Goal: Task Accomplishment & Management: Complete application form

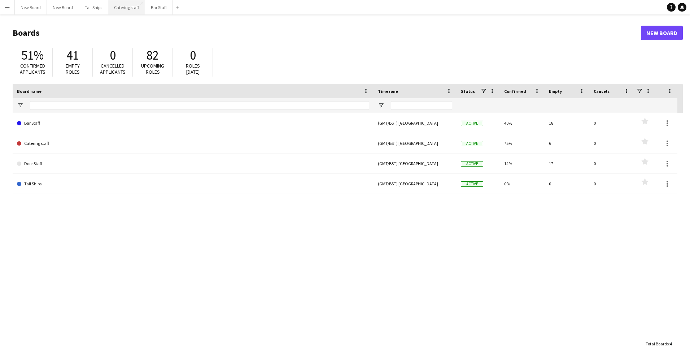
click at [116, 11] on button "Catering staff Close" at bounding box center [126, 7] width 37 height 14
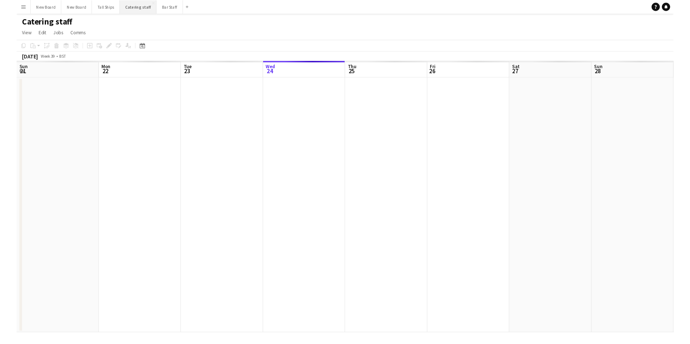
scroll to position [0, 172]
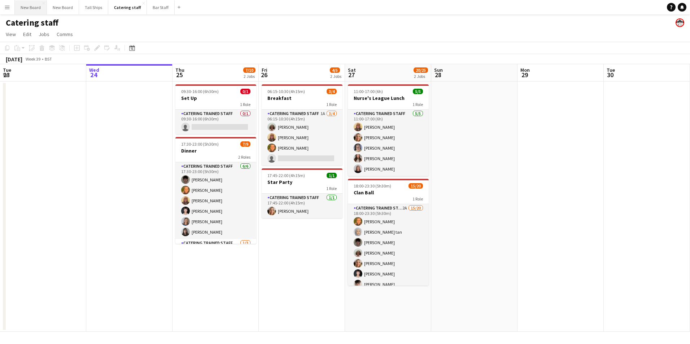
drag, startPoint x: 31, startPoint y: 24, endPoint x: 32, endPoint y: 8, distance: 15.9
click at [198, 130] on app-card-role "Catering trained staff 0/1 09:30-16:00 (6h30m) single-neutral-actions" at bounding box center [215, 122] width 81 height 25
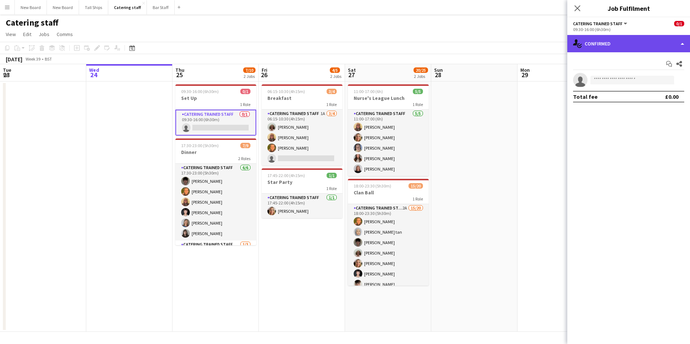
click at [624, 45] on div "single-neutral-actions-check-2 Confirmed" at bounding box center [628, 43] width 123 height 17
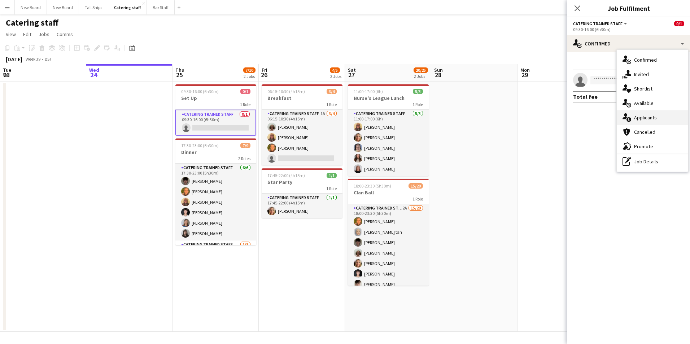
click at [635, 119] on span "Applicants" at bounding box center [645, 117] width 23 height 6
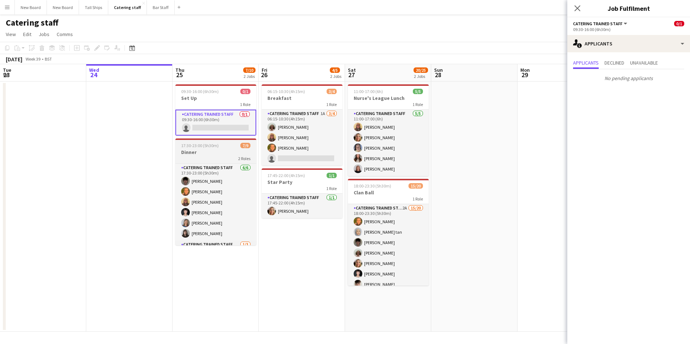
scroll to position [41, 0]
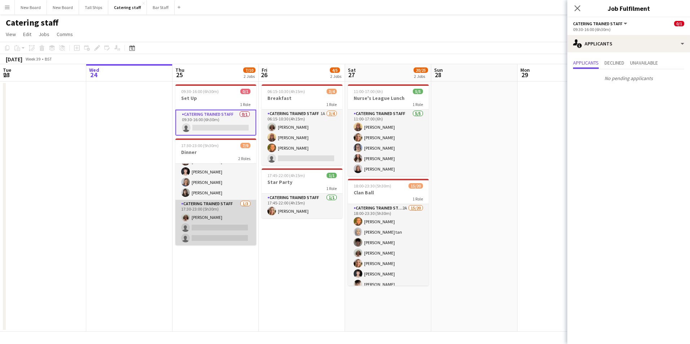
click at [221, 226] on app-card-role "Catering trained staff [DATE] 17:30-23:00 (5h30m) [PERSON_NAME] single-neutral-…" at bounding box center [215, 222] width 81 height 45
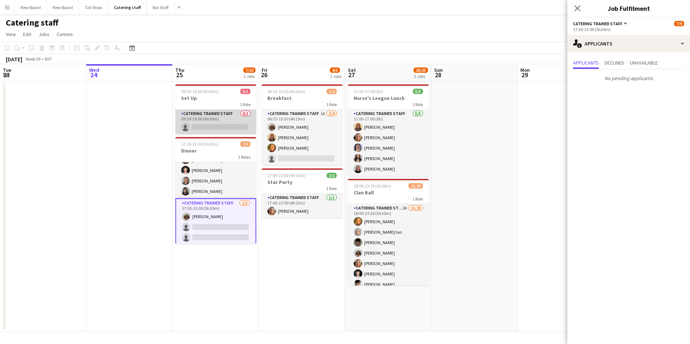
click at [217, 127] on app-card-role "Catering trained staff 0/1 09:30-16:00 (6h30m) single-neutral-actions" at bounding box center [215, 122] width 81 height 25
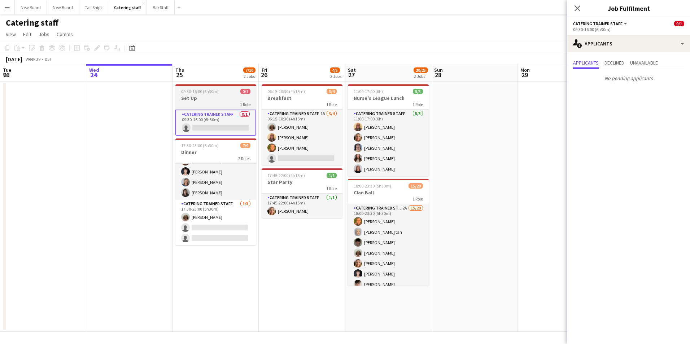
scroll to position [0, 172]
drag, startPoint x: 215, startPoint y: 98, endPoint x: 211, endPoint y: 96, distance: 4.2
click at [215, 97] on h3 "Set Up" at bounding box center [216, 98] width 81 height 6
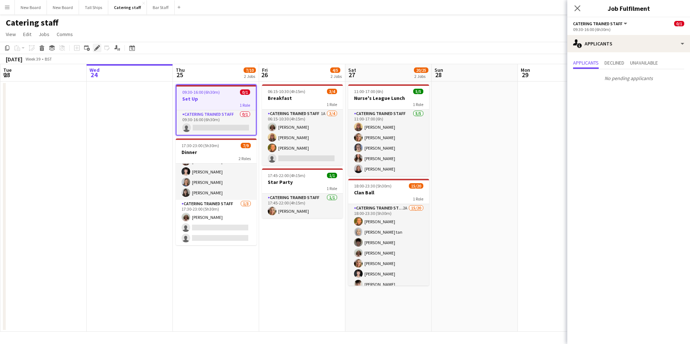
click at [95, 47] on icon "Edit" at bounding box center [97, 48] width 6 height 6
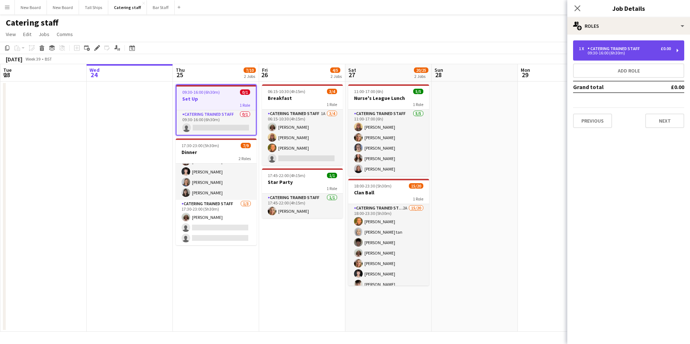
click at [628, 48] on div "Catering trained staff" at bounding box center [614, 48] width 55 height 5
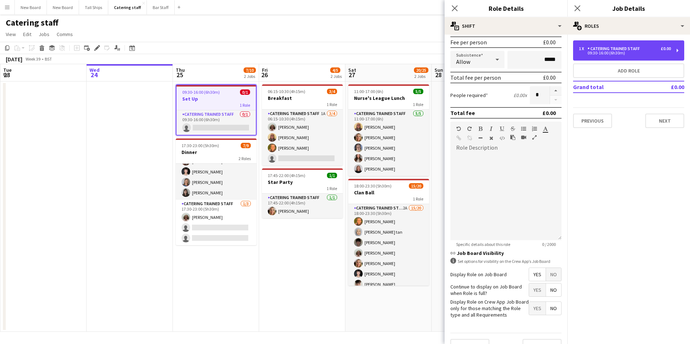
scroll to position [124, 0]
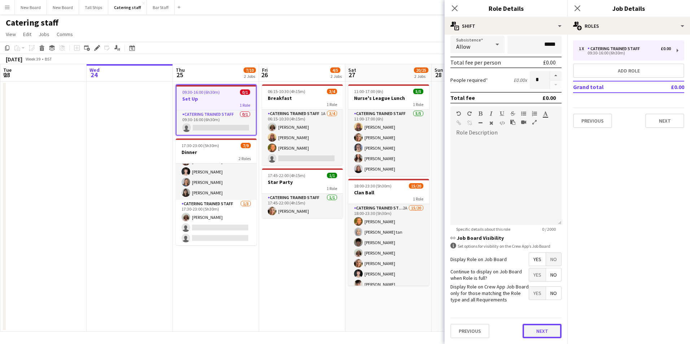
click at [536, 330] on button "Next" at bounding box center [541, 331] width 39 height 14
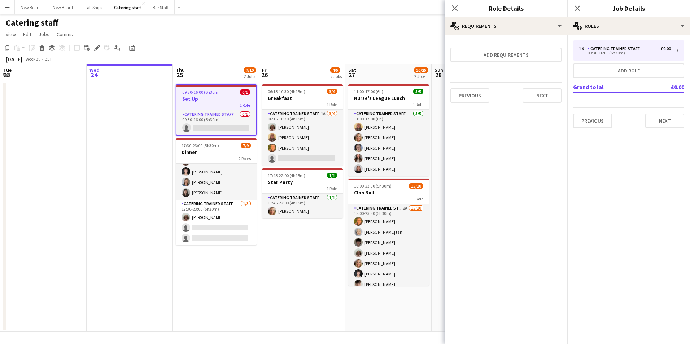
scroll to position [0, 0]
click at [325, 37] on app-page-menu "View Day view expanded Day view collapsed Month view Date picker Jump to [DATE]…" at bounding box center [345, 35] width 690 height 14
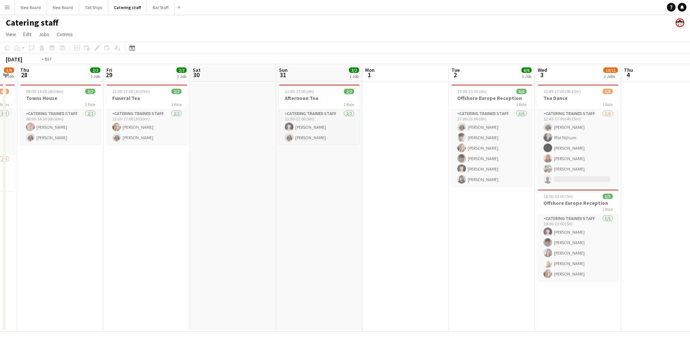
scroll to position [0, 241]
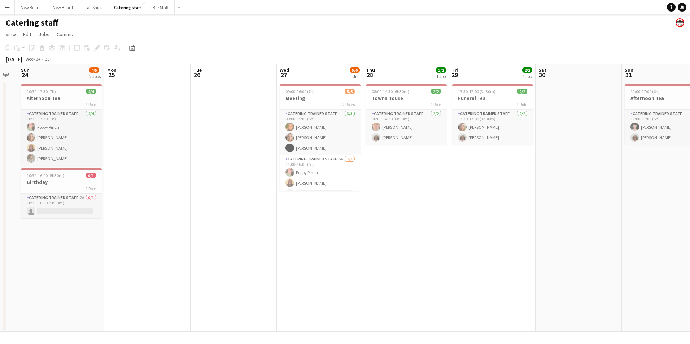
click at [444, 220] on app-date-cell "08:00-14:30 (6h30m) 2/2 Towns House 1 Role Catering trained staff [DATE] 08:00-…" at bounding box center [406, 207] width 86 height 250
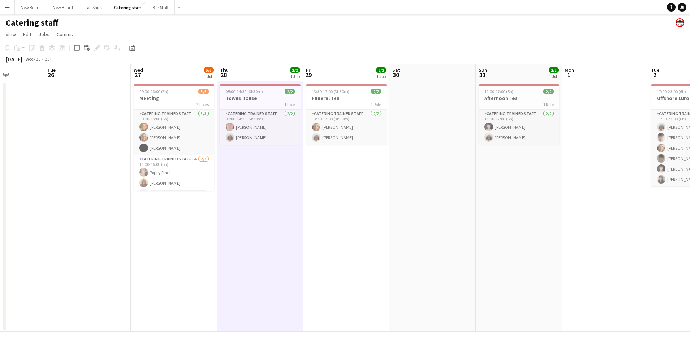
drag, startPoint x: 526, startPoint y: 216, endPoint x: 207, endPoint y: 232, distance: 319.3
click at [207, 232] on app-calendar-viewport "Sat 23 Sun 24 4/5 2 Jobs Mon 25 Tue 26 Wed 27 5/6 1 Job Thu 28 2/2 1 Job Fri 29…" at bounding box center [345, 198] width 690 height 268
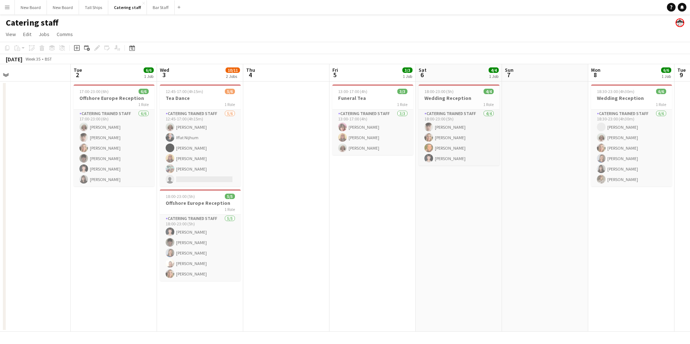
drag, startPoint x: 465, startPoint y: 199, endPoint x: 109, endPoint y: 200, distance: 356.5
click at [109, 200] on app-calendar-viewport "Fri 29 2/2 1 Job Sat 30 Sun 31 2/2 1 Job Mon 1 Tue 2 6/6 1 Job Wed 3 10/11 2 Jo…" at bounding box center [345, 198] width 690 height 268
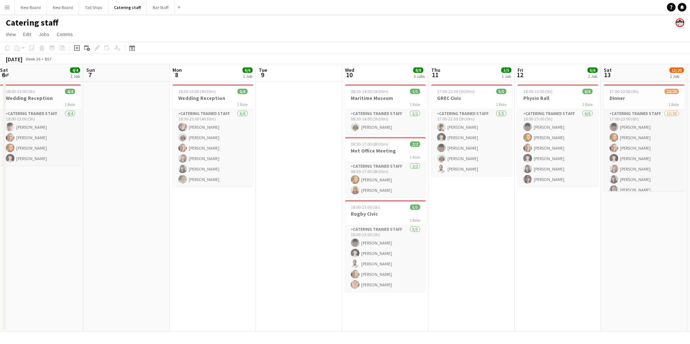
drag, startPoint x: 527, startPoint y: 214, endPoint x: 114, endPoint y: 233, distance: 412.8
click at [56, 233] on app-calendar-viewport "Wed 3 10/11 2 Jobs Thu 4 Fri 5 3/3 1 Job Sat 6 4/4 1 Job Sun 7 Mon 8 6/6 1 Job …" at bounding box center [345, 198] width 690 height 268
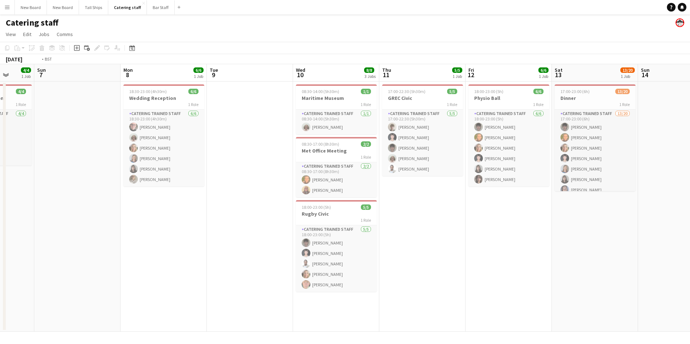
drag, startPoint x: 418, startPoint y: 257, endPoint x: 115, endPoint y: 279, distance: 303.2
click at [106, 279] on app-calendar-viewport "Thu 4 Fri 5 3/3 1 Job Sat 6 4/4 1 Job Sun 7 Mon 8 6/6 1 Job Tue 9 Wed 10 8/8 3 …" at bounding box center [345, 198] width 690 height 268
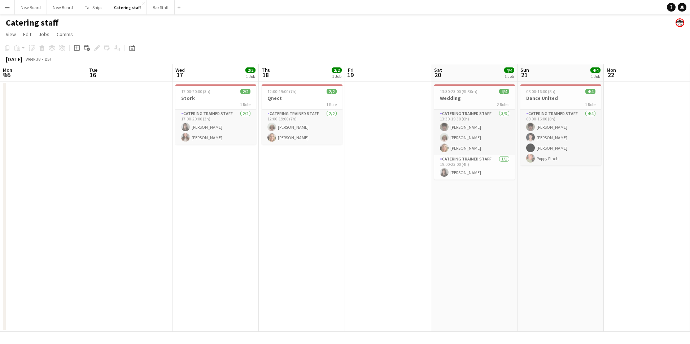
drag, startPoint x: 512, startPoint y: 213, endPoint x: -118, endPoint y: 232, distance: 630.2
click at [0, 232] on html "Menu Boards Boards Boards All jobs Status Workforce Workforce My Workforce Recr…" at bounding box center [345, 172] width 690 height 344
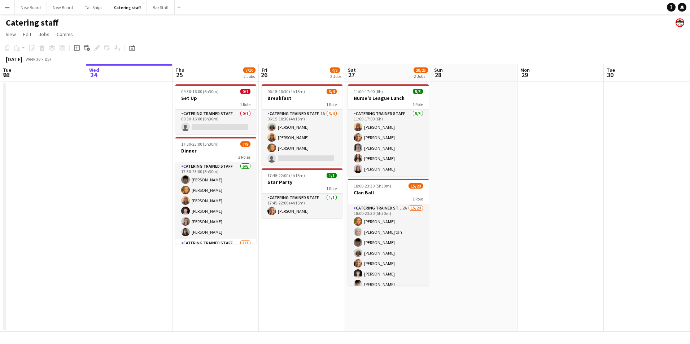
drag, startPoint x: 549, startPoint y: 225, endPoint x: 43, endPoint y: 258, distance: 507.6
click at [0, 258] on html "Menu Boards Boards Boards All jobs Status Workforce Workforce My Workforce Recr…" at bounding box center [345, 172] width 690 height 344
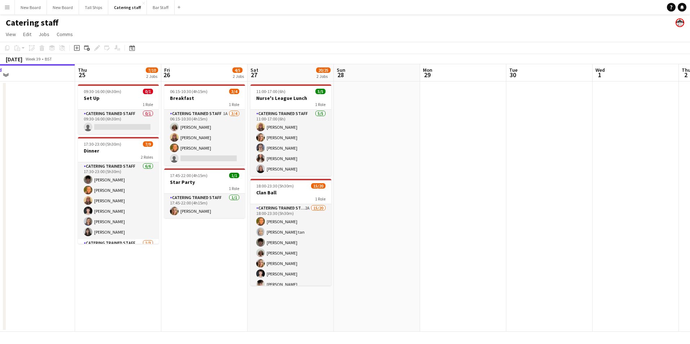
scroll to position [0, 223]
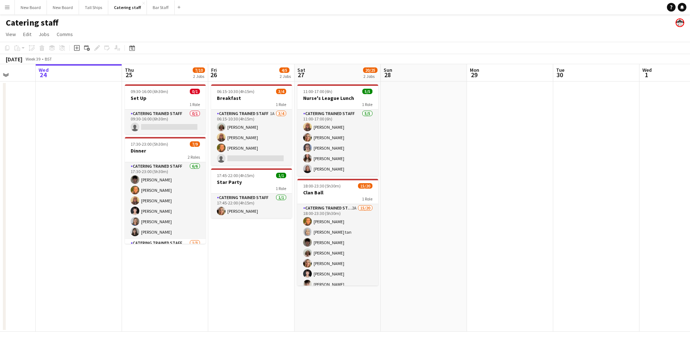
drag, startPoint x: 365, startPoint y: 216, endPoint x: 56, endPoint y: 231, distance: 309.5
click at [56, 231] on app-calendar-viewport "Sun 21 4/4 1 Job Mon 22 Tue 23 Wed 24 Thu 25 7/10 2 Jobs Fri 26 4/5 2 Jobs Sat …" at bounding box center [345, 198] width 690 height 268
click at [172, 123] on app-card-role "Catering trained staff 0/1 09:30-16:00 (6h30m) single-neutral-actions" at bounding box center [165, 122] width 81 height 25
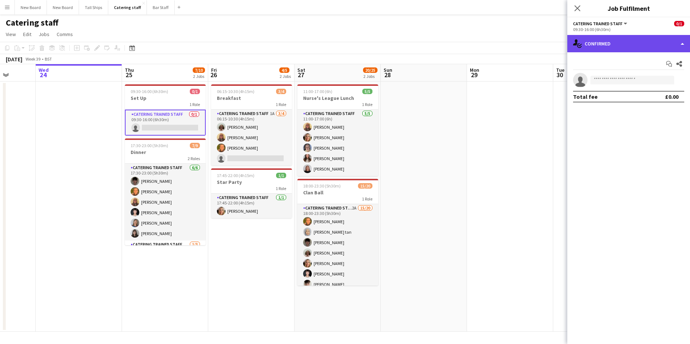
click at [612, 36] on div "single-neutral-actions-check-2 Confirmed" at bounding box center [628, 43] width 123 height 17
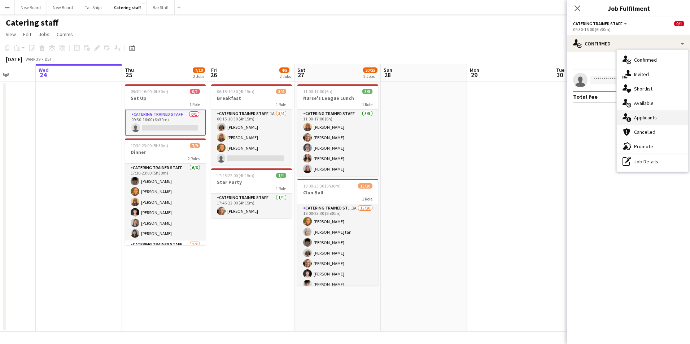
click at [638, 115] on span "Applicants" at bounding box center [645, 117] width 23 height 6
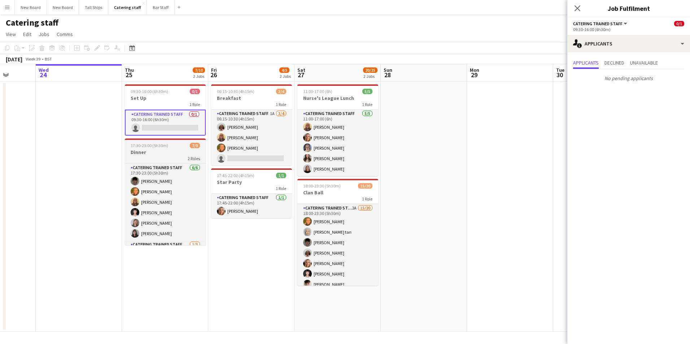
scroll to position [41, 0]
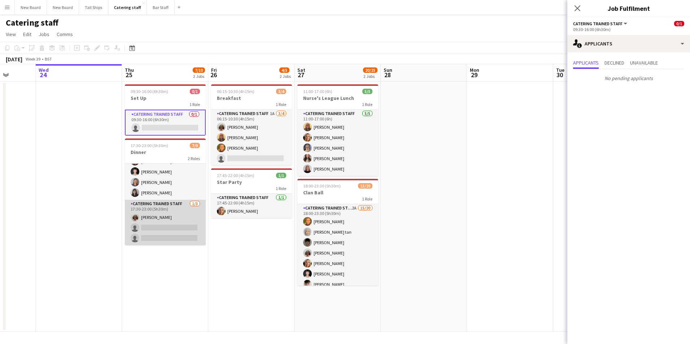
click at [162, 227] on app-card-role "Catering trained staff [DATE] 17:30-23:00 (5h30m) [PERSON_NAME] single-neutral-…" at bounding box center [165, 222] width 81 height 45
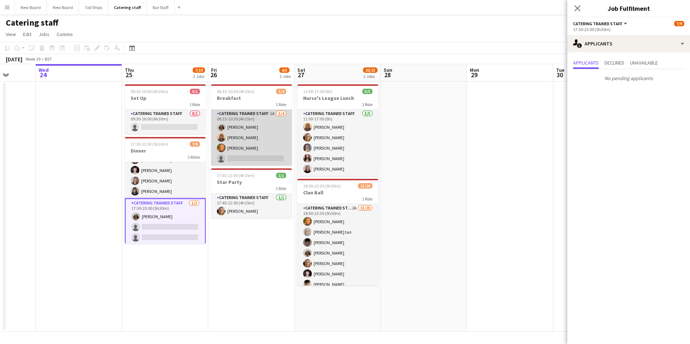
click at [251, 157] on app-card-role "Catering trained staff 1A [DATE] 06:15-10:30 (4h15m) [PERSON_NAME] [PERSON_NAME…" at bounding box center [251, 138] width 81 height 56
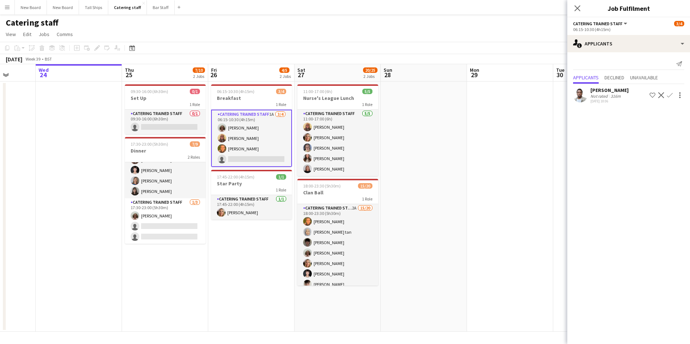
click at [669, 94] on app-icon "Confirm" at bounding box center [670, 95] width 6 height 6
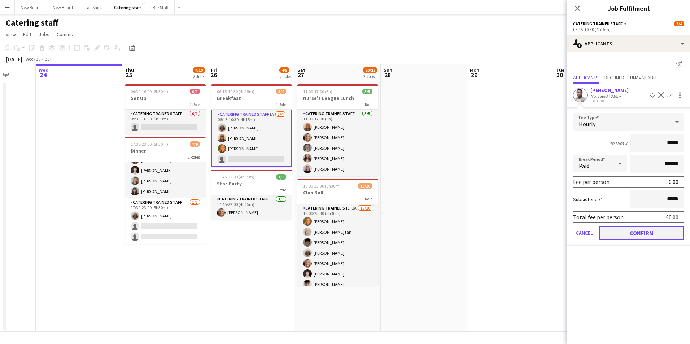
click at [638, 234] on button "Confirm" at bounding box center [642, 233] width 86 height 14
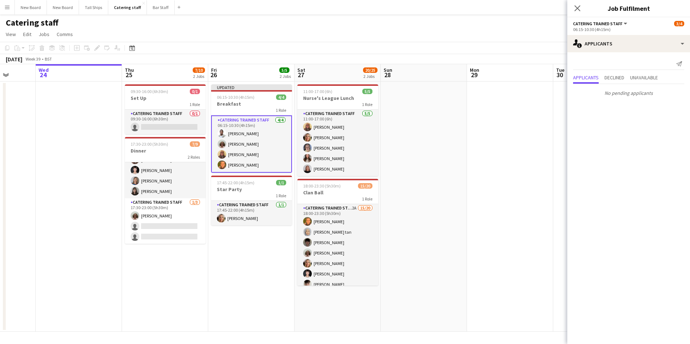
click at [459, 172] on app-date-cell at bounding box center [424, 207] width 86 height 250
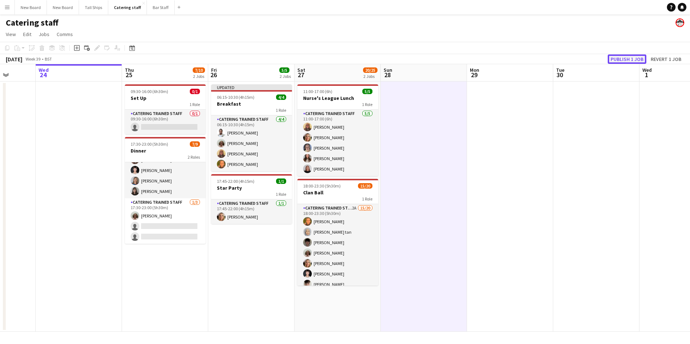
click at [626, 54] on button "Publish 1 job" at bounding box center [627, 58] width 39 height 9
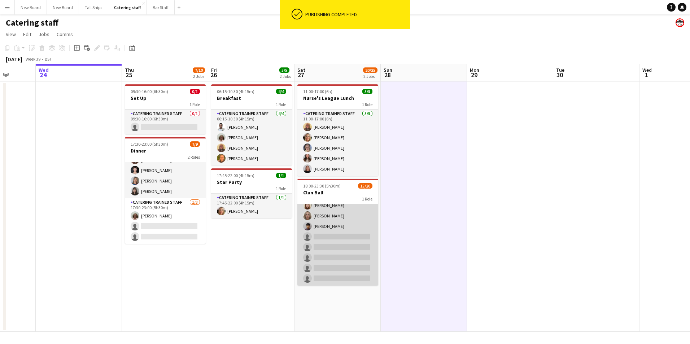
click at [347, 232] on app-card-role "Catering trained staff 2A 15/20 18:00-23:30 (5h30m) [PERSON_NAME] [PERSON_NAME]…" at bounding box center [337, 173] width 81 height 223
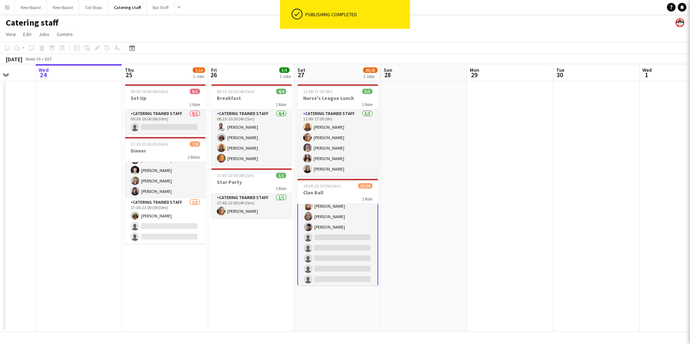
scroll to position [143, 0]
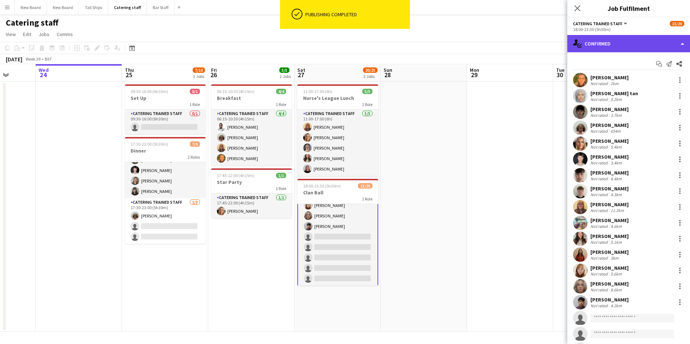
click at [627, 44] on div "single-neutral-actions-check-2 Confirmed" at bounding box center [628, 43] width 123 height 17
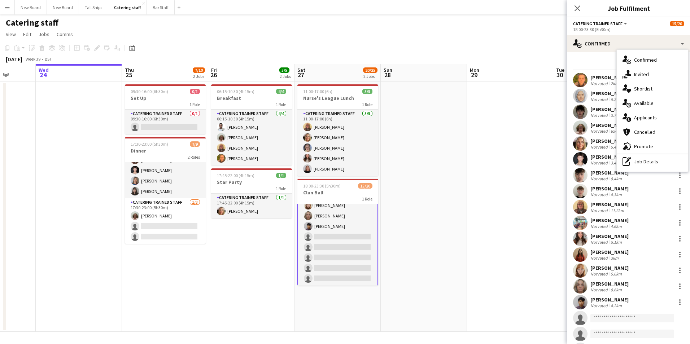
click at [637, 118] on span "Applicants" at bounding box center [645, 117] width 23 height 6
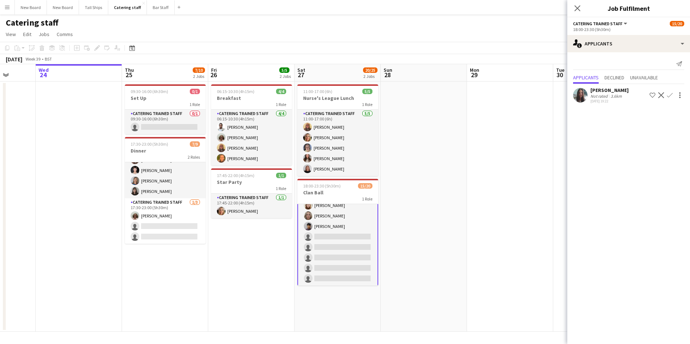
click at [441, 108] on app-date-cell at bounding box center [424, 207] width 86 height 250
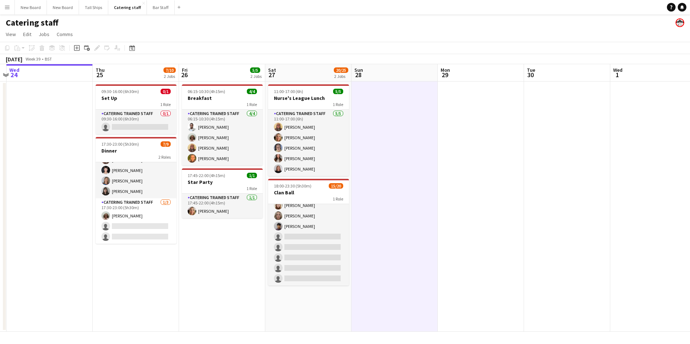
drag, startPoint x: 507, startPoint y: 116, endPoint x: 174, endPoint y: 154, distance: 335.2
click at [174, 154] on app-calendar-viewport "Sun 21 4/4 1 Job Mon 22 Tue 23 Wed 24 Thu 25 7/10 2 Jobs Fri 26 5/5 2 Jobs Sat …" at bounding box center [345, 198] width 690 height 268
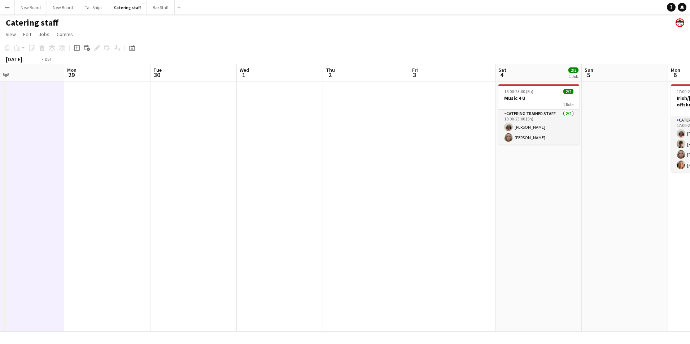
drag, startPoint x: 429, startPoint y: 174, endPoint x: 94, endPoint y: 182, distance: 335.3
click at [94, 182] on app-calendar-viewport "Thu 25 7/10 2 Jobs Fri 26 5/5 2 Jobs Sat 27 20/25 2 Jobs Sun 28 Mon 29 Tue 30 W…" at bounding box center [345, 198] width 690 height 268
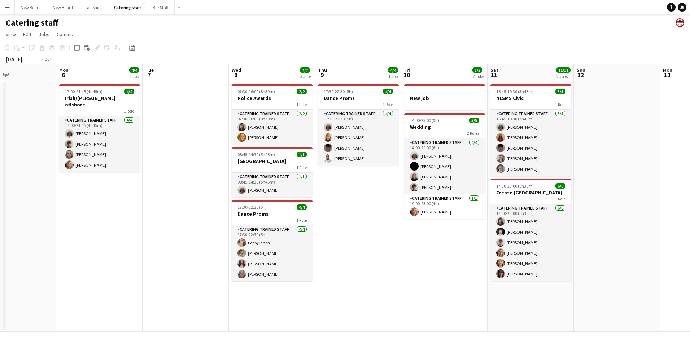
drag, startPoint x: 473, startPoint y: 173, endPoint x: 167, endPoint y: 199, distance: 307.1
click at [48, 207] on app-calendar-viewport "Thu 2 Fri 3 Sat 4 2/2 1 Job Sun 5 Mon 6 4/4 1 Job Tue 7 Wed 8 7/7 3 Jobs Thu 9 …" at bounding box center [345, 198] width 690 height 268
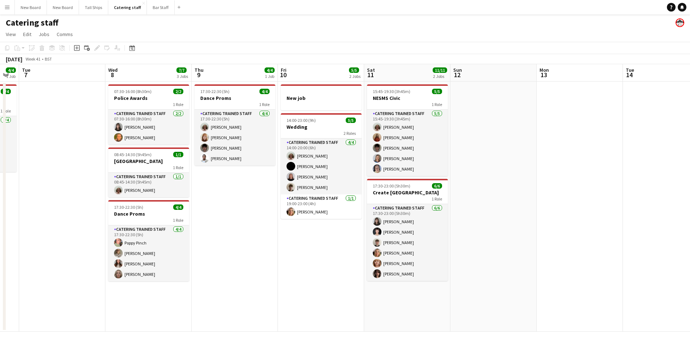
drag, startPoint x: 623, startPoint y: 160, endPoint x: 223, endPoint y: 197, distance: 402.2
click at [223, 197] on app-calendar-viewport "Sat 4 2/2 1 Job Sun 5 Mon 6 4/4 1 Job Tue 7 Wed 8 7/7 3 Jobs Thu 9 4/4 1 Job Fr…" at bounding box center [345, 198] width 690 height 268
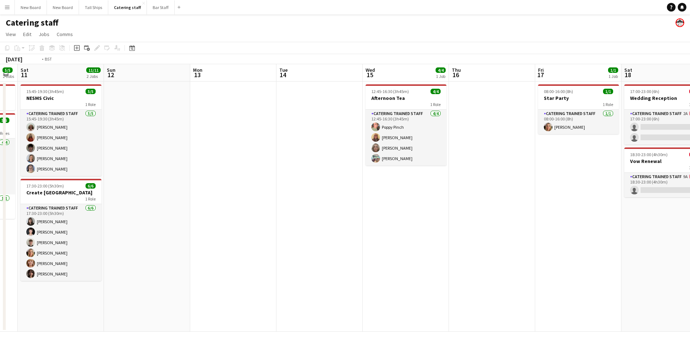
drag, startPoint x: 540, startPoint y: 227, endPoint x: 136, endPoint y: 256, distance: 405.5
click at [123, 258] on app-calendar-viewport "Wed 8 7/7 3 Jobs Thu 9 4/4 1 Job Fri 10 5/5 2 Jobs Sat 11 11/11 2 Jobs Sun 12 M…" at bounding box center [345, 198] width 690 height 268
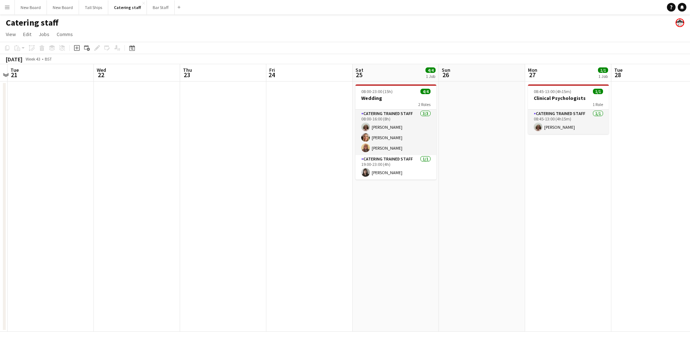
drag, startPoint x: 338, startPoint y: 242, endPoint x: 138, endPoint y: 254, distance: 200.6
click at [39, 255] on app-calendar-viewport "Sat 18 0/3 2 Jobs Sun 19 0/3 1 Job Mon 20 Tue 21 Wed 22 Thu 23 Fri 24 Sat 25 4/…" at bounding box center [345, 198] width 690 height 268
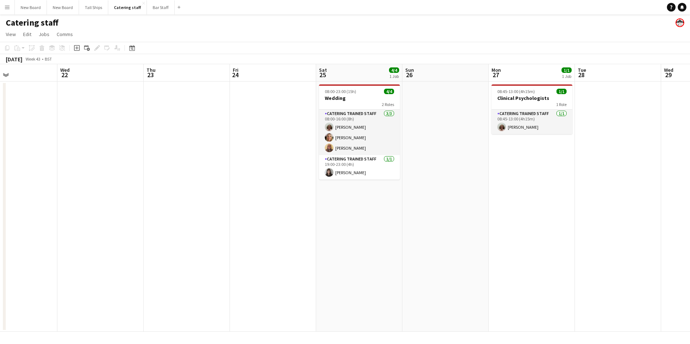
drag, startPoint x: 21, startPoint y: 263, endPoint x: 43, endPoint y: 272, distance: 23.8
click at [32, 269] on app-calendar-viewport "Sat 18 0/3 2 Jobs Sun 19 0/3 1 Job Mon 20 Tue 21 Wed 22 Thu 23 Fri 24 Sat 25 4/…" at bounding box center [345, 198] width 690 height 268
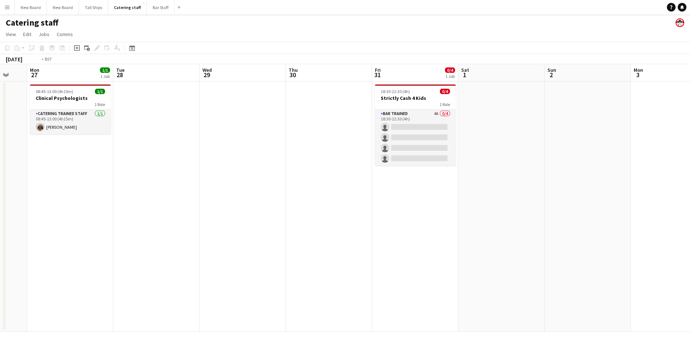
drag, startPoint x: 601, startPoint y: 255, endPoint x: 300, endPoint y: 262, distance: 300.6
click at [300, 262] on app-calendar-viewport "Fri 24 Sat 25 4/4 1 Job Sun 26 Mon 27 1/1 1 Job Tue 28 Wed 29 Thu 30 Fri 31 0/4…" at bounding box center [345, 198] width 690 height 268
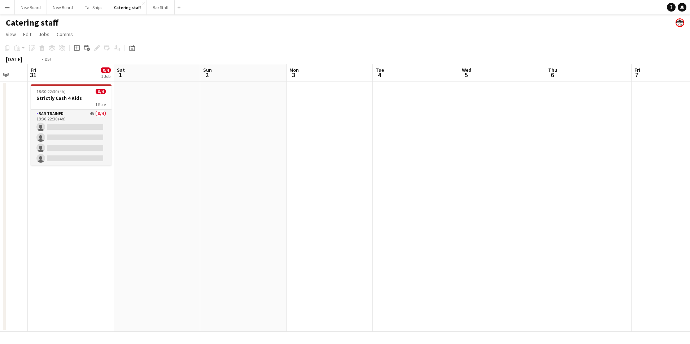
drag, startPoint x: 621, startPoint y: 193, endPoint x: 187, endPoint y: 212, distance: 434.5
click at [187, 212] on app-calendar-viewport "Tue 28 Wed 29 Thu 30 Fri 31 0/4 1 Job Sat 1 Sun 2 Mon 3 Tue 4 Wed 5 Thu 6 Fri 7…" at bounding box center [345, 198] width 690 height 268
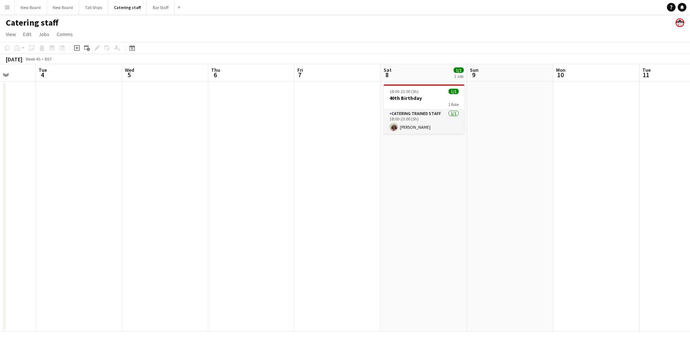
drag, startPoint x: 520, startPoint y: 175, endPoint x: 28, endPoint y: 200, distance: 492.8
click at [18, 203] on app-calendar-viewport "Sat 1 Sun 2 Mon 3 Tue 4 Wed 5 Thu 6 Fri 7 Sat 8 1/1 1 Job Sun 9 Mon 10 Tue 11 W…" at bounding box center [345, 198] width 690 height 268
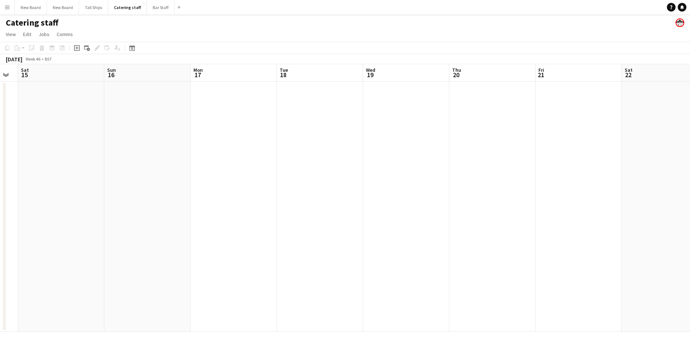
drag, startPoint x: 477, startPoint y: 192, endPoint x: 29, endPoint y: 201, distance: 448.9
click at [29, 201] on app-calendar-viewport "Wed 12 Thu 13 Fri 14 Sat 15 Sun 16 Mon 17 Tue 18 Wed 19 Thu 20 Fri 21 Sat 22 Su…" at bounding box center [345, 198] width 690 height 268
drag, startPoint x: 523, startPoint y: 168, endPoint x: 200, endPoint y: 196, distance: 324.1
click at [12, 196] on app-calendar-viewport "Fri 14 Sat 15 Sun 16 Mon 17 Tue 18 Wed 19 Thu 20 Fri 21 Sat 22 Sun 23 Mon 24 Tu…" at bounding box center [345, 198] width 690 height 268
drag, startPoint x: 208, startPoint y: 218, endPoint x: 220, endPoint y: 211, distance: 13.7
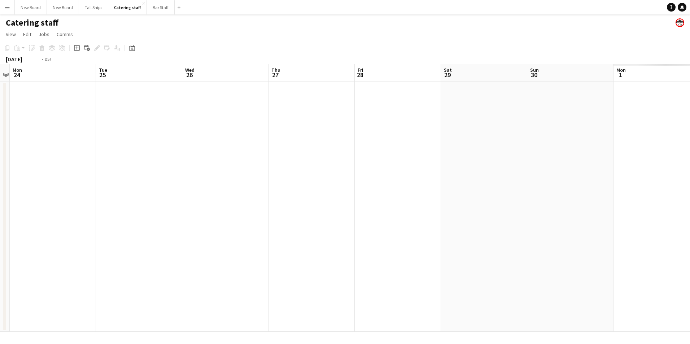
click at [53, 222] on app-calendar-viewport "Fri 21 Sat 22 Sun 23 Mon 24 Tue 25 Wed 26 Thu 27 Fri 28 Sat 29 Sun 30 Mon 1 Tue…" at bounding box center [345, 198] width 690 height 268
drag, startPoint x: 457, startPoint y: 215, endPoint x: 180, endPoint y: 223, distance: 276.9
click at [97, 241] on app-calendar-viewport "Thu 27 Fri 28 Sat 29 Sun 30 Mon 1 Tue 2 Wed 3 Thu 4 Fri 5 Sat 6 Sun 7 Mon 8 Tue…" at bounding box center [345, 198] width 690 height 268
drag, startPoint x: 474, startPoint y: 202, endPoint x: 119, endPoint y: 237, distance: 356.3
click at [34, 240] on app-calendar-viewport "Sun 30 Mon 1 Tue 2 Wed 3 Thu 4 Fri 5 Sat 6 Sun 7 Mon 8 Tue 9 Wed 10 Thu 11 Fri …" at bounding box center [345, 198] width 690 height 268
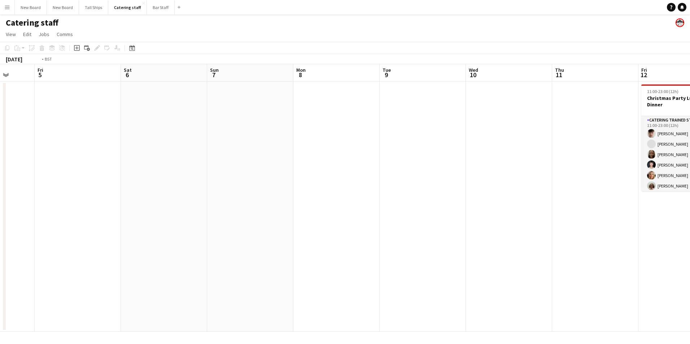
scroll to position [0, 243]
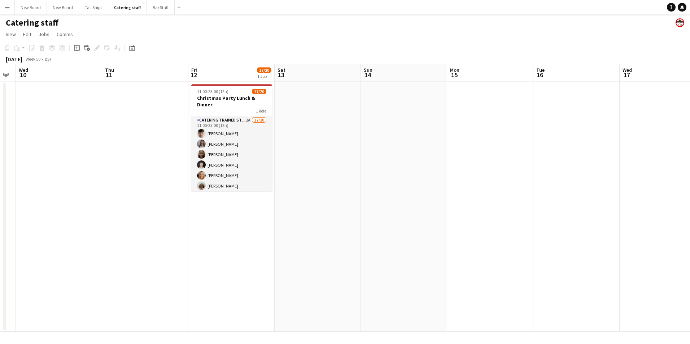
drag, startPoint x: 499, startPoint y: 226, endPoint x: 58, endPoint y: 269, distance: 442.9
click at [58, 269] on app-calendar-viewport "Sun 7 Mon 8 Tue 9 Wed 10 Thu 11 Fri 12 17/20 1 Job Sat 13 Sun 14 Mon 15 Tue 16 …" at bounding box center [345, 198] width 690 height 268
click at [331, 122] on app-date-cell at bounding box center [318, 207] width 86 height 250
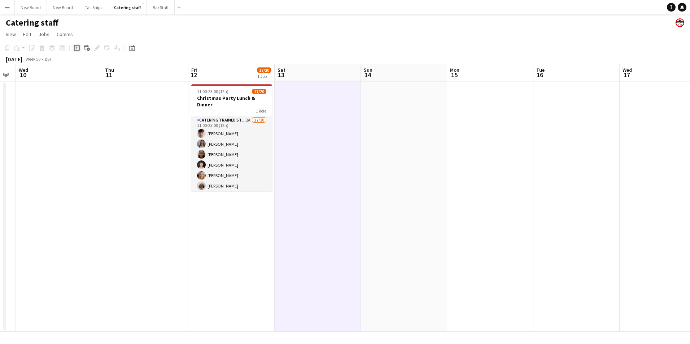
click at [75, 48] on icon at bounding box center [76, 48] width 3 height 3
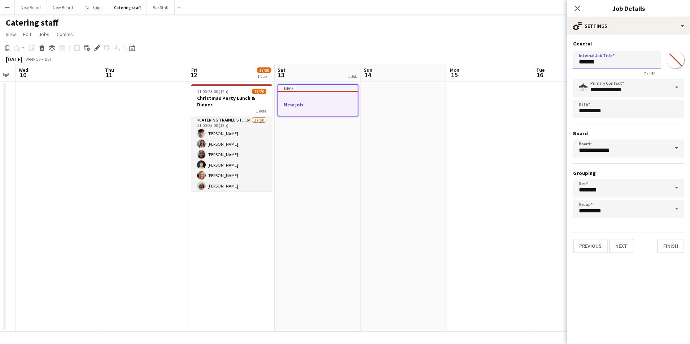
drag, startPoint x: 609, startPoint y: 64, endPoint x: 465, endPoint y: 64, distance: 143.6
click at [465, 64] on body "Menu Boards Boards Boards All jobs Status Workforce Workforce My Workforce Recr…" at bounding box center [345, 172] width 690 height 344
type input "*******"
click at [618, 243] on button "Next" at bounding box center [621, 246] width 24 height 14
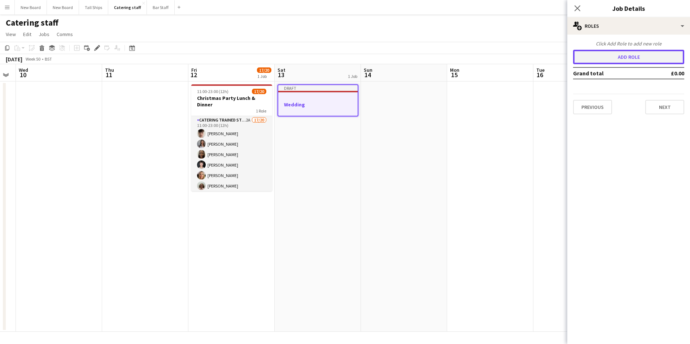
click at [652, 53] on button "Add role" at bounding box center [628, 57] width 111 height 14
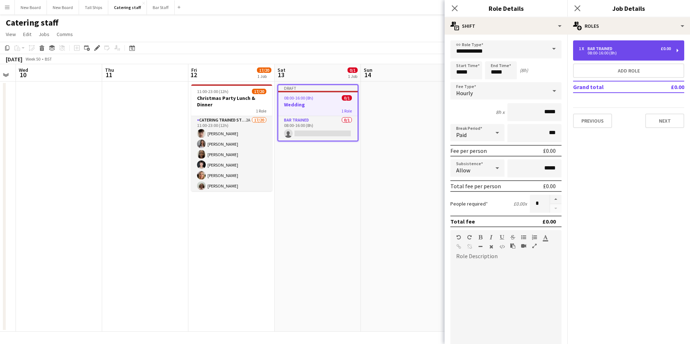
click at [597, 48] on div "Bar trained" at bounding box center [601, 48] width 28 height 5
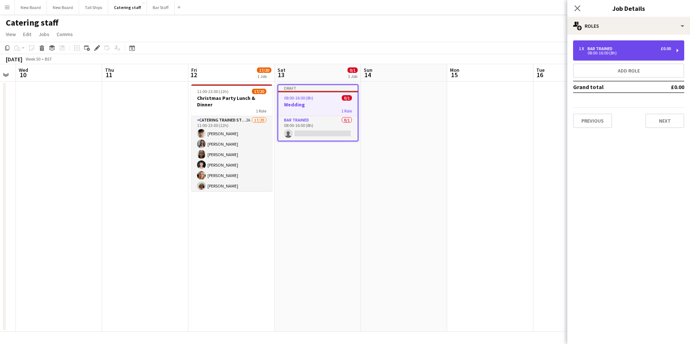
click at [608, 45] on div "1 x Bar trained £0.00 08:00-16:00 (8h)" at bounding box center [628, 50] width 111 height 20
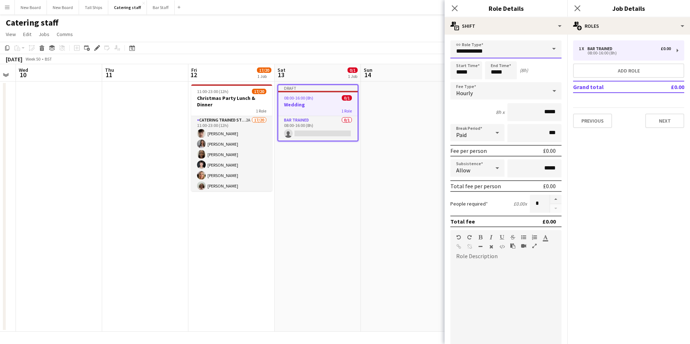
click at [516, 43] on input "**********" at bounding box center [505, 49] width 111 height 18
click at [494, 84] on span "Catering trained staff" at bounding box center [503, 87] width 94 height 7
type input "**********"
drag, startPoint x: 477, startPoint y: 73, endPoint x: 389, endPoint y: 80, distance: 88.3
click at [389, 80] on body "Menu Boards Boards Boards All jobs Status Workforce Workforce My Workforce Recr…" at bounding box center [345, 172] width 690 height 344
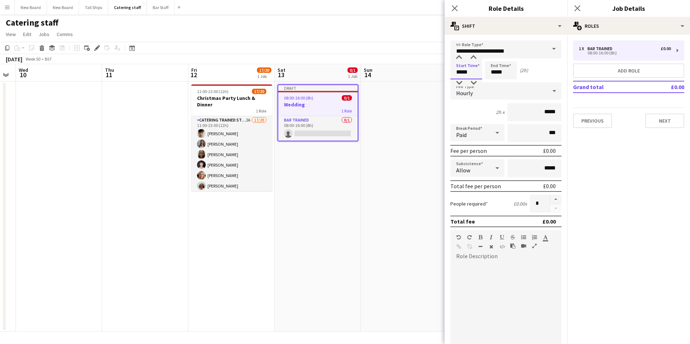
type input "*****"
drag, startPoint x: 540, startPoint y: 206, endPoint x: 481, endPoint y: 207, distance: 59.2
click at [479, 207] on div "People required £0.00 x *" at bounding box center [505, 204] width 111 height 18
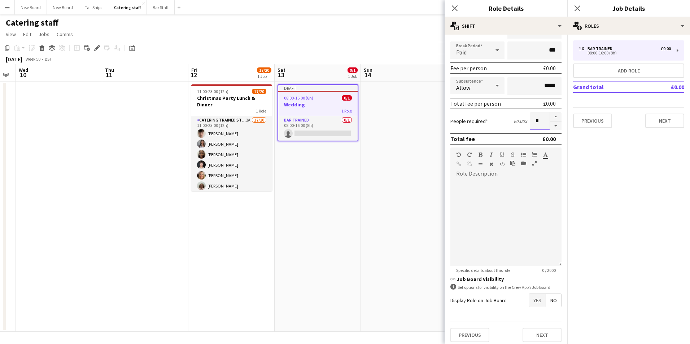
scroll to position [87, 0]
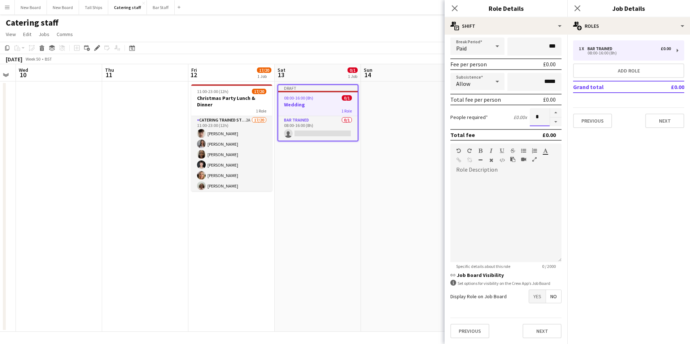
type input "*"
drag, startPoint x: 528, startPoint y: 298, endPoint x: 552, endPoint y: 296, distance: 23.9
click at [530, 298] on span "Yes" at bounding box center [537, 296] width 17 height 13
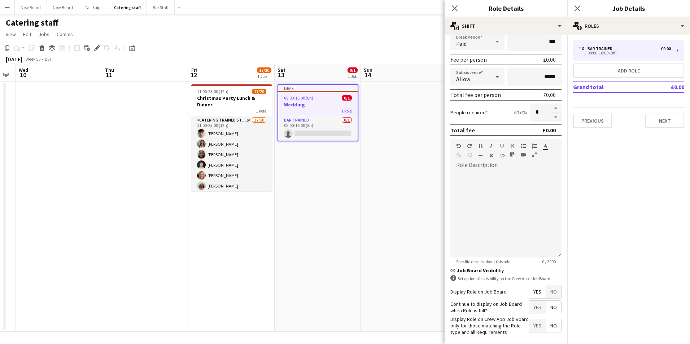
scroll to position [0, 0]
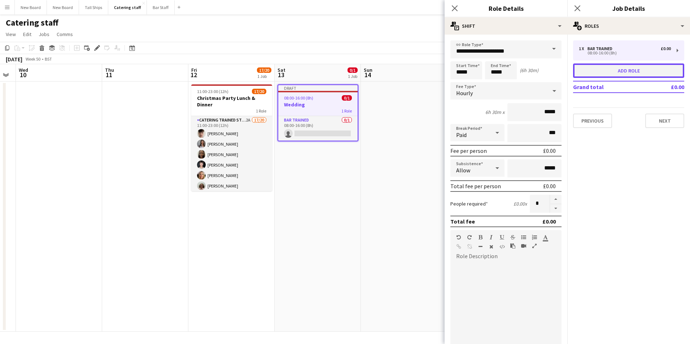
click at [628, 73] on button "Add role" at bounding box center [628, 70] width 111 height 14
type input "**********"
type input "*****"
type input "*"
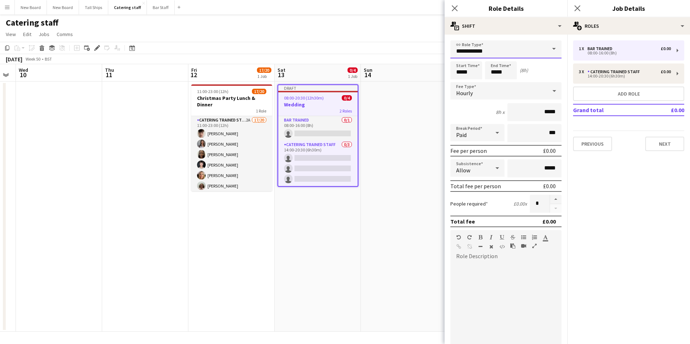
click at [489, 53] on input "**********" at bounding box center [505, 49] width 111 height 18
drag, startPoint x: 486, startPoint y: 86, endPoint x: 518, endPoint y: 86, distance: 31.8
click at [486, 86] on span "Catering trained staff" at bounding box center [503, 87] width 94 height 7
type input "**********"
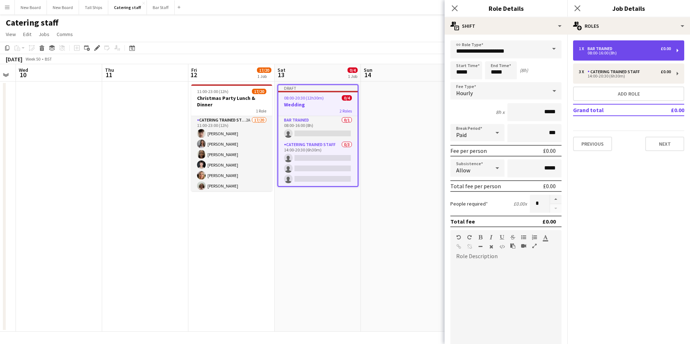
click at [603, 47] on div "Bar trained" at bounding box center [601, 48] width 28 height 5
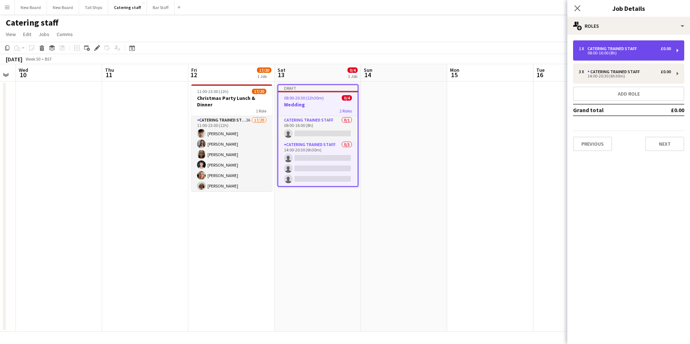
click at [605, 41] on div "1 x Catering trained staff £0.00 08:00-16:00 (8h)" at bounding box center [628, 50] width 111 height 20
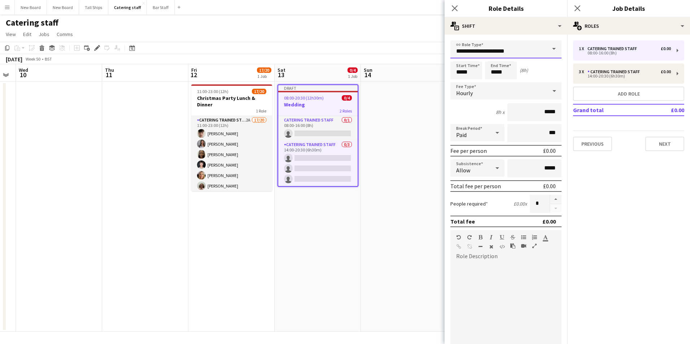
click at [516, 51] on input "**********" at bounding box center [505, 49] width 111 height 18
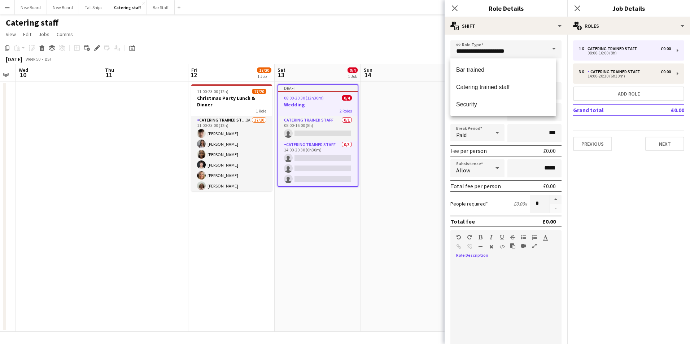
drag, startPoint x: 494, startPoint y: 290, endPoint x: 505, endPoint y: 280, distance: 15.8
click at [496, 286] on div at bounding box center [505, 305] width 111 height 87
drag, startPoint x: 479, startPoint y: 73, endPoint x: 360, endPoint y: 79, distance: 118.5
click at [360, 79] on body "Menu Boards Boards Boards All jobs Status Workforce Workforce My Workforce Recr…" at bounding box center [345, 172] width 690 height 344
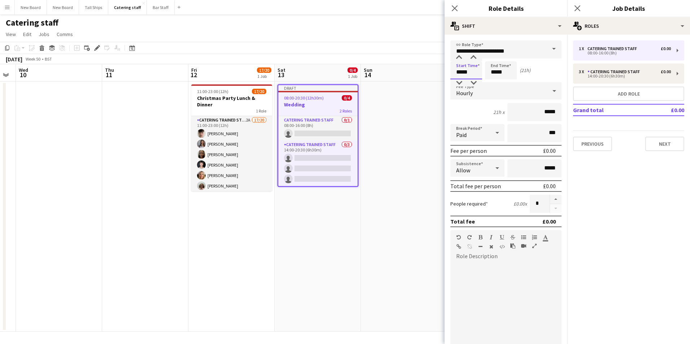
type input "*****"
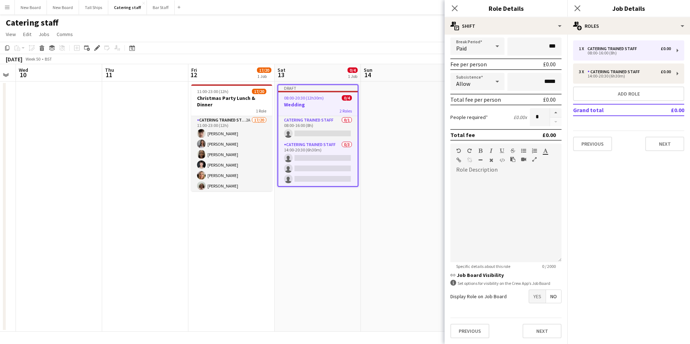
type input "*****"
click at [529, 293] on span "Yes" at bounding box center [537, 296] width 17 height 13
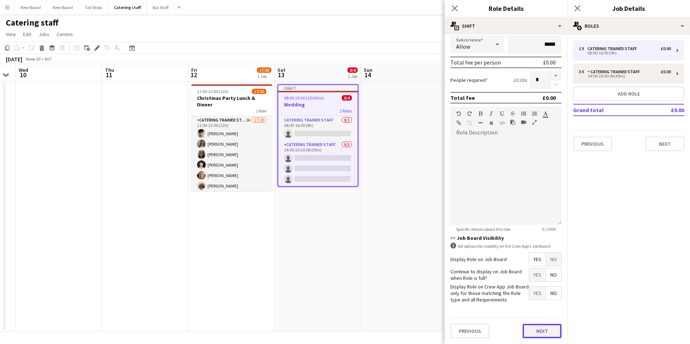
click at [537, 335] on button "Next" at bounding box center [541, 331] width 39 height 14
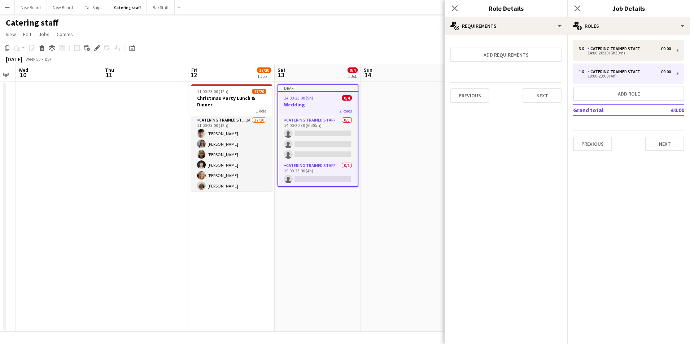
scroll to position [0, 0]
click at [664, 152] on div "3 x Catering trained staff £0.00 14:00-20:30 (6h30m) 1 x Catering trained staff…" at bounding box center [628, 96] width 123 height 122
drag, startPoint x: 665, startPoint y: 152, endPoint x: 669, endPoint y: 139, distance: 13.6
click at [669, 139] on button "Next" at bounding box center [664, 144] width 39 height 14
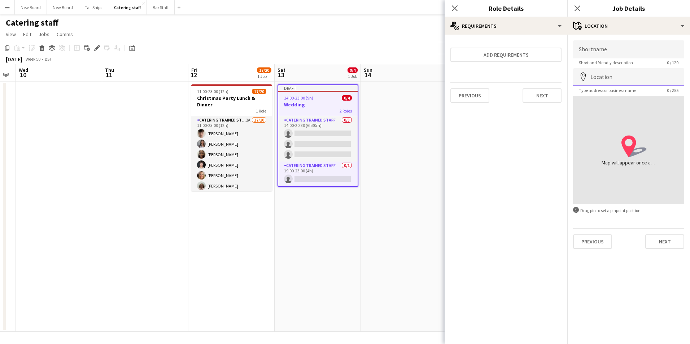
click at [638, 75] on input "Location" at bounding box center [628, 77] width 111 height 18
type input "**********"
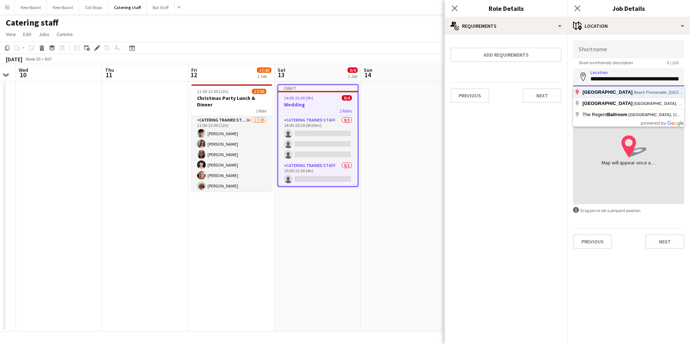
click button "Next" at bounding box center [664, 242] width 39 height 14
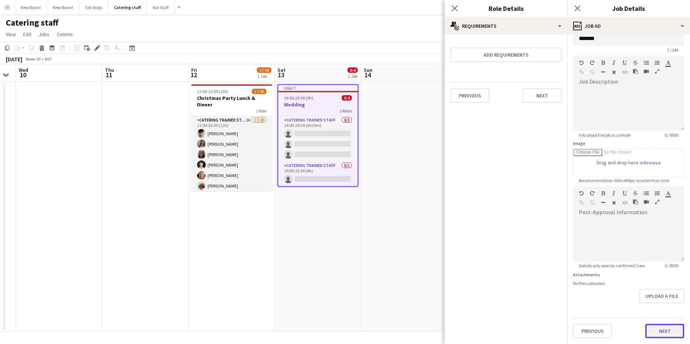
click at [661, 303] on form "Headline ******* 7 / 140 Job Description default Heading 1 Heading 2 Heading 3 …" at bounding box center [628, 183] width 123 height 311
click at [664, 334] on button "Next" at bounding box center [664, 331] width 39 height 14
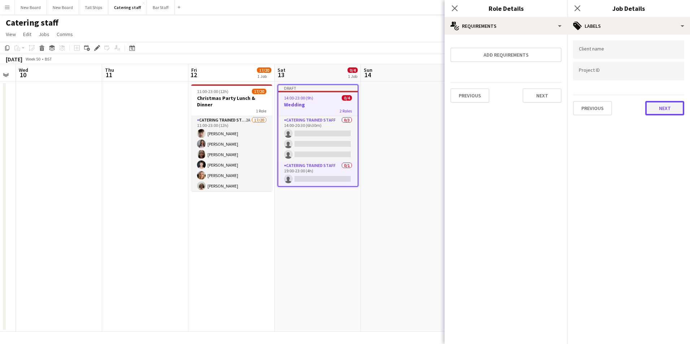
click at [655, 104] on button "Next" at bounding box center [664, 108] width 39 height 14
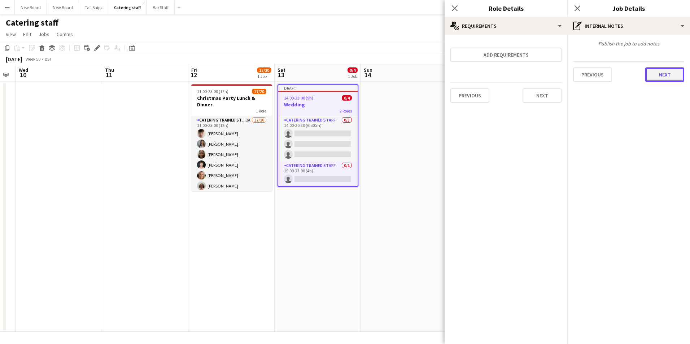
click at [673, 69] on button "Next" at bounding box center [664, 74] width 39 height 14
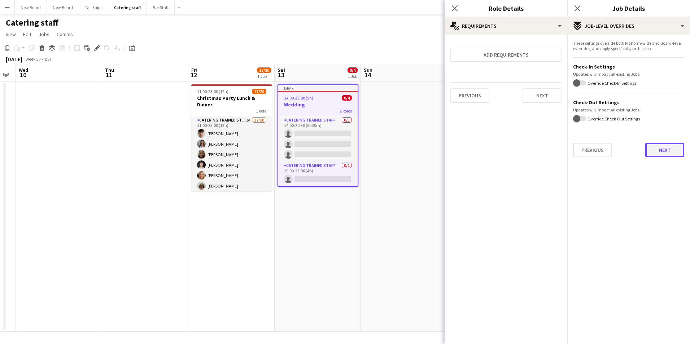
click at [666, 144] on button "Next" at bounding box center [664, 150] width 39 height 14
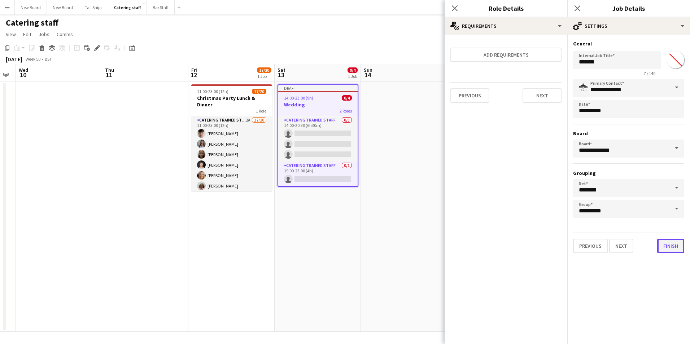
click at [676, 243] on button "Finish" at bounding box center [670, 246] width 27 height 14
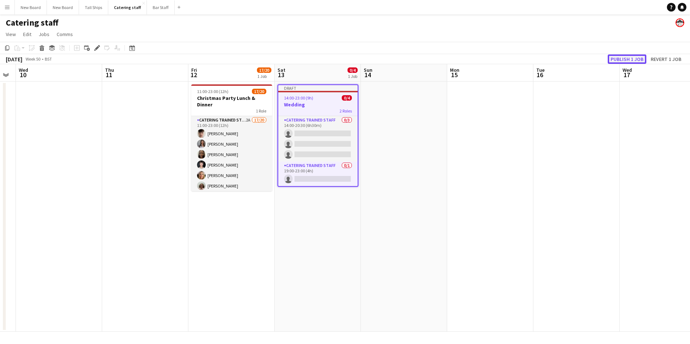
click at [623, 57] on button "Publish 1 job" at bounding box center [627, 58] width 39 height 9
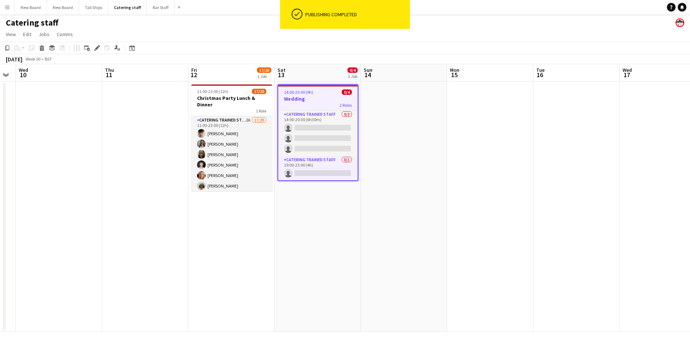
drag, startPoint x: 324, startPoint y: 259, endPoint x: 348, endPoint y: 182, distance: 81.2
click at [329, 249] on app-calendar-viewport "Sun 7 Mon 8 Tue 9 Wed 10 Thu 11 Fri 12 17/20 1 Job Sat 13 0/4 1 Job Sun 14 Mon …" at bounding box center [345, 198] width 690 height 268
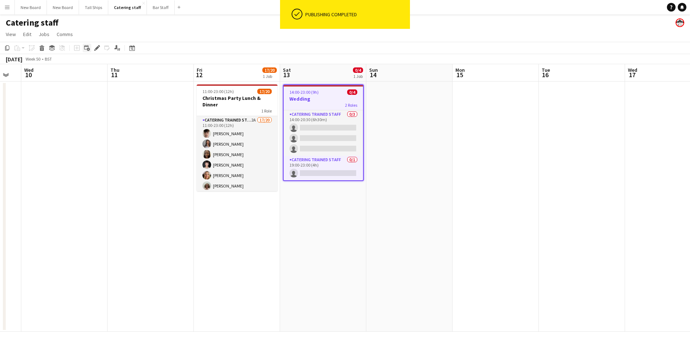
click at [89, 47] on icon "Add linked Job" at bounding box center [87, 48] width 6 height 6
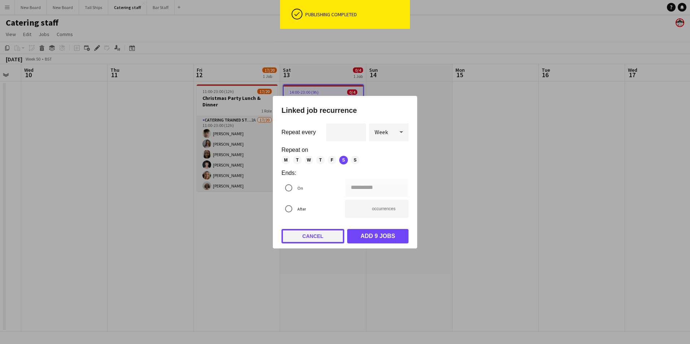
click at [314, 236] on button "Cancel" at bounding box center [312, 236] width 63 height 14
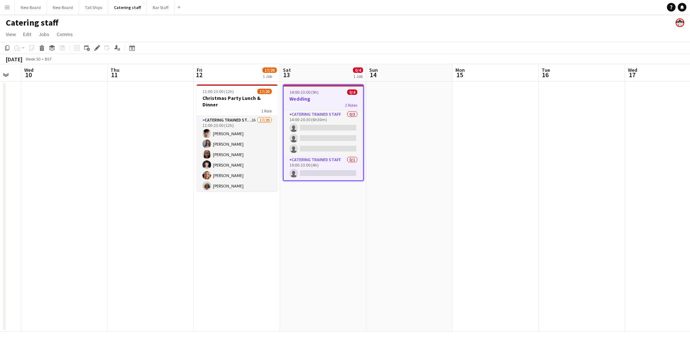
click at [316, 219] on app-date-cell "14:00-23:00 (9h) 0/4 Wedding 2 Roles Catering trained staff 0/3 14:00-20:30 (6h…" at bounding box center [323, 207] width 86 height 250
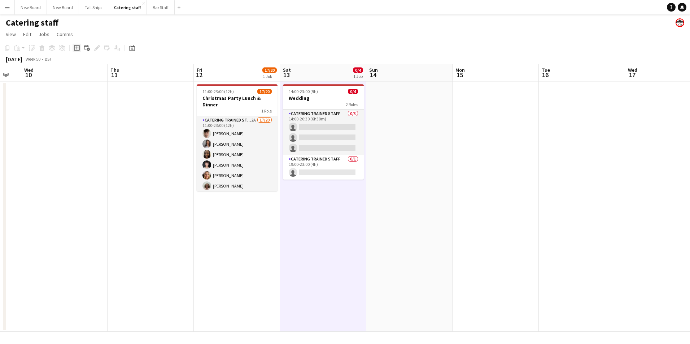
click at [76, 48] on icon at bounding box center [76, 48] width 3 height 3
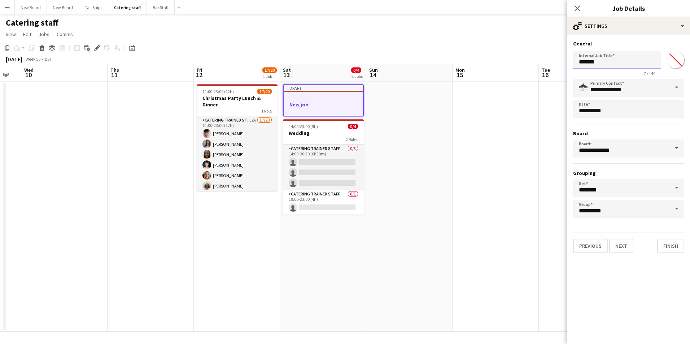
drag, startPoint x: 604, startPoint y: 60, endPoint x: 516, endPoint y: 64, distance: 87.7
click at [517, 64] on body "Menu Boards Boards Boards All jobs Status Workforce Workforce My Workforce Recr…" at bounding box center [345, 172] width 690 height 344
type input "**********"
click at [615, 247] on button "Next" at bounding box center [621, 246] width 24 height 14
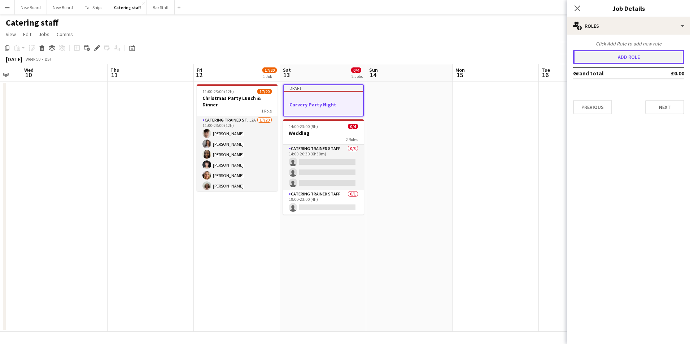
click at [641, 54] on button "Add role" at bounding box center [628, 57] width 111 height 14
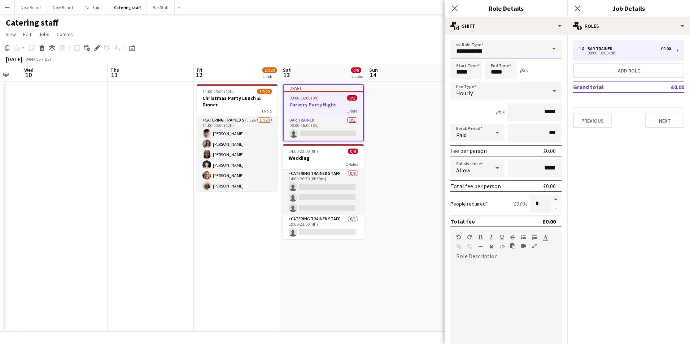
click at [519, 44] on input "**********" at bounding box center [505, 49] width 111 height 18
click at [519, 83] on mat-option "Catering trained staff" at bounding box center [503, 87] width 106 height 17
type input "**********"
drag, startPoint x: 473, startPoint y: 77, endPoint x: 411, endPoint y: 78, distance: 62.1
click at [411, 78] on body "Menu Boards Boards Boards All jobs Status Workforce Workforce My Workforce Recr…" at bounding box center [345, 172] width 690 height 344
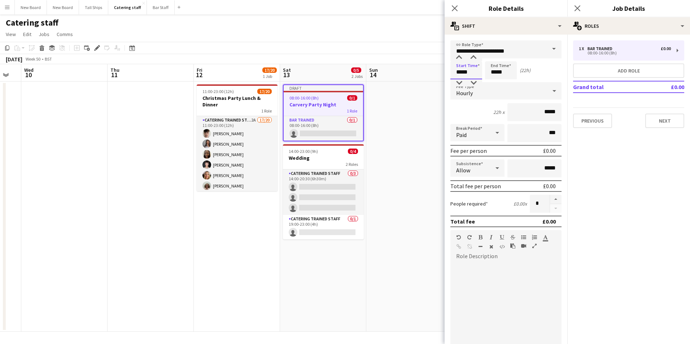
type input "*****"
drag, startPoint x: 539, startPoint y: 205, endPoint x: 492, endPoint y: 205, distance: 46.2
click at [492, 205] on div "People required £0.00 x *" at bounding box center [505, 204] width 111 height 18
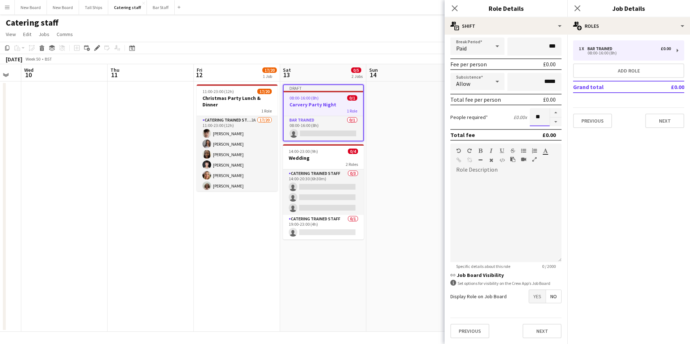
type input "**"
click at [529, 298] on span "Yes" at bounding box center [537, 296] width 17 height 13
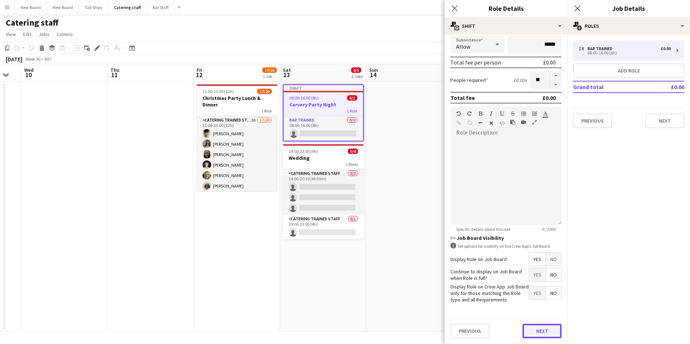
click at [533, 333] on button "Next" at bounding box center [541, 331] width 39 height 14
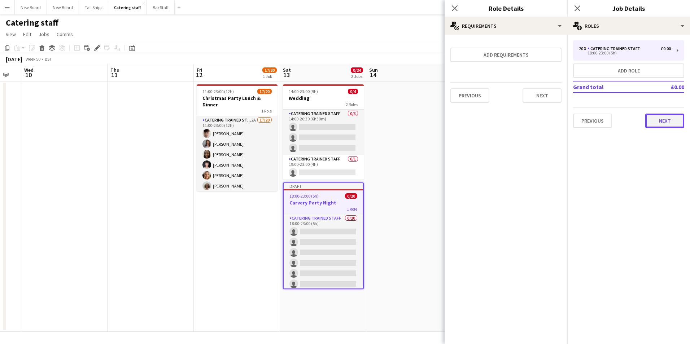
click at [666, 123] on button "Next" at bounding box center [664, 121] width 39 height 14
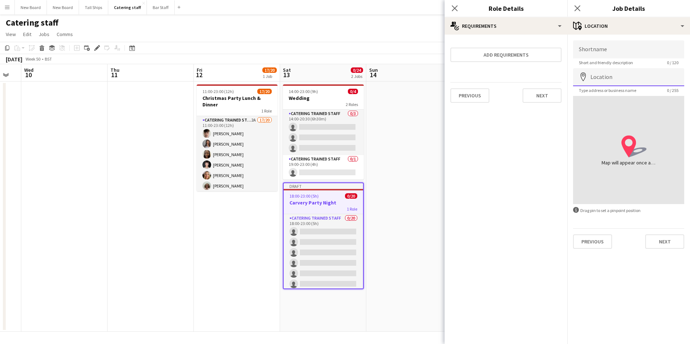
click at [645, 79] on input "Location" at bounding box center [628, 77] width 111 height 18
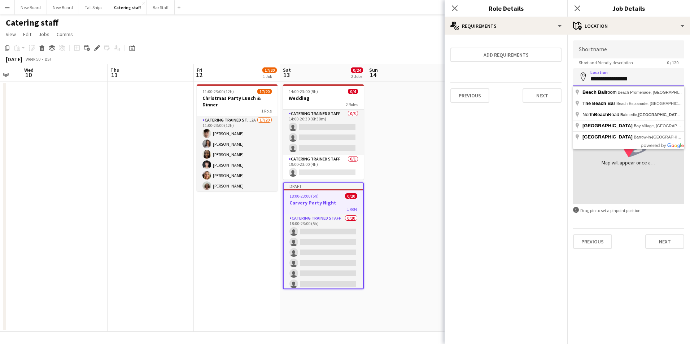
type input "**********"
click button "Next" at bounding box center [664, 242] width 39 height 14
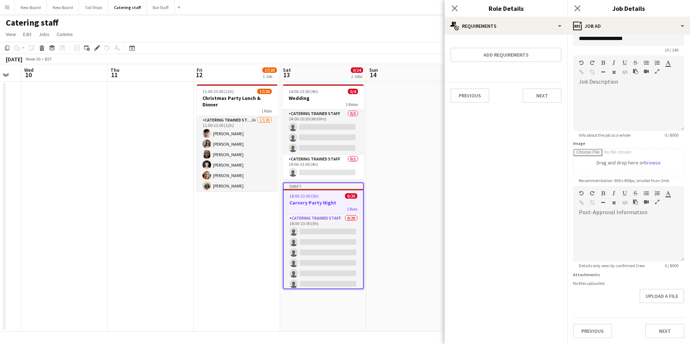
scroll to position [35, 0]
click at [662, 306] on form "**********" at bounding box center [628, 183] width 123 height 311
click at [653, 335] on button "Next" at bounding box center [664, 331] width 39 height 14
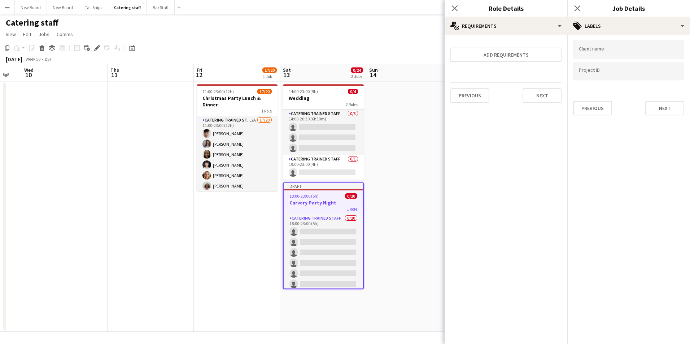
scroll to position [0, 0]
click at [666, 111] on button "Next" at bounding box center [664, 108] width 39 height 14
click at [677, 66] on div "Previous Next" at bounding box center [628, 71] width 111 height 21
click at [675, 70] on button "Next" at bounding box center [664, 74] width 39 height 14
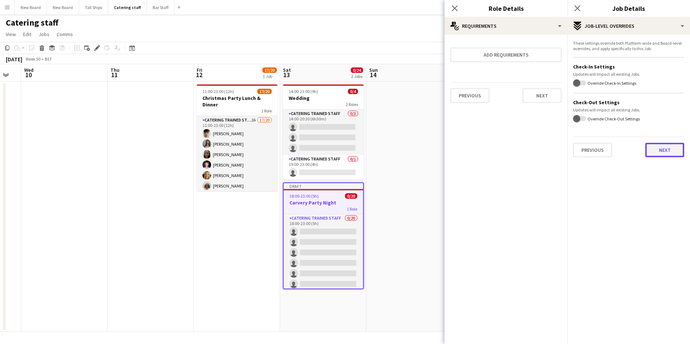
click at [660, 146] on button "Next" at bounding box center [664, 150] width 39 height 14
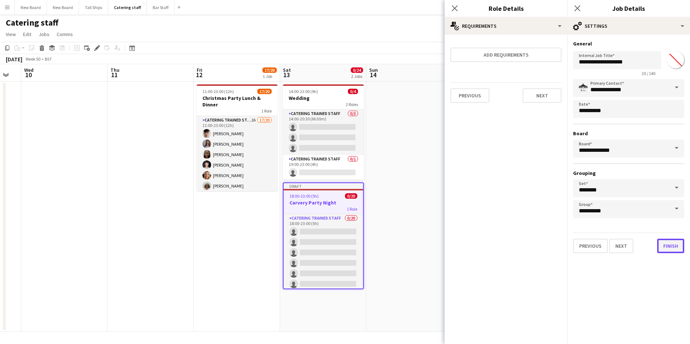
drag, startPoint x: 666, startPoint y: 246, endPoint x: 665, endPoint y: 242, distance: 4.0
click at [666, 246] on button "Finish" at bounding box center [670, 246] width 27 height 14
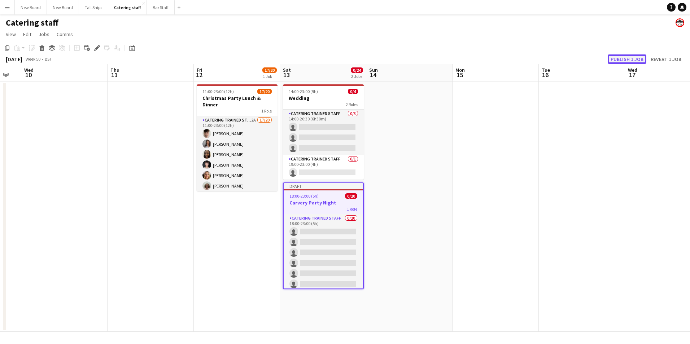
click at [630, 56] on button "Publish 1 job" at bounding box center [627, 58] width 39 height 9
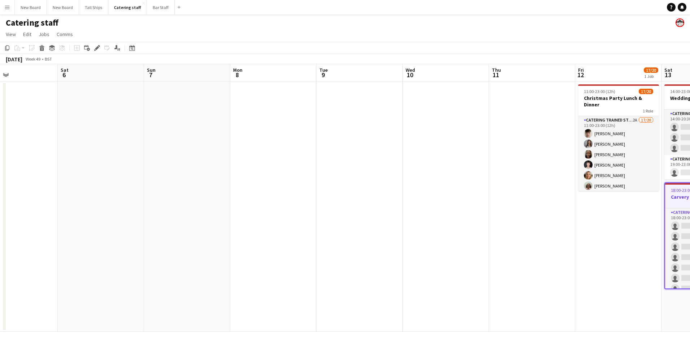
drag, startPoint x: 172, startPoint y: 252, endPoint x: 563, endPoint y: 236, distance: 391.4
click at [563, 236] on app-calendar-viewport "Wed 3 Thu 4 Fri 5 Sat 6 Sun 7 Mon 8 Tue 9 Wed 10 Thu 11 Fri 12 17/20 1 Job Sat …" at bounding box center [345, 198] width 690 height 268
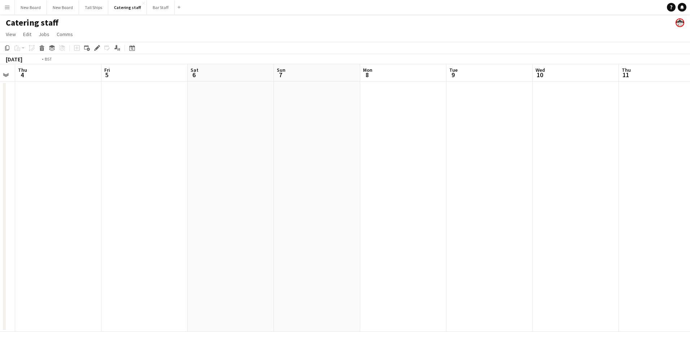
drag, startPoint x: 186, startPoint y: 255, endPoint x: 666, endPoint y: 211, distance: 481.8
click at [689, 202] on app-calendar-viewport "Wed 3 Thu 4 Fri 5 Sat 6 Sun 7 Mon 8 Tue 9 Wed 10 Thu 11 Fri 12 17/20 1 Job Sat …" at bounding box center [345, 198] width 690 height 268
drag, startPoint x: 579, startPoint y: 201, endPoint x: 661, endPoint y: 194, distance: 82.2
click at [634, 197] on app-calendar-viewport "Thu 27 Fri 28 Sat 29 Sun 30 Mon 1 Tue 2 Wed 3 Thu 4 Fri 5 Sat 6 Sun 7 Mon 8 Tue…" at bounding box center [345, 198] width 690 height 268
drag, startPoint x: 231, startPoint y: 212, endPoint x: 630, endPoint y: 168, distance: 402.2
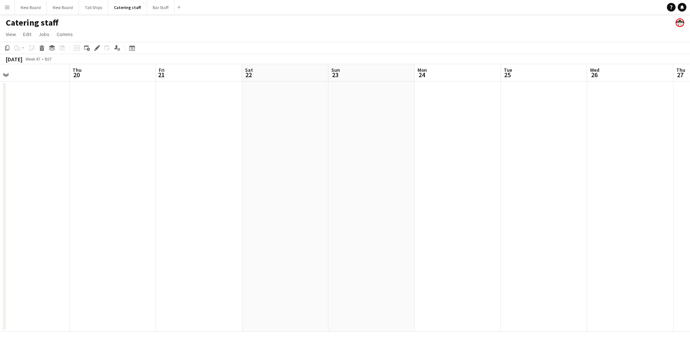
click at [630, 168] on app-calendar-viewport "Mon 17 Tue 18 Wed 19 Thu 20 Fri 21 Sat 22 Sun 23 Mon 24 Tue 25 Wed 26 Thu 27 Fr…" at bounding box center [345, 198] width 690 height 268
click at [686, 165] on app-calendar-viewport "Wed 12 Thu 13 Fri 14 Sat 15 Sun 16 Mon 17 Tue 18 Wed 19 Thu 20 Fri 21 Sat 22 Su…" at bounding box center [345, 198] width 690 height 268
drag, startPoint x: 307, startPoint y: 181, endPoint x: 691, endPoint y: 161, distance: 384.4
click at [689, 161] on html "Menu Boards Boards Boards All jobs Status Workforce Workforce My Workforce Recr…" at bounding box center [345, 172] width 690 height 344
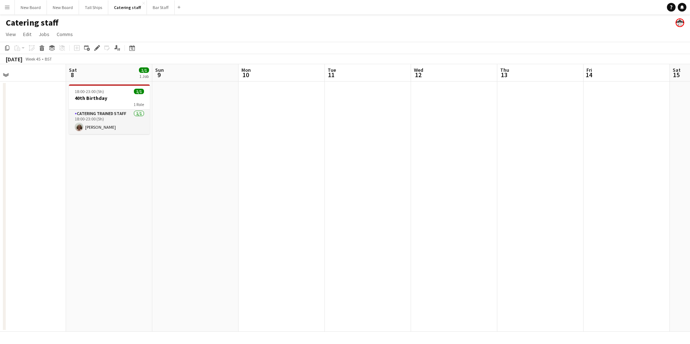
scroll to position [0, 239]
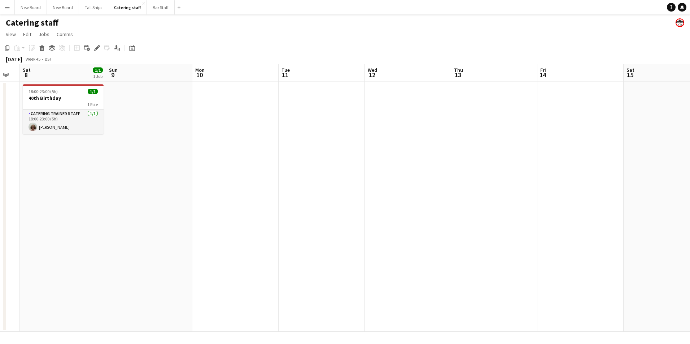
drag, startPoint x: 243, startPoint y: 176, endPoint x: 691, endPoint y: 155, distance: 448.3
click at [689, 155] on html "Menu Boards Boards Boards All jobs Status Workforce Workforce My Workforce Recr…" at bounding box center [345, 172] width 690 height 344
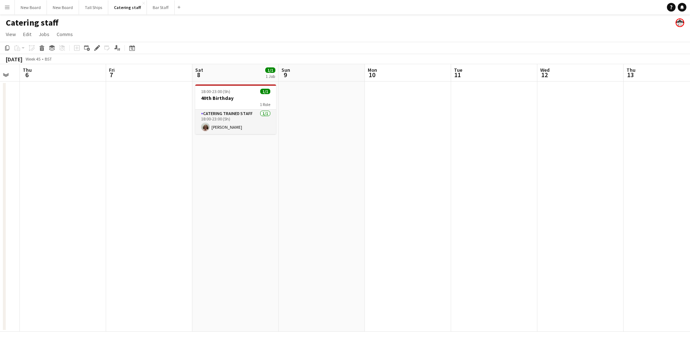
click at [212, 160] on app-date-cell "18:00-23:00 (5h) 1/1 40th Birthday 1 Role Catering trained staff [DATE] 18:00-2…" at bounding box center [235, 207] width 86 height 250
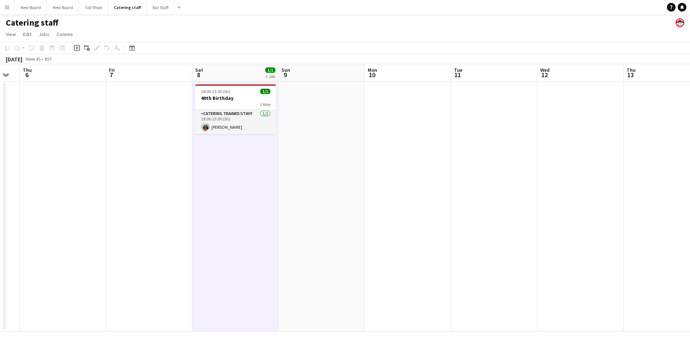
click at [80, 47] on div "Add job" at bounding box center [77, 48] width 9 height 9
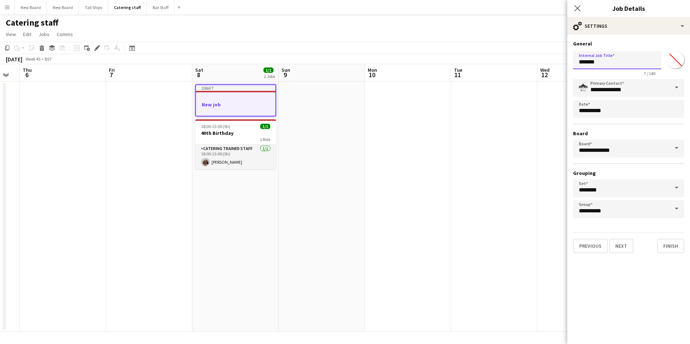
drag, startPoint x: 615, startPoint y: 65, endPoint x: 422, endPoint y: 66, distance: 193.0
click at [422, 66] on body "Menu Boards Boards Boards All jobs Status Workforce Workforce My Workforce Recr…" at bounding box center [345, 172] width 690 height 344
type input "**********"
click at [623, 247] on button "Next" at bounding box center [621, 246] width 24 height 14
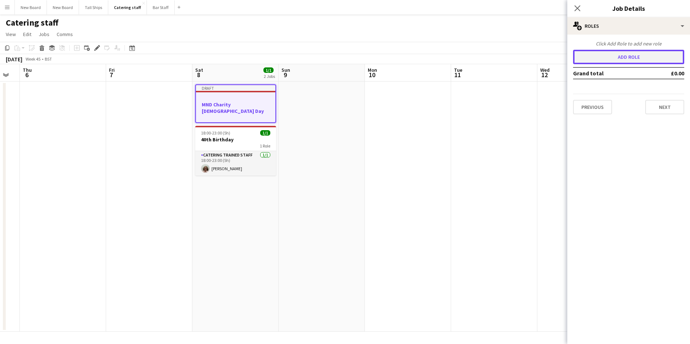
click at [626, 60] on button "Add role" at bounding box center [628, 57] width 111 height 14
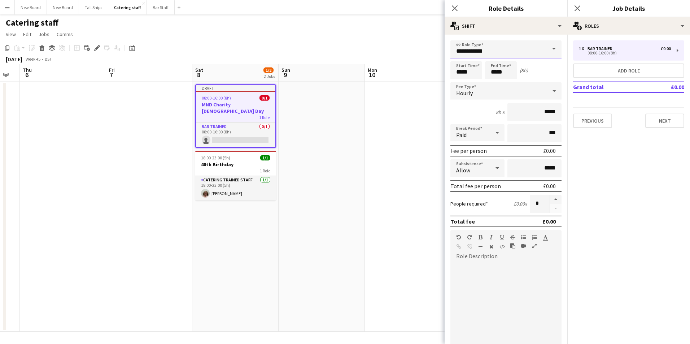
click at [518, 50] on input "**********" at bounding box center [505, 49] width 111 height 18
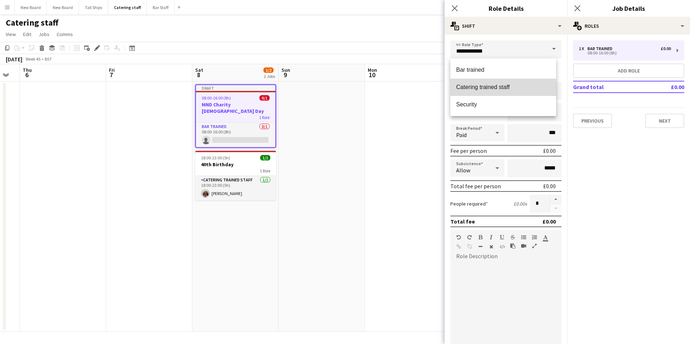
click at [508, 88] on span "Catering trained staff" at bounding box center [503, 87] width 94 height 7
type input "**********"
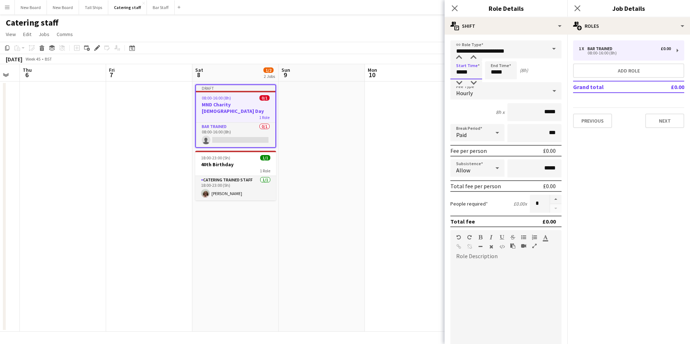
drag, startPoint x: 470, startPoint y: 72, endPoint x: 399, endPoint y: 98, distance: 75.7
click at [294, 75] on body "Menu Boards Boards Boards All jobs Status Workforce Workforce My Workforce Recr…" at bounding box center [345, 172] width 690 height 344
type input "*****"
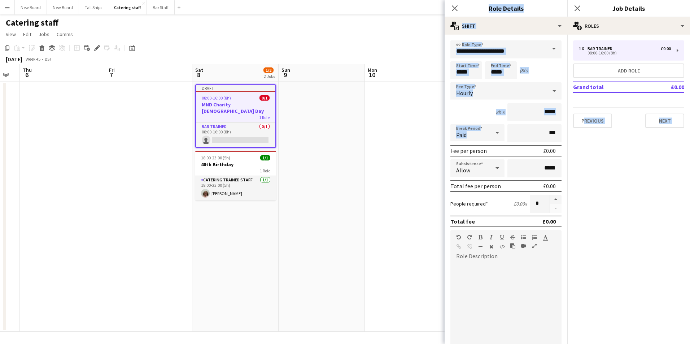
drag, startPoint x: 560, startPoint y: 141, endPoint x: 573, endPoint y: 270, distance: 129.5
click at [573, 270] on body "Menu Boards Boards Boards All jobs Status Workforce Workforce My Workforce Recr…" at bounding box center [345, 172] width 690 height 344
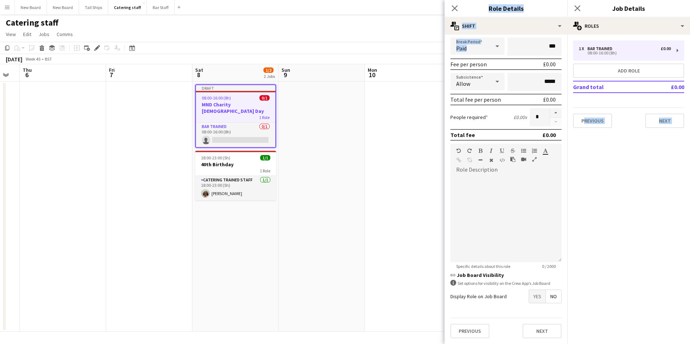
click at [538, 297] on span "Yes" at bounding box center [537, 296] width 17 height 13
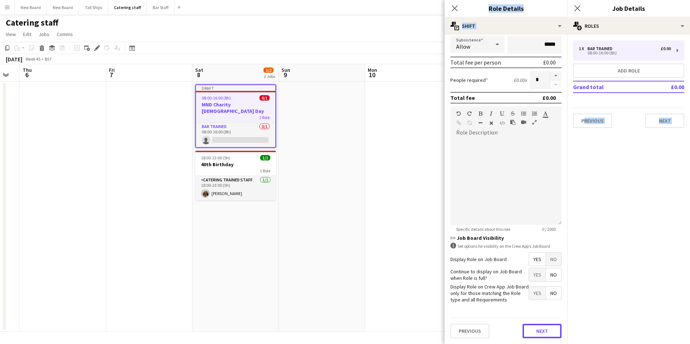
drag, startPoint x: 541, startPoint y: 333, endPoint x: 563, endPoint y: 324, distance: 23.8
click at [547, 333] on button "Next" at bounding box center [541, 331] width 39 height 14
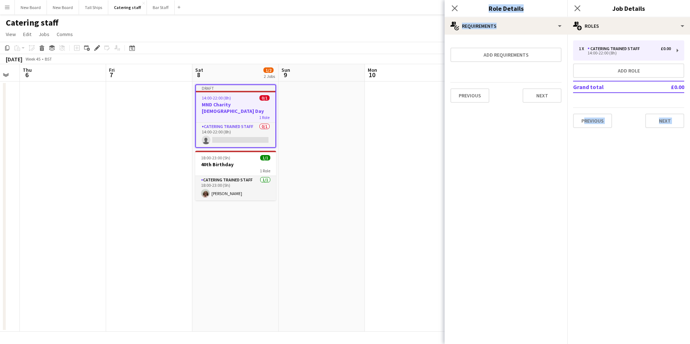
scroll to position [0, 0]
click at [477, 88] on div "Previous Next" at bounding box center [505, 95] width 111 height 26
click at [476, 95] on button "Previous" at bounding box center [469, 95] width 39 height 14
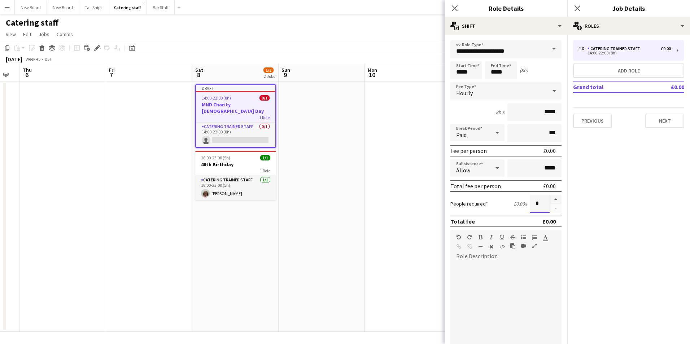
drag, startPoint x: 543, startPoint y: 205, endPoint x: 482, endPoint y: 207, distance: 61.0
click at [482, 207] on div "People required £0.00 x *" at bounding box center [505, 204] width 111 height 18
type input "**"
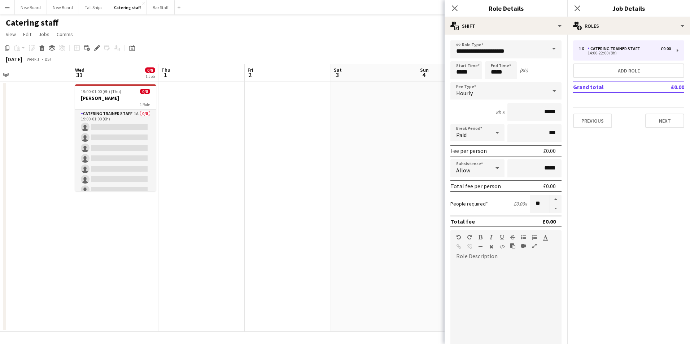
scroll to position [124, 0]
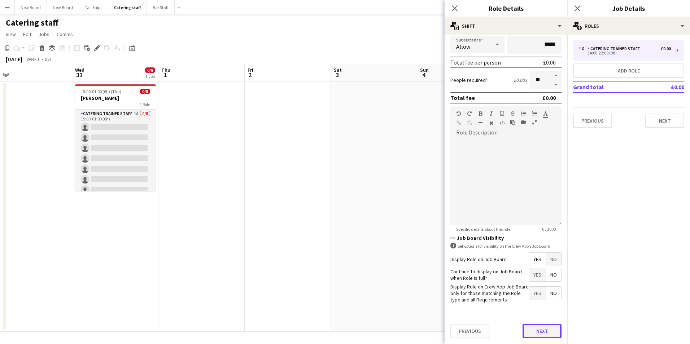
click at [529, 335] on button "Next" at bounding box center [541, 331] width 39 height 14
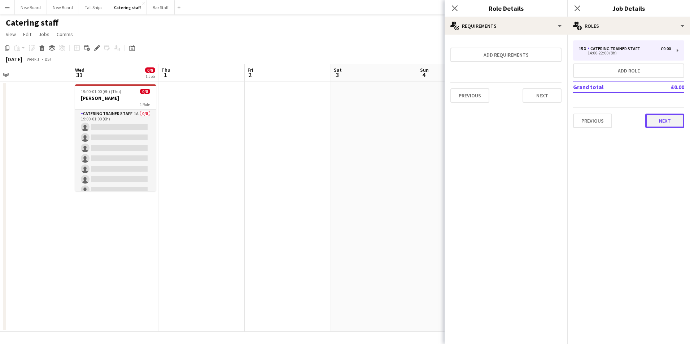
click at [675, 124] on button "Next" at bounding box center [664, 121] width 39 height 14
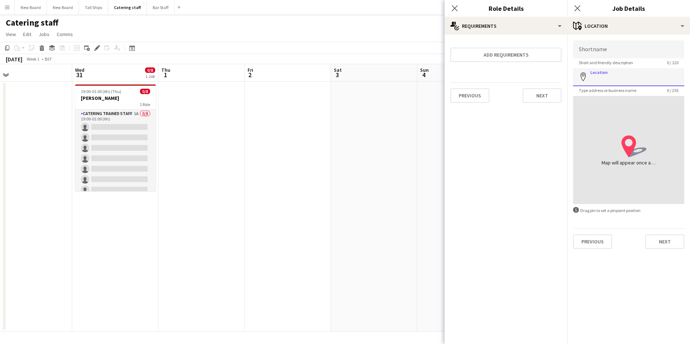
click at [639, 76] on input "Location" at bounding box center [628, 77] width 111 height 18
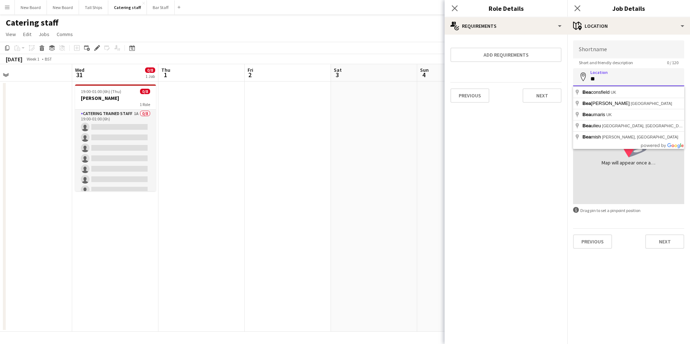
type input "*"
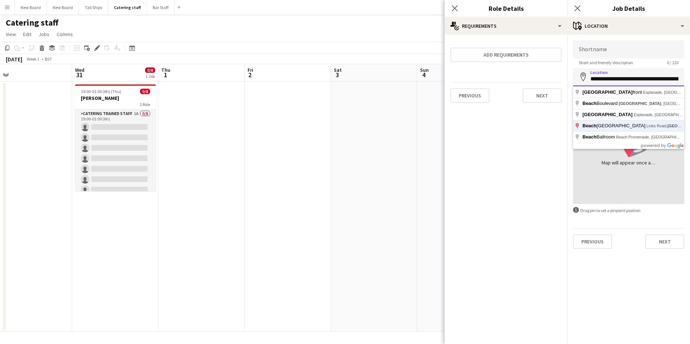
type input "**********"
click button "Next" at bounding box center [664, 242] width 39 height 14
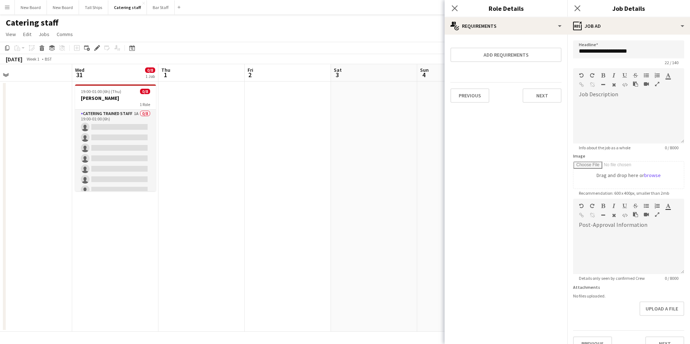
scroll to position [35, 0]
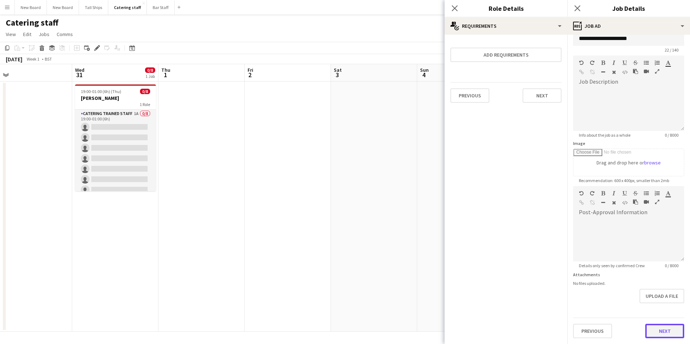
click at [661, 306] on form "**********" at bounding box center [628, 183] width 123 height 311
click at [656, 329] on button "Next" at bounding box center [664, 331] width 39 height 14
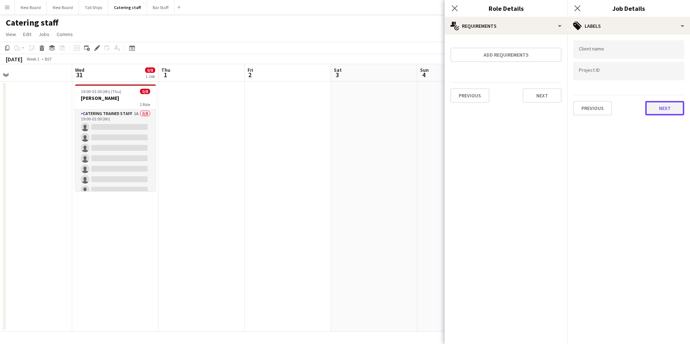
click at [675, 105] on button "Next" at bounding box center [664, 108] width 39 height 14
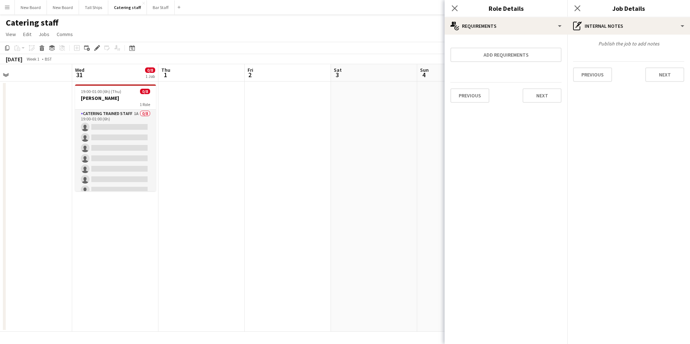
click at [667, 63] on div "Previous Next" at bounding box center [628, 71] width 111 height 21
click at [666, 69] on button "Next" at bounding box center [664, 74] width 39 height 14
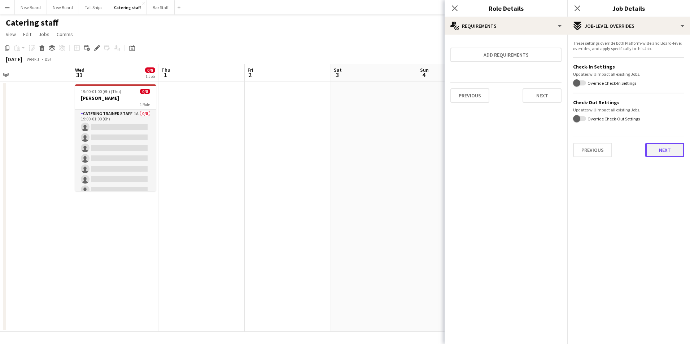
click at [671, 144] on button "Next" at bounding box center [664, 150] width 39 height 14
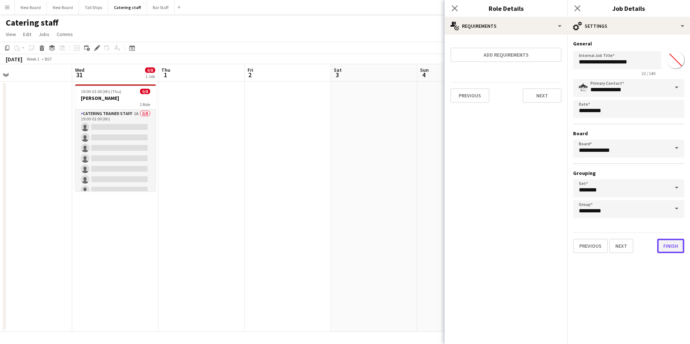
click at [677, 250] on button "Finish" at bounding box center [670, 246] width 27 height 14
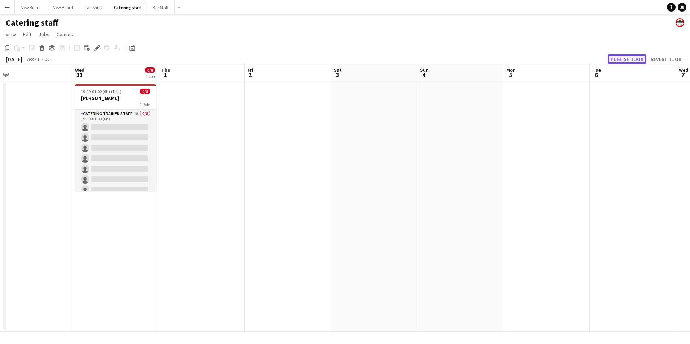
click at [633, 62] on button "Publish 1 job" at bounding box center [627, 58] width 39 height 9
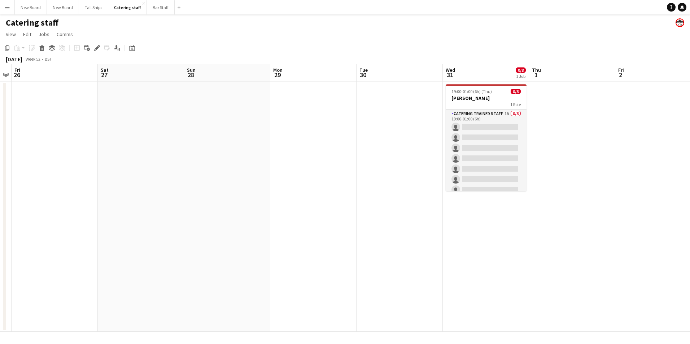
drag, startPoint x: 219, startPoint y: 174, endPoint x: 589, endPoint y: 165, distance: 370.6
click at [589, 165] on app-calendar-viewport "Wed 24 Thu 25 Fri 26 Sat 27 Sun 28 Mon 29 Tue 30 Wed 31 0/8 1 Job Thu 1 Fri 2 S…" at bounding box center [345, 198] width 690 height 268
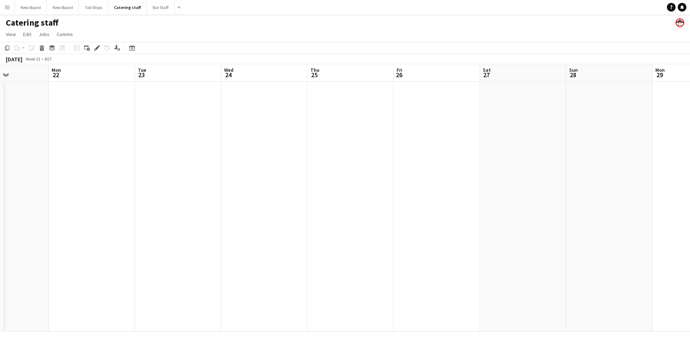
drag, startPoint x: 187, startPoint y: 201, endPoint x: 575, endPoint y: 184, distance: 388.6
click at [575, 184] on app-calendar-viewport "Fri 19 Sat 20 Sun 21 Mon 22 Tue 23 Wed 24 Thu 25 Fri 26 Sat 27 Sun 28 Mon 29 Tu…" at bounding box center [345, 198] width 690 height 268
drag, startPoint x: 292, startPoint y: 186, endPoint x: 668, endPoint y: 169, distance: 377.0
click at [668, 169] on app-calendar-viewport "Mon 15 Tue 16 Wed 17 Thu 18 Fri 19 Sat 20 Sun 21 Mon 22 Tue 23 Wed 24 Thu 25 Fr…" at bounding box center [345, 198] width 690 height 268
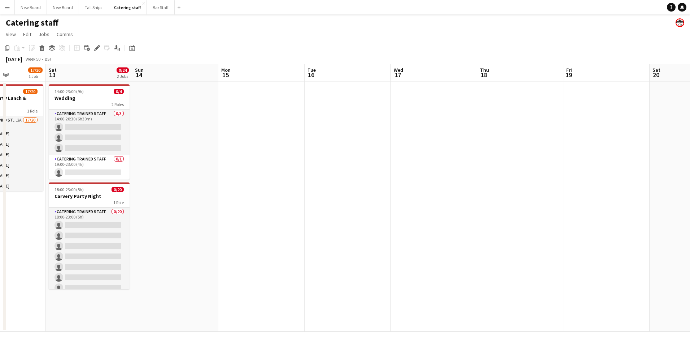
drag, startPoint x: 665, startPoint y: 170, endPoint x: 677, endPoint y: 170, distance: 11.9
click at [677, 170] on app-calendar-viewport "Thu 11 Fri 12 17/20 1 Job Sat 13 0/24 2 Jobs Sun 14 Mon 15 Tue 16 Wed 17 Thu 18…" at bounding box center [345, 198] width 690 height 268
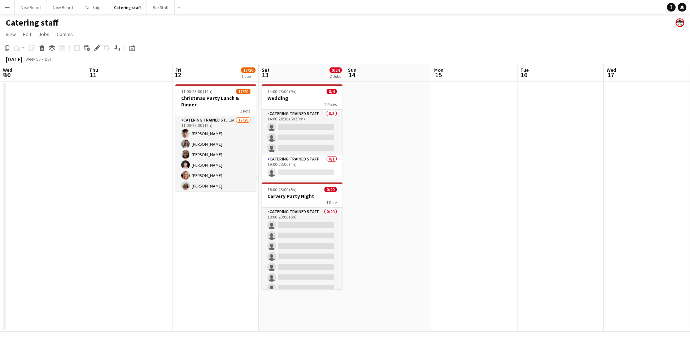
drag, startPoint x: 327, startPoint y: 178, endPoint x: 691, endPoint y: 158, distance: 364.2
click at [689, 158] on html "Menu Boards Boards Boards All jobs Status Workforce Workforce My Workforce Recr…" at bounding box center [345, 172] width 690 height 344
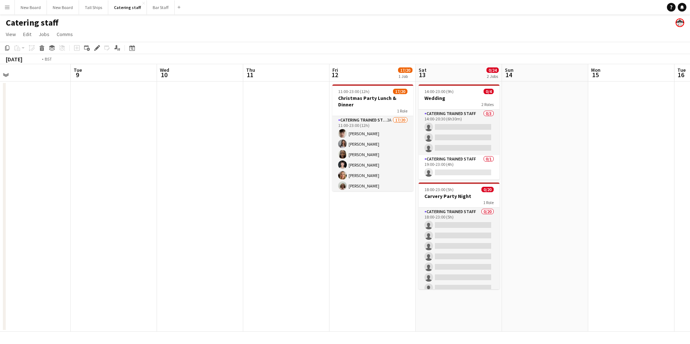
drag, startPoint x: 218, startPoint y: 186, endPoint x: 691, endPoint y: 182, distance: 473.0
click at [689, 182] on html "Menu Boards Boards Boards All jobs Status Workforce Workforce My Workforce Recr…" at bounding box center [345, 172] width 690 height 344
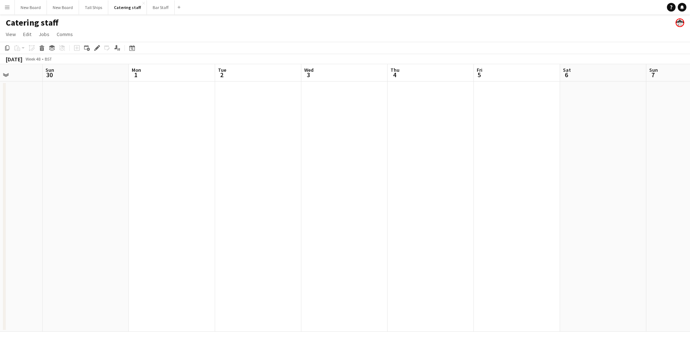
drag, startPoint x: 236, startPoint y: 191, endPoint x: 553, endPoint y: 195, distance: 316.8
click at [553, 195] on app-calendar-viewport "Thu 27 Fri 28 Sat 29 Sun 30 Mon 1 Tue 2 Wed 3 Thu 4 Fri 5 Sat 6 Sun 7 Mon 8 Tue…" at bounding box center [345, 198] width 690 height 268
drag, startPoint x: 249, startPoint y: 234, endPoint x: 691, endPoint y: 269, distance: 443.4
click at [689, 269] on html "Menu Boards Boards Boards All jobs Status Workforce Workforce My Workforce Recr…" at bounding box center [345, 172] width 690 height 344
drag, startPoint x: 308, startPoint y: 277, endPoint x: 691, endPoint y: 286, distance: 382.5
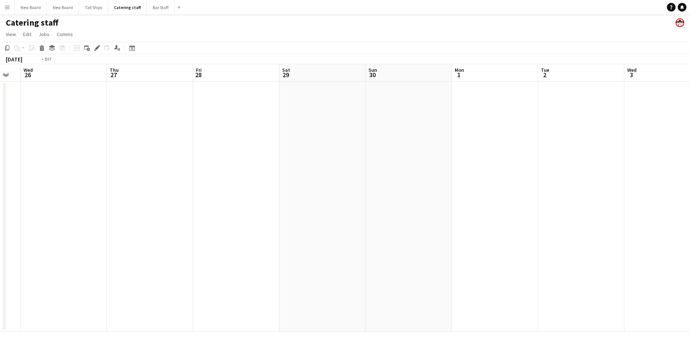
click at [689, 286] on html "Menu Boards Boards Boards All jobs Status Workforce Workforce My Workforce Recr…" at bounding box center [345, 172] width 690 height 344
drag, startPoint x: 367, startPoint y: 259, endPoint x: 670, endPoint y: 253, distance: 303.1
click at [689, 245] on html "Menu Boards Boards Boards All jobs Status Workforce Workforce My Workforce Recr…" at bounding box center [345, 172] width 690 height 344
drag, startPoint x: 223, startPoint y: 249, endPoint x: 691, endPoint y: 269, distance: 468.7
click at [689, 269] on html "Menu Boards Boards Boards All jobs Status Workforce Workforce My Workforce Recr…" at bounding box center [345, 172] width 690 height 344
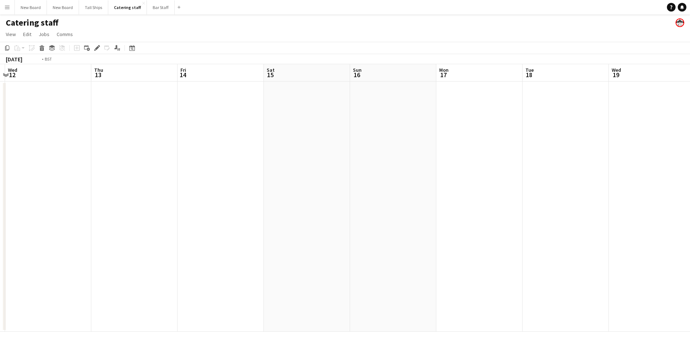
drag, startPoint x: 159, startPoint y: 220, endPoint x: 643, endPoint y: 227, distance: 484.6
click at [643, 227] on app-calendar-viewport "Mon 10 Tue 11 Wed 12 Thu 13 Fri 14 Sat 15 Sun 16 Mon 17 Tue 18 Wed 19 Thu 20 Fr…" at bounding box center [345, 198] width 690 height 268
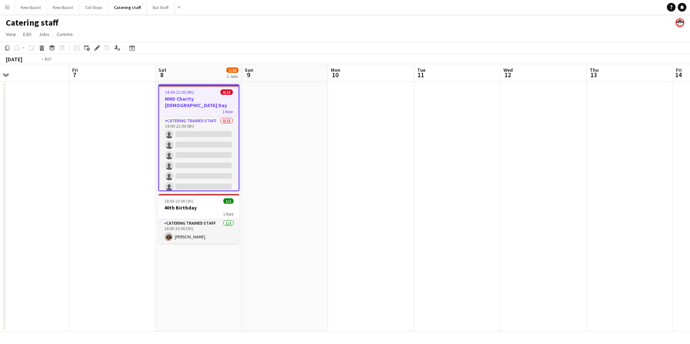
drag, startPoint x: 275, startPoint y: 197, endPoint x: 691, endPoint y: 189, distance: 416.1
click at [689, 189] on html "Menu Boards Boards Boards All jobs Status Workforce Workforce My Workforce Recr…" at bounding box center [345, 172] width 690 height 344
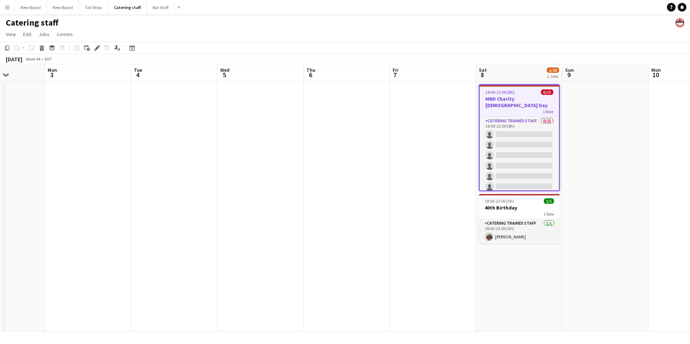
drag, startPoint x: 249, startPoint y: 202, endPoint x: 689, endPoint y: 195, distance: 440.2
click at [689, 195] on html "Menu Boards Boards Boards All jobs Status Workforce Workforce My Workforce Recr…" at bounding box center [345, 172] width 690 height 344
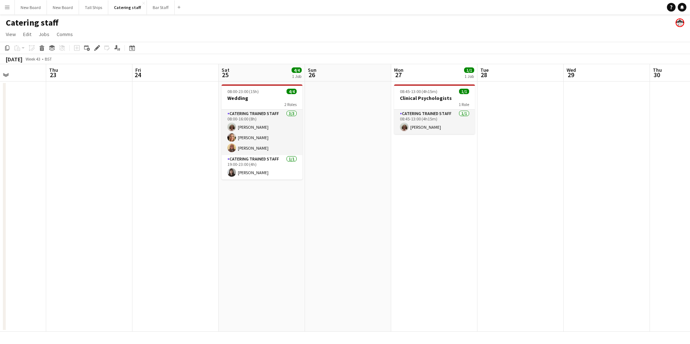
drag, startPoint x: 243, startPoint y: 194, endPoint x: 691, endPoint y: 204, distance: 447.9
click at [689, 204] on html "Menu Boards Boards Boards All jobs Status Workforce Workforce My Workforce Recr…" at bounding box center [345, 172] width 690 height 344
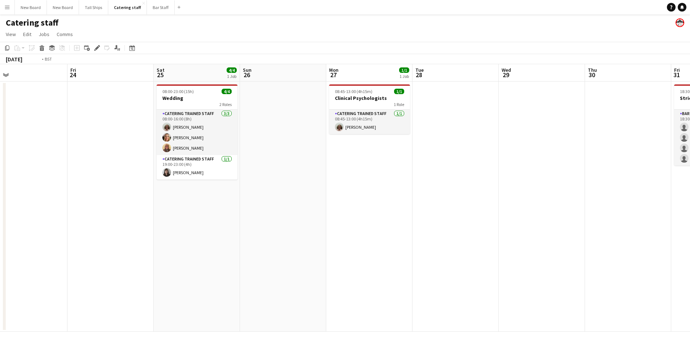
drag, startPoint x: 500, startPoint y: 183, endPoint x: 689, endPoint y: 190, distance: 189.6
click at [689, 190] on html "Menu Boards Boards Boards All jobs Status Workforce Workforce My Workforce Recr…" at bounding box center [345, 172] width 690 height 344
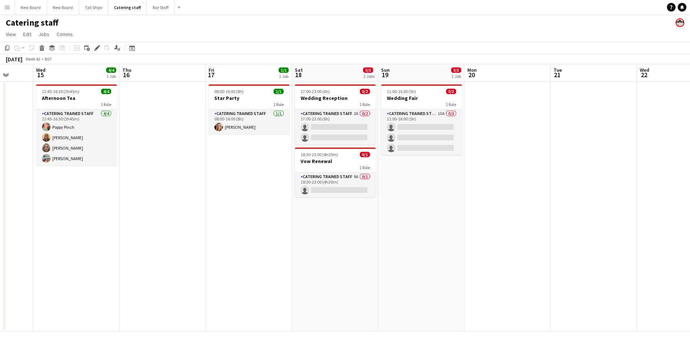
drag, startPoint x: 271, startPoint y: 197, endPoint x: 672, endPoint y: 194, distance: 401.2
click at [672, 194] on app-calendar-viewport "Sun 12 Mon 13 Tue 14 Wed 15 4/4 1 Job Thu 16 Fri 17 1/1 1 Job Sat 18 0/3 2 Jobs…" at bounding box center [345, 198] width 690 height 268
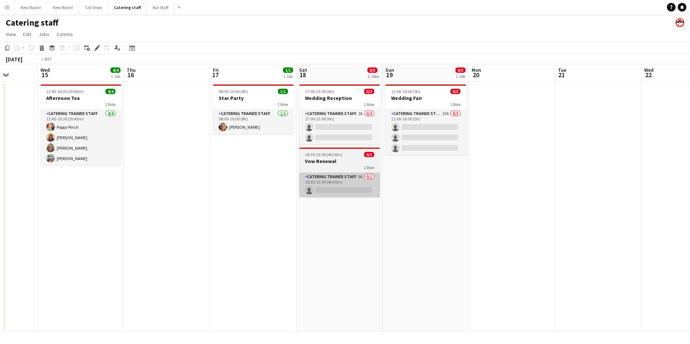
drag, startPoint x: 251, startPoint y: 182, endPoint x: 637, endPoint y: 191, distance: 386.1
click at [588, 189] on app-calendar-viewport "Sun 12 Mon 13 Tue 14 Wed 15 4/4 1 Job Thu 16 Fri 17 1/1 1 Job Sat 18 0/3 2 Jobs…" at bounding box center [345, 198] width 690 height 268
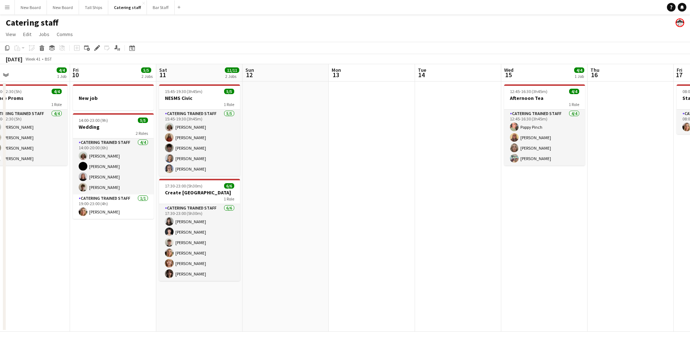
scroll to position [0, 232]
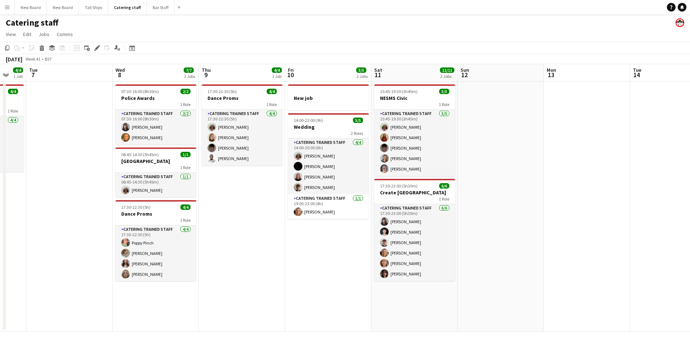
drag, startPoint x: 333, startPoint y: 196, endPoint x: 675, endPoint y: 198, distance: 341.3
click at [675, 198] on app-calendar-viewport "Sat 4 2/2 1 Job Sun 5 Mon 6 4/4 1 Job Tue 7 Wed 8 7/7 3 Jobs Thu 9 4/4 1 Job Fr…" at bounding box center [345, 198] width 690 height 268
click at [188, 127] on app-card-role "Catering trained staff [DATE] 07:30-16:00 (8h30m) [PERSON_NAME] Papatolidou [PE…" at bounding box center [155, 127] width 81 height 35
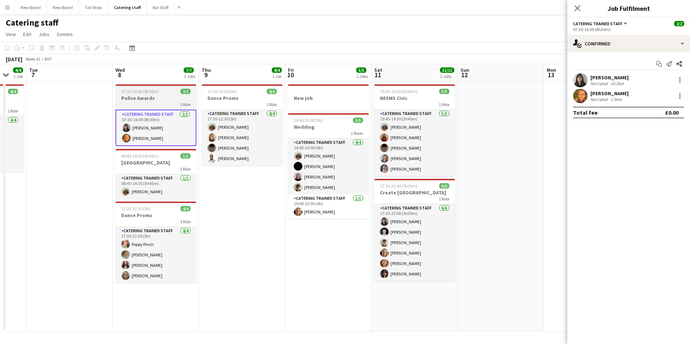
click at [144, 92] on span "07:30-16:00 (8h30m)" at bounding box center [140, 91] width 38 height 5
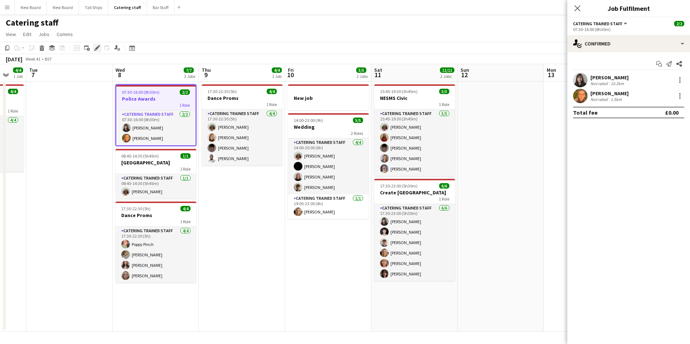
click at [95, 46] on icon "Edit" at bounding box center [97, 48] width 6 height 6
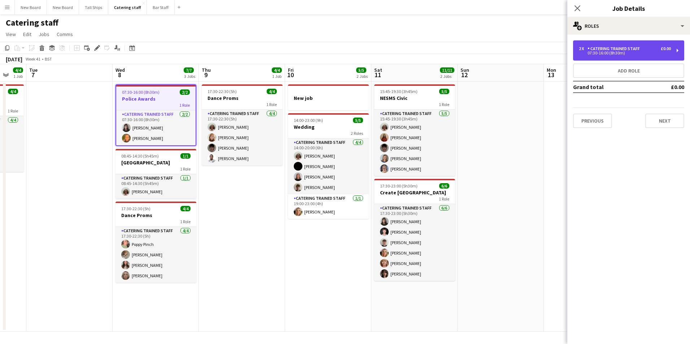
click at [626, 43] on div "2 x Catering trained staff £0.00 07:30-16:00 (8h30m)" at bounding box center [628, 50] width 111 height 20
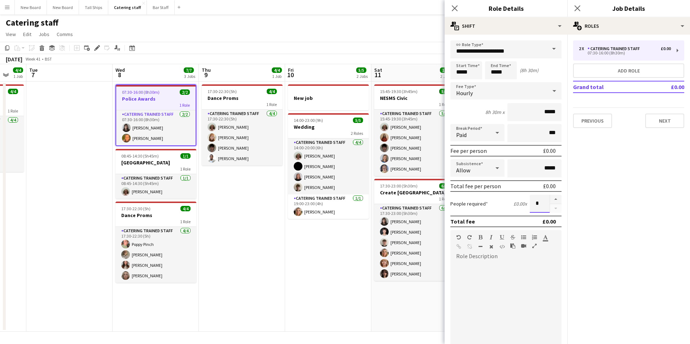
drag, startPoint x: 540, startPoint y: 203, endPoint x: 477, endPoint y: 205, distance: 63.5
click at [477, 205] on div "People required £0.00 x *" at bounding box center [505, 204] width 111 height 18
type input "*"
click at [670, 127] on button "Next" at bounding box center [664, 121] width 39 height 14
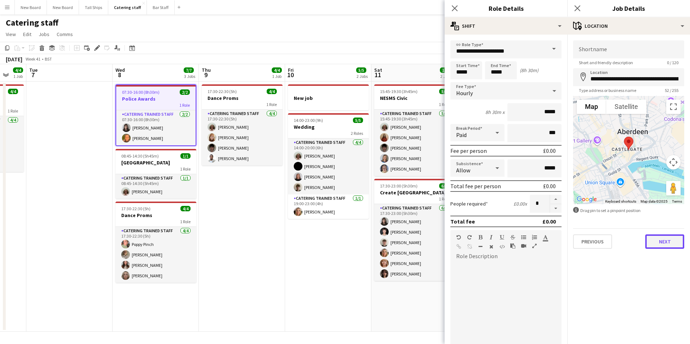
click at [652, 247] on button "Next" at bounding box center [664, 242] width 39 height 14
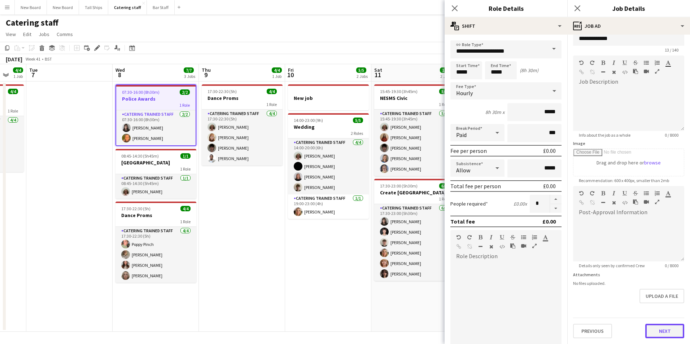
scroll to position [13, 0]
click at [661, 306] on form "**********" at bounding box center [628, 183] width 123 height 311
click at [669, 334] on button "Next" at bounding box center [664, 331] width 39 height 14
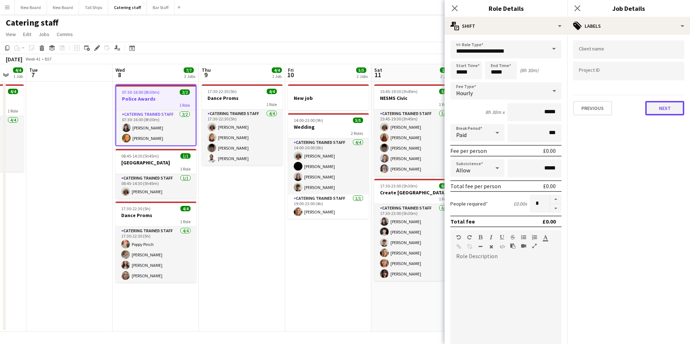
click at [680, 112] on button "Next" at bounding box center [664, 108] width 39 height 14
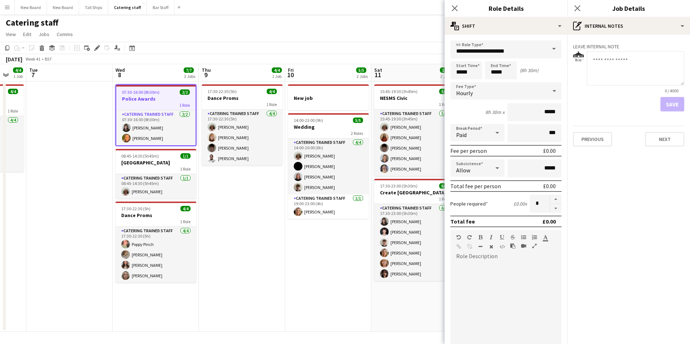
click at [667, 147] on div "Leave internal note 0 / 4000 Save Previous Next" at bounding box center [628, 94] width 123 height 118
click at [676, 136] on button "Next" at bounding box center [664, 139] width 39 height 14
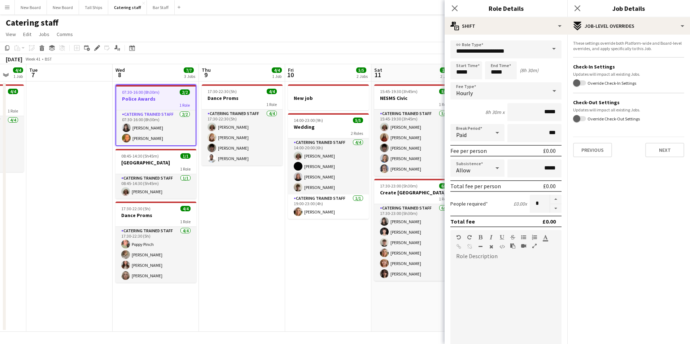
click at [679, 140] on div "Previous Next" at bounding box center [628, 147] width 111 height 21
click at [674, 146] on button "Next" at bounding box center [664, 150] width 39 height 14
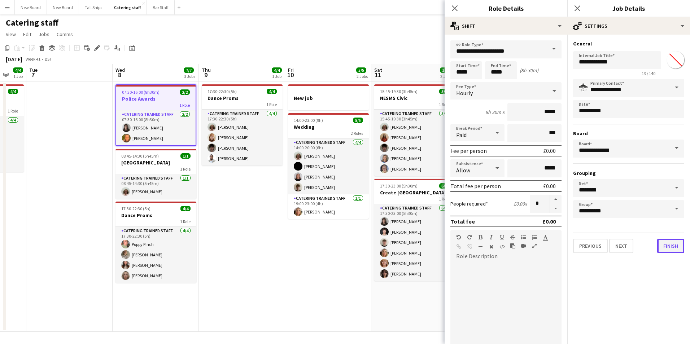
click at [661, 246] on button "Finish" at bounding box center [670, 246] width 27 height 14
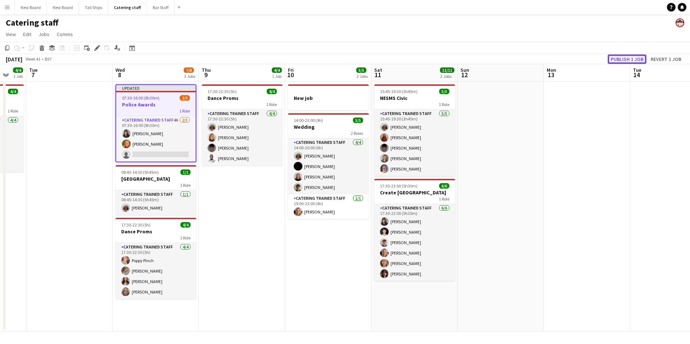
click at [629, 57] on button "Publish 1 job" at bounding box center [627, 58] width 39 height 9
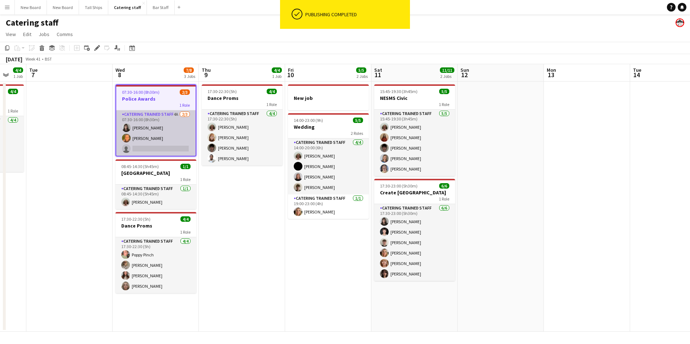
click at [164, 149] on app-card-role "Catering trained staff 4A [DATE] 07:30-16:00 (8h30m) [PERSON_NAME] Papatolidou …" at bounding box center [155, 132] width 79 height 45
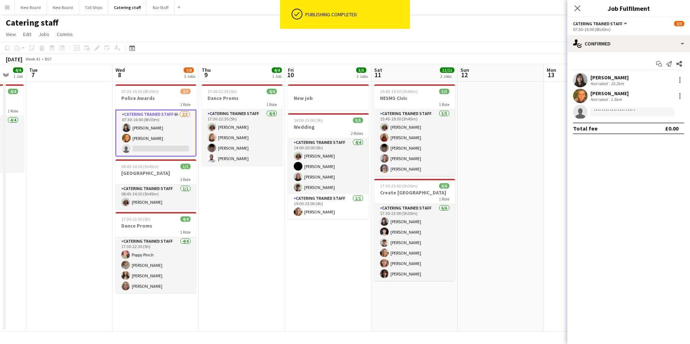
click at [613, 105] on app-invite-slot "single-neutral-actions" at bounding box center [628, 112] width 123 height 14
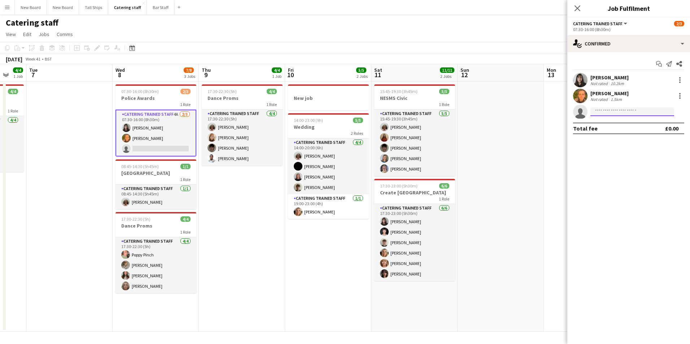
click at [614, 108] on input at bounding box center [632, 112] width 84 height 9
type input "*****"
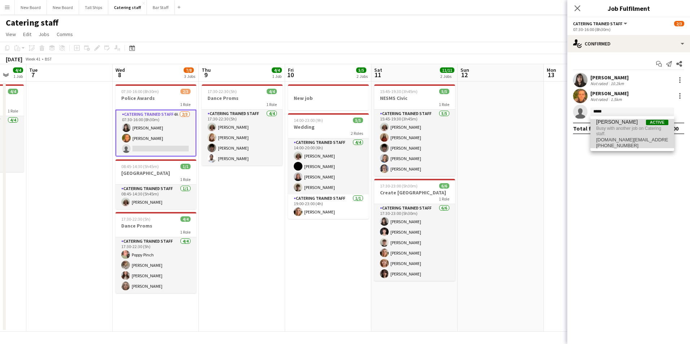
click at [643, 143] on span "[PHONE_NUMBER]" at bounding box center [632, 146] width 72 height 6
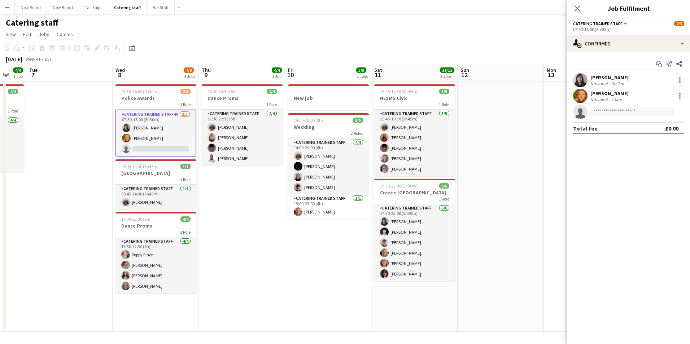
drag, startPoint x: 525, startPoint y: 175, endPoint x: 647, endPoint y: 124, distance: 131.9
click at [533, 172] on app-calendar-viewport "Sat 4 2/2 1 Job Sun 5 Mon 6 4/4 1 Job Tue 7 Wed 8 7/8 3 Jobs Thu 9 4/4 1 Job Fr…" at bounding box center [345, 198] width 690 height 268
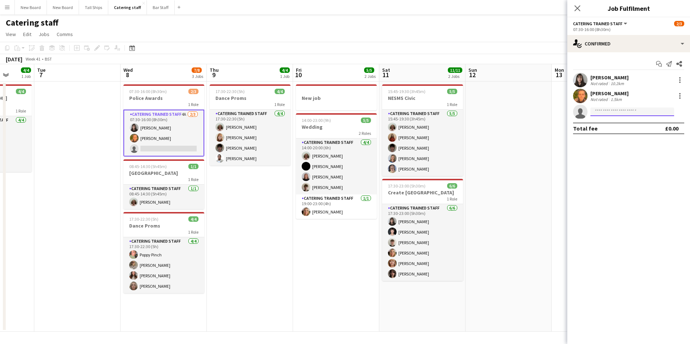
click at [609, 110] on input at bounding box center [632, 112] width 84 height 9
type input "*"
click at [160, 203] on app-card-role "Catering trained staff [DATE] 08:45-14:30 (5h45m) [PERSON_NAME]" at bounding box center [163, 197] width 81 height 25
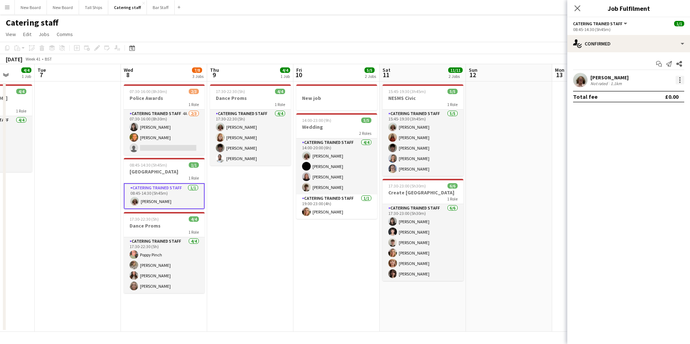
click at [680, 80] on div at bounding box center [679, 79] width 1 height 1
drag, startPoint x: 661, startPoint y: 165, endPoint x: 523, endPoint y: 172, distance: 138.8
click at [661, 165] on span "Remove" at bounding box center [656, 162] width 45 height 6
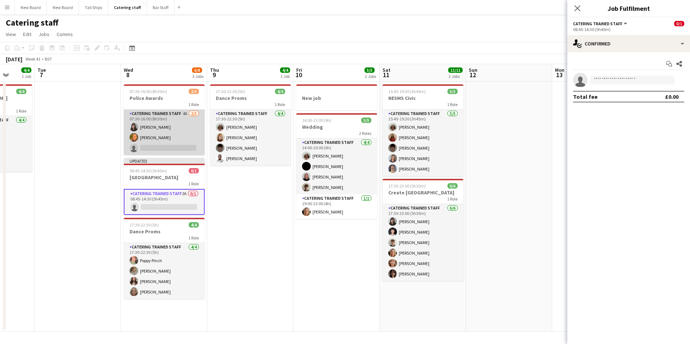
drag, startPoint x: 167, startPoint y: 123, endPoint x: 191, endPoint y: 126, distance: 23.9
click at [168, 123] on app-card-role "Catering trained staff 4A [DATE] 07:30-16:00 (8h30m) [PERSON_NAME] Papatolidou …" at bounding box center [164, 132] width 81 height 45
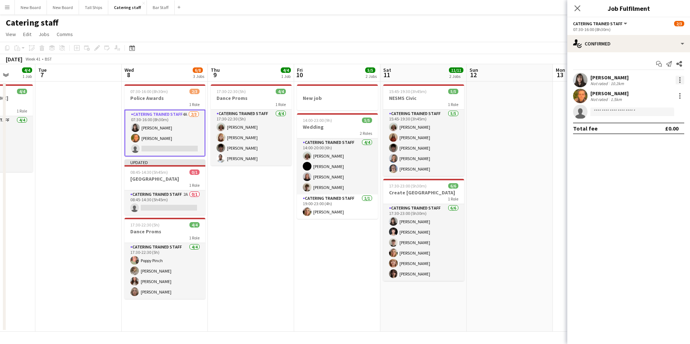
click at [679, 78] on div at bounding box center [679, 80] width 9 height 9
click at [648, 165] on span "Remove" at bounding box center [645, 162] width 22 height 6
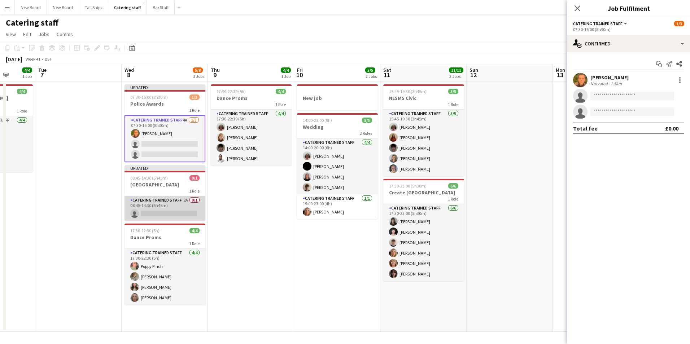
click at [172, 213] on app-card-role "Catering trained staff 2A 0/1 08:45-14:30 (5h45m) single-neutral-actions" at bounding box center [164, 208] width 81 height 25
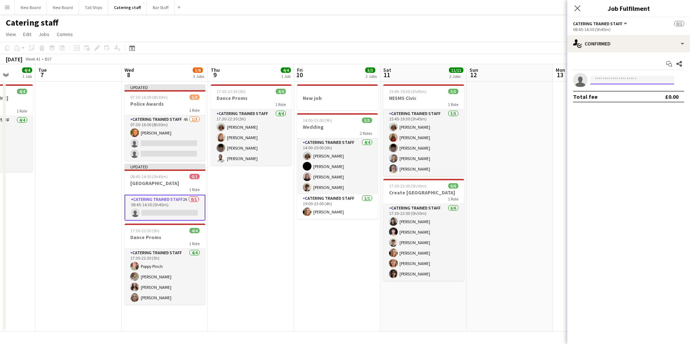
click at [618, 82] on input at bounding box center [632, 80] width 84 height 9
type input "*****"
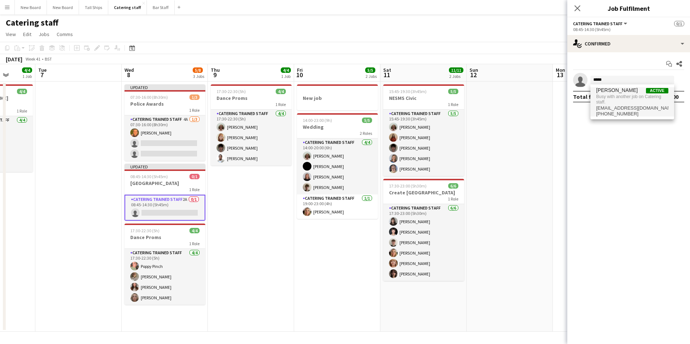
click at [625, 104] on span "Busy with another job on Catering staff." at bounding box center [632, 99] width 72 height 12
drag, startPoint x: 500, startPoint y: 186, endPoint x: 596, endPoint y: 65, distance: 154.4
click at [505, 185] on app-calendar-viewport "Sat 4 2/2 1 Job Sun 5 Mon 6 4/4 1 Job Tue 7 Wed 8 5/8 3 Jobs Thu 9 4/4 1 Job Fr…" at bounding box center [345, 198] width 690 height 268
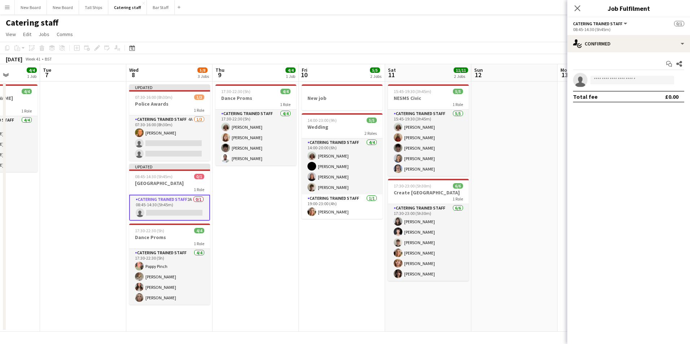
click at [543, 76] on app-board-header-date "Sun 12" at bounding box center [514, 72] width 86 height 17
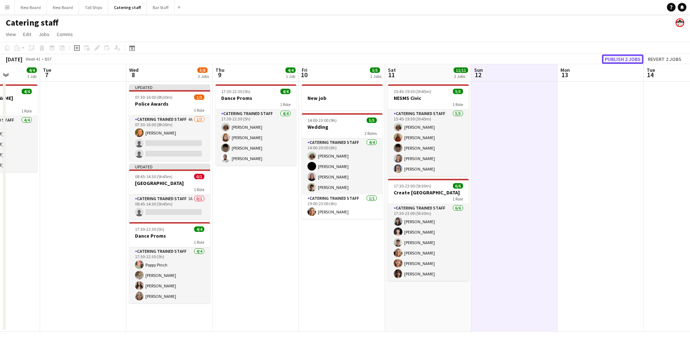
click at [614, 57] on button "Publish 2 jobs" at bounding box center [622, 58] width 41 height 9
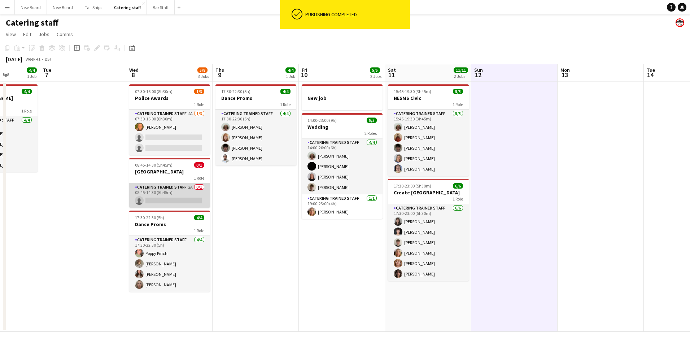
click at [172, 198] on app-card-role "Catering trained staff 2A 0/1 08:45-14:30 (5h45m) single-neutral-actions" at bounding box center [169, 195] width 81 height 25
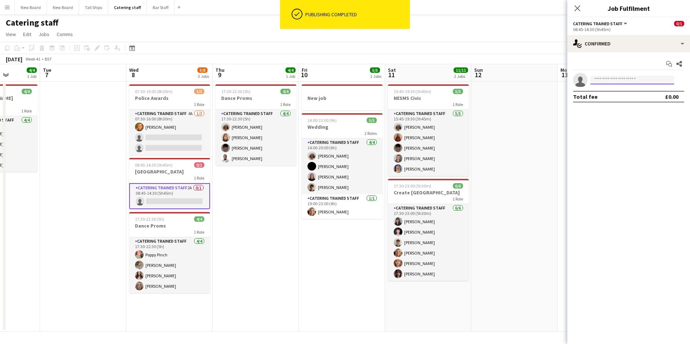
click at [661, 76] on input at bounding box center [632, 80] width 84 height 9
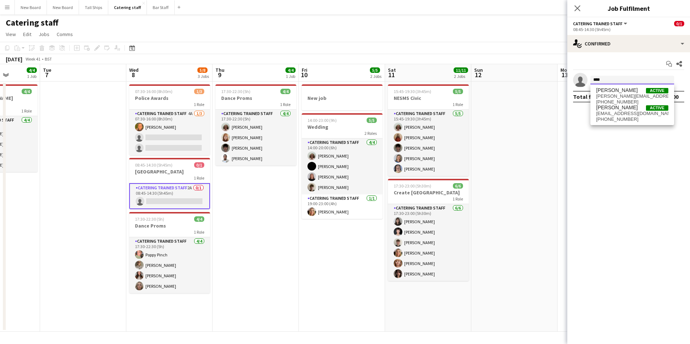
type input "*****"
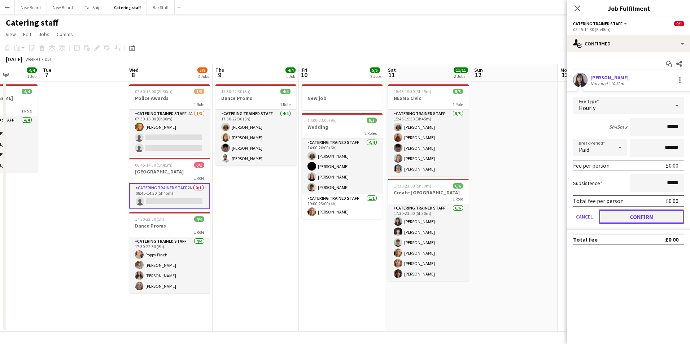
click at [627, 222] on button "Confirm" at bounding box center [642, 217] width 86 height 14
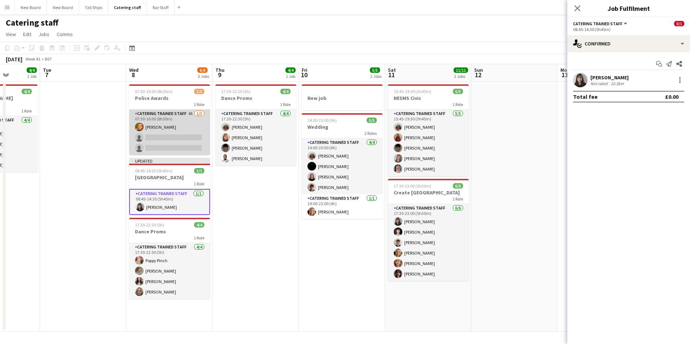
click at [172, 135] on app-card-role "Catering trained staff 4A [DATE] 07:30-16:00 (8h30m) [PERSON_NAME] single-neutr…" at bounding box center [169, 132] width 81 height 45
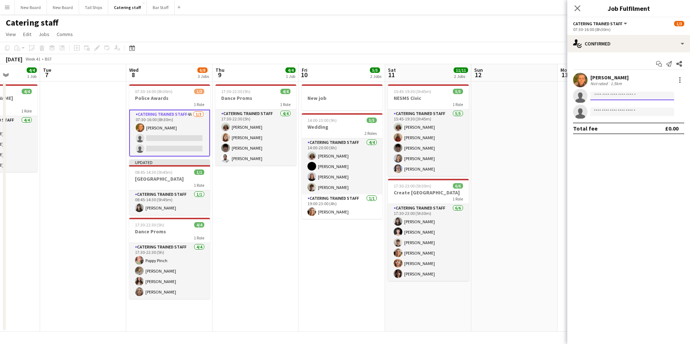
click at [613, 94] on input at bounding box center [632, 96] width 84 height 9
type input "*****"
click at [617, 111] on span "[DOMAIN_NAME][EMAIL_ADDRESS][DOMAIN_NAME]" at bounding box center [632, 112] width 72 height 6
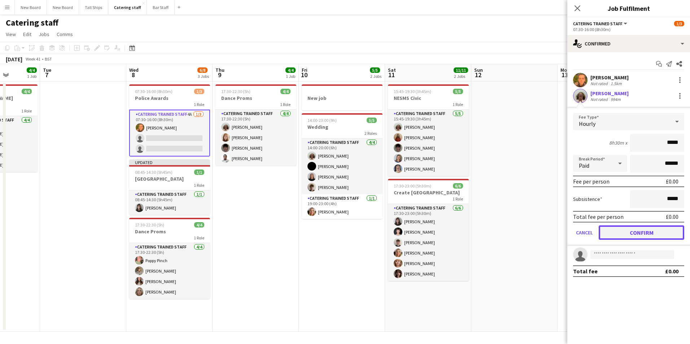
click at [641, 232] on button "Confirm" at bounding box center [642, 232] width 86 height 14
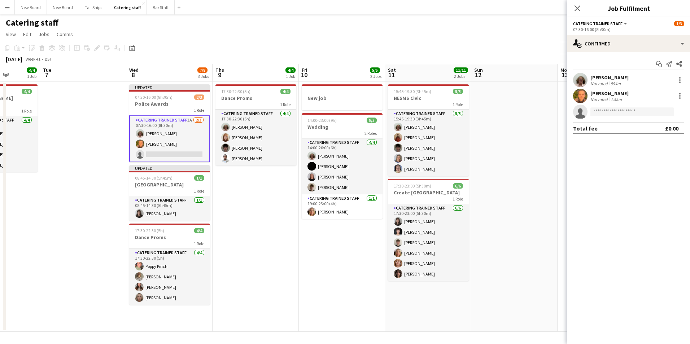
click at [464, 25] on div "Catering staff" at bounding box center [345, 21] width 690 height 14
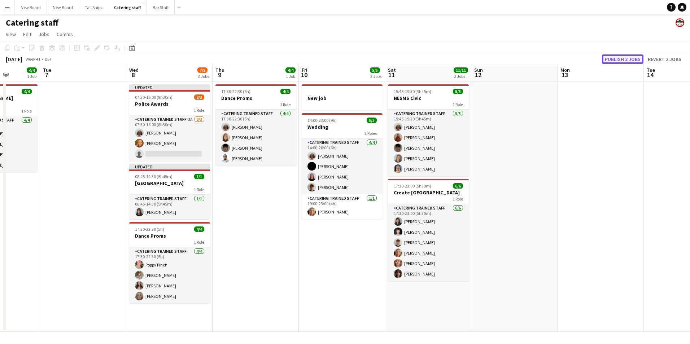
click at [617, 56] on button "Publish 2 jobs" at bounding box center [622, 58] width 41 height 9
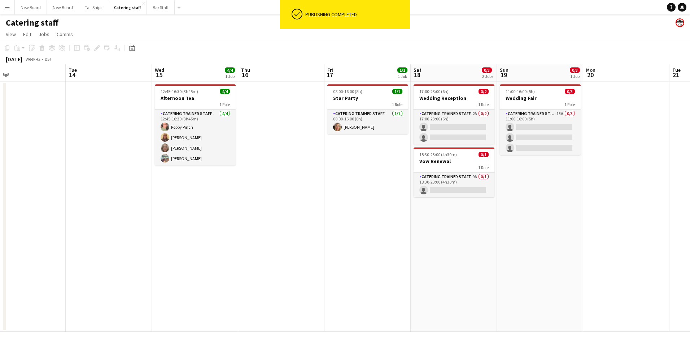
drag, startPoint x: 632, startPoint y: 239, endPoint x: 102, endPoint y: 251, distance: 529.4
click at [54, 258] on app-calendar-viewport "Sat 11 11/11 2 Jobs Sun 12 Mon 13 Tue 14 Wed 15 4/4 1 Job Thu 16 Fri 17 1/1 1 J…" at bounding box center [345, 198] width 690 height 268
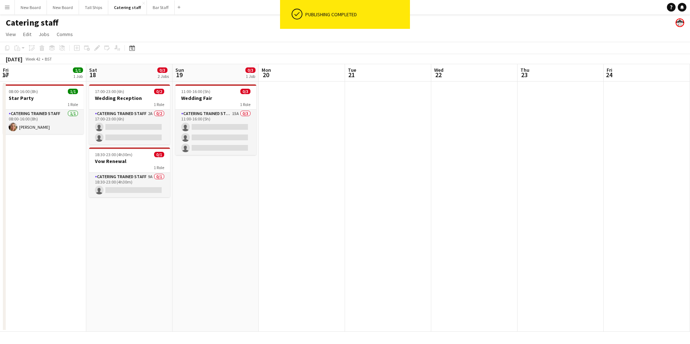
drag, startPoint x: 554, startPoint y: 219, endPoint x: 45, endPoint y: 240, distance: 509.5
click at [0, 253] on html "ok-circled Publishing completed Menu Boards Boards Boards All jobs Status Workf…" at bounding box center [345, 172] width 690 height 344
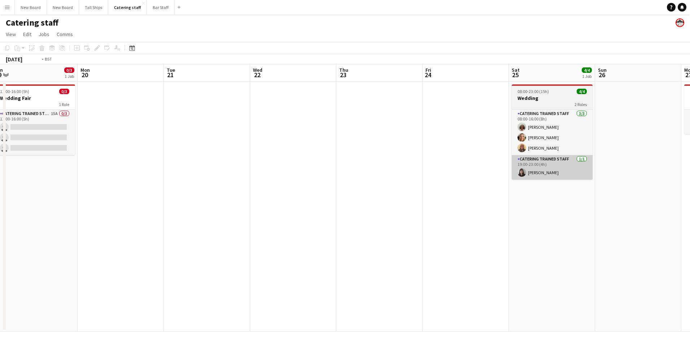
drag, startPoint x: 377, startPoint y: 207, endPoint x: 409, endPoint y: 162, distance: 55.2
click at [0, 212] on html "Menu Boards Boards Boards All jobs Status Workforce Workforce My Workforce Recr…" at bounding box center [345, 172] width 690 height 344
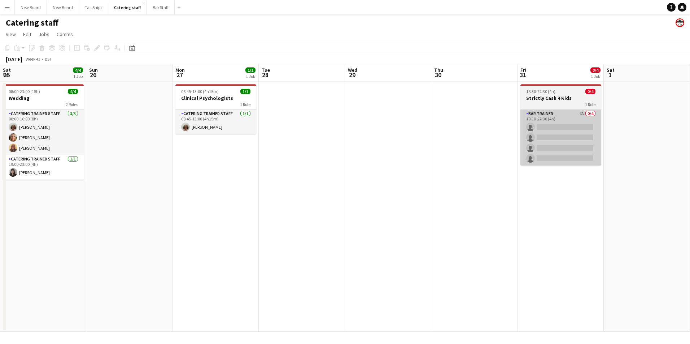
drag, startPoint x: 362, startPoint y: 178, endPoint x: 548, endPoint y: 162, distance: 187.6
click at [18, 181] on app-calendar-viewport "Thu 23 Fri 24 Sat 25 4/4 1 Job Sun 26 Mon 27 1/1 1 Job Tue 28 Wed 29 Thu 30 Fri…" at bounding box center [345, 198] width 690 height 268
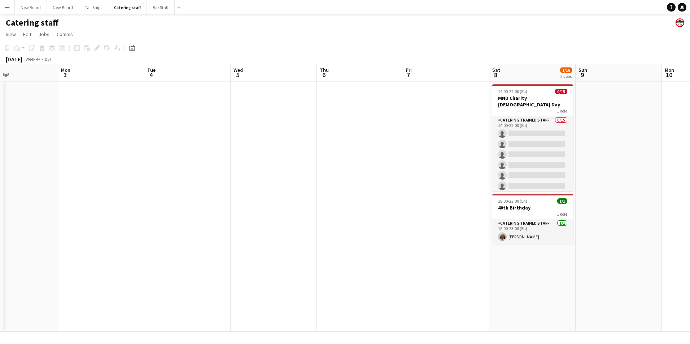
drag, startPoint x: 529, startPoint y: 183, endPoint x: 577, endPoint y: 198, distance: 51.2
click at [0, 199] on html "Menu Boards Boards Boards All jobs Status Workforce Workforce My Workforce Recr…" at bounding box center [345, 172] width 690 height 344
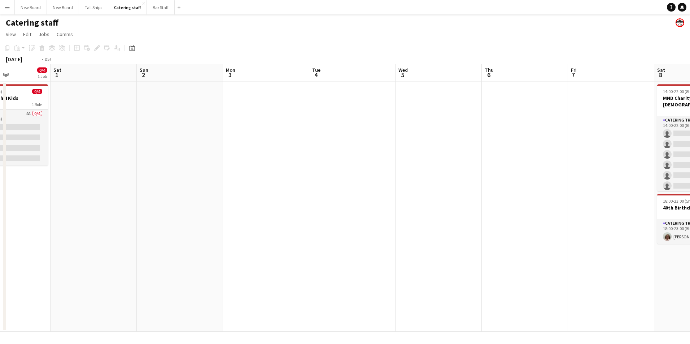
drag, startPoint x: 461, startPoint y: 250, endPoint x: 25, endPoint y: 234, distance: 436.5
click at [10, 237] on app-calendar-viewport "Wed 29 Thu 30 Fri 31 0/4 1 Job Sat 1 Sun 2 Mon 3 Tue 4 Wed 5 Thu 6 Fri 7 Sat 8 …" at bounding box center [345, 198] width 690 height 268
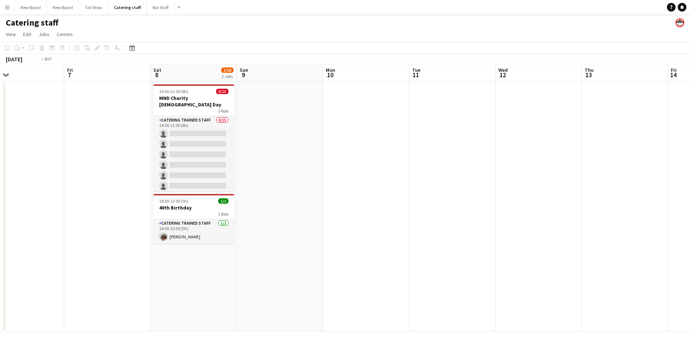
drag, startPoint x: 461, startPoint y: 246, endPoint x: 389, endPoint y: 225, distance: 75.1
click at [46, 272] on app-calendar-viewport "Tue 4 Wed 5 Thu 6 Fri 7 Sat 8 1/16 2 Jobs Sun 9 Mon 10 Tue 11 Wed 12 Thu 13 Fri…" at bounding box center [345, 198] width 690 height 268
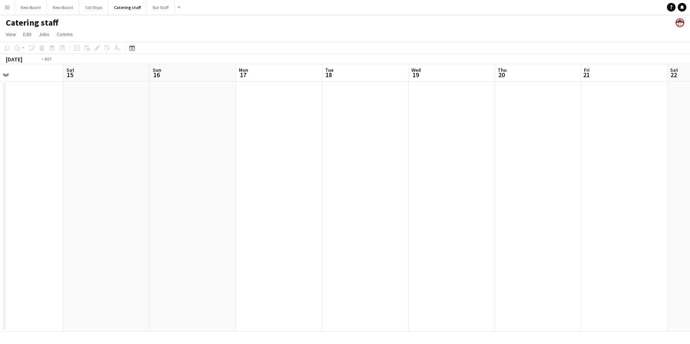
drag, startPoint x: 305, startPoint y: 245, endPoint x: 689, endPoint y: 199, distance: 387.0
click at [116, 240] on app-calendar-viewport "Wed 12 Thu 13 Fri 14 Sat 15 Sun 16 Mon 17 Tue 18 Wed 19 Thu 20 Fri 21 Sat 22 Su…" at bounding box center [345, 198] width 690 height 268
drag, startPoint x: 689, startPoint y: 199, endPoint x: 648, endPoint y: 237, distance: 56.2
click at [87, 261] on app-calendar-viewport "Thu 20 Fri 21 Sat 22 Sun 23 Mon 24 Tue 25 Wed 26 Thu 27 Fri 28 Sat 29 Sun 30 Mo…" at bounding box center [345, 198] width 690 height 268
drag, startPoint x: 371, startPoint y: 264, endPoint x: 299, endPoint y: 251, distance: 72.7
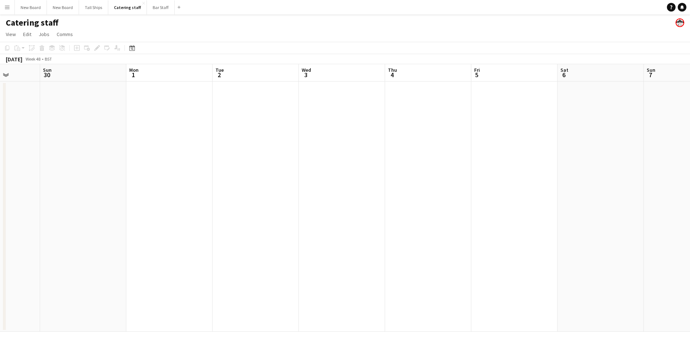
click at [246, 252] on app-calendar-viewport "Thu 27 Fri 28 Sat 29 Sun 30 Mon 1 Tue 2 Wed 3 Thu 4 Fri 5 Sat 6 Sun 7 Mon 8 Tue…" at bounding box center [345, 198] width 690 height 268
drag, startPoint x: 133, startPoint y: 292, endPoint x: 292, endPoint y: 265, distance: 160.6
click at [157, 282] on app-calendar-viewport "Thu 27 Fri 28 Sat 29 Sun 30 Mon 1 Tue 2 Wed 3 Thu 4 Fri 5 Sat 6 Sun 7 Mon 8 Tue…" at bounding box center [345, 198] width 690 height 268
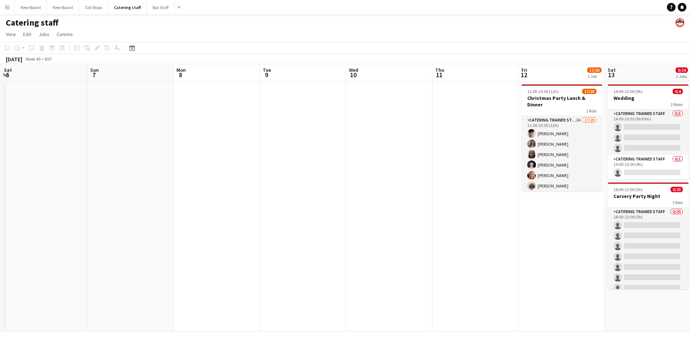
drag, startPoint x: 629, startPoint y: 273, endPoint x: 378, endPoint y: 298, distance: 251.3
click at [378, 298] on app-calendar-viewport "Wed 3 Thu 4 Fri 5 Sat 6 Sun 7 Mon 8 Tue 9 Wed 10 Thu 11 Fri 12 17/20 1 Job Sat …" at bounding box center [345, 198] width 690 height 268
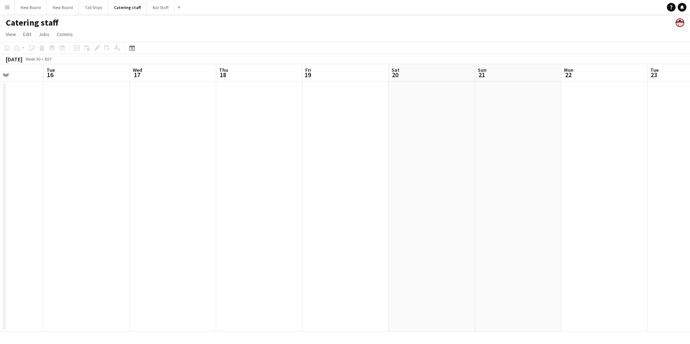
drag, startPoint x: 226, startPoint y: 274, endPoint x: 66, endPoint y: 291, distance: 161.0
click at [31, 299] on app-calendar-viewport "Sat 13 0/24 2 Jobs Sun 14 Mon 15 Tue 16 Wed 17 Thu 18 Fri 19 Sat 20 Sun 21 Mon …" at bounding box center [345, 198] width 690 height 268
drag, startPoint x: 580, startPoint y: 279, endPoint x: 336, endPoint y: 313, distance: 246.3
click at [0, 320] on html "Menu Boards Boards Boards All jobs Status Workforce Workforce My Workforce Recr…" at bounding box center [345, 172] width 690 height 344
drag, startPoint x: 140, startPoint y: 345, endPoint x: 124, endPoint y: 329, distance: 22.7
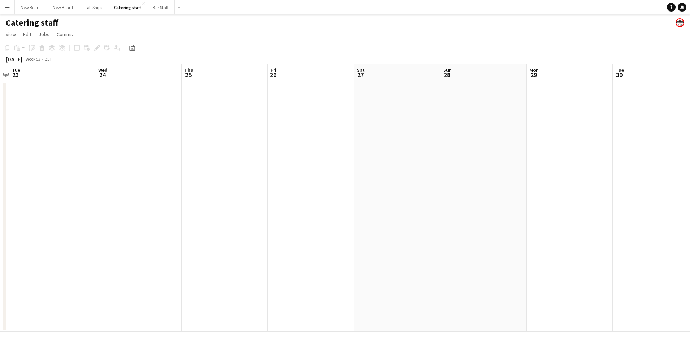
click at [0, 342] on html "Menu Boards Boards Boards All jobs Status Workforce Workforce My Workforce Recr…" at bounding box center [345, 172] width 690 height 344
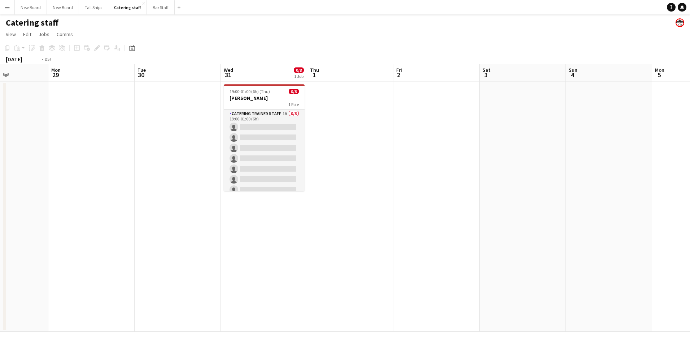
drag, startPoint x: 49, startPoint y: 329, endPoint x: 227, endPoint y: 291, distance: 182.4
click at [23, 330] on app-calendar-viewport "Fri 26 Sat 27 Sun 28 Mon 29 Tue 30 Wed 31 0/8 1 Job Thu 1 Fri 2 Sat 3 Sun 4 Mon…" at bounding box center [345, 198] width 690 height 268
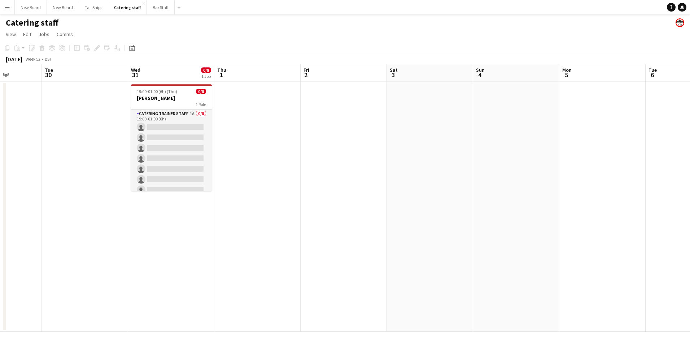
drag, startPoint x: 520, startPoint y: 272, endPoint x: 581, endPoint y: 218, distance: 81.8
click at [596, 231] on app-calendar-viewport "Sat 27 Sun 28 Mon 29 Tue 30 Wed 31 0/8 1 Job Thu 1 Fri 2 Sat 3 Sun 4 Mon 5 Tue …" at bounding box center [345, 198] width 690 height 268
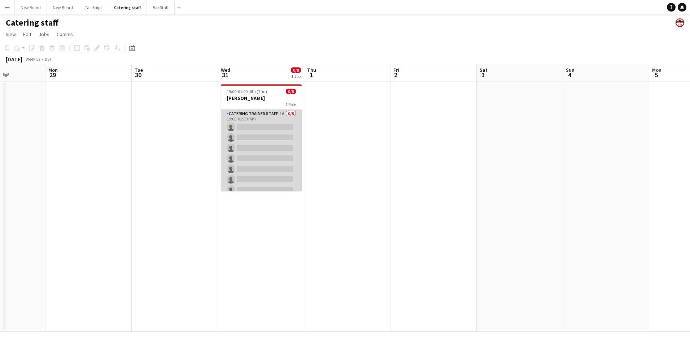
click at [254, 126] on app-card-role "Catering trained staff 1A 0/8 19:00-01:00 (6h) single-neutral-actions single-ne…" at bounding box center [261, 159] width 81 height 98
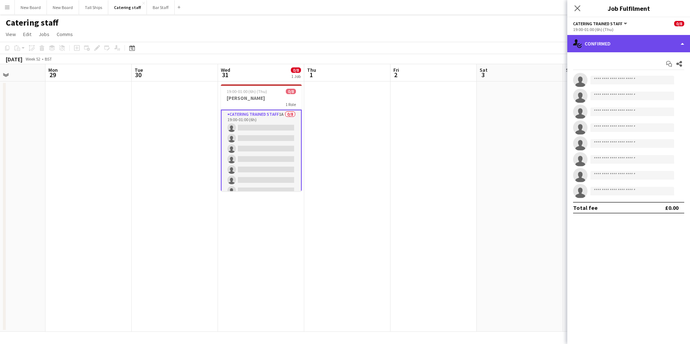
click at [608, 41] on div "single-neutral-actions-check-2 Confirmed" at bounding box center [628, 43] width 123 height 17
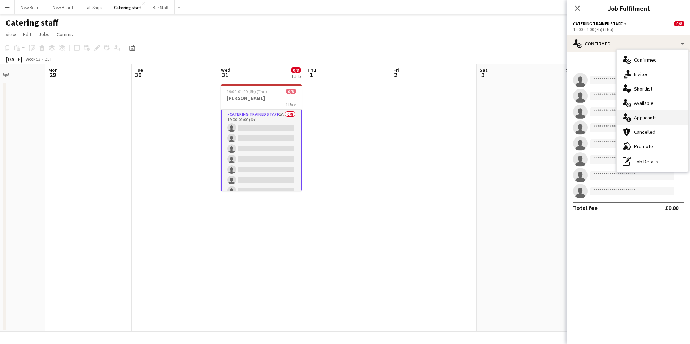
click at [666, 114] on div "single-neutral-actions-information Applicants" at bounding box center [652, 117] width 71 height 14
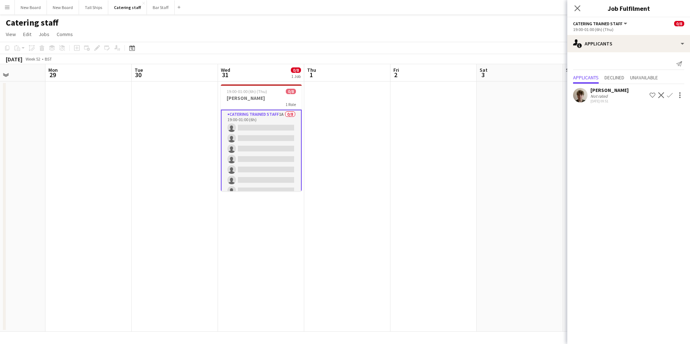
click at [670, 95] on app-icon "Confirm" at bounding box center [670, 95] width 6 height 6
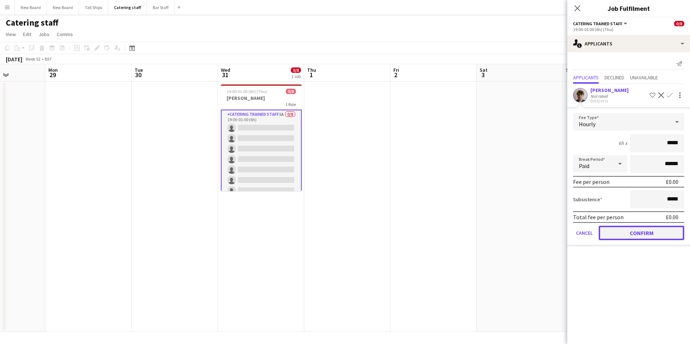
click at [653, 232] on button "Confirm" at bounding box center [642, 233] width 86 height 14
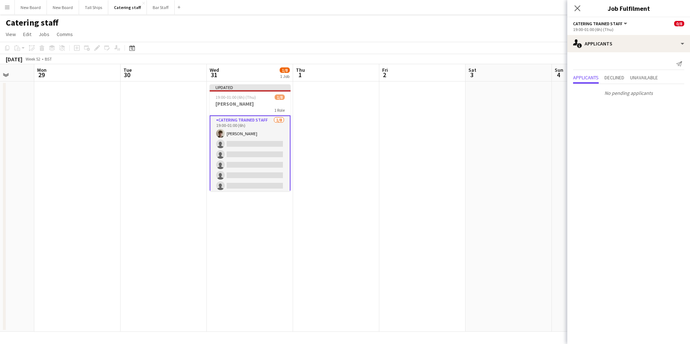
drag, startPoint x: 189, startPoint y: 252, endPoint x: 676, endPoint y: 223, distance: 488.6
click at [676, 223] on body "Menu Boards Boards Boards All jobs Status Workforce Workforce My Workforce Recr…" at bounding box center [345, 172] width 690 height 344
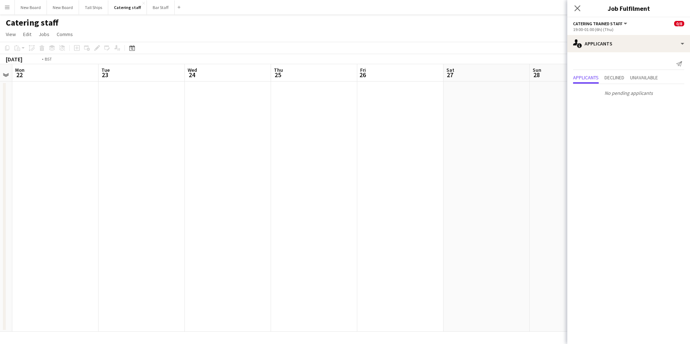
drag, startPoint x: 176, startPoint y: 207, endPoint x: 438, endPoint y: 206, distance: 262.3
click at [625, 187] on body "Menu Boards Boards Boards All jobs Status Workforce Workforce My Workforce Recr…" at bounding box center [345, 172] width 690 height 344
drag, startPoint x: 197, startPoint y: 207, endPoint x: 601, endPoint y: 195, distance: 404.3
click at [678, 195] on body "Menu Boards Boards Boards All jobs Status Workforce Workforce My Workforce Recr…" at bounding box center [345, 172] width 690 height 344
drag, startPoint x: 247, startPoint y: 207, endPoint x: 691, endPoint y: 204, distance: 444.1
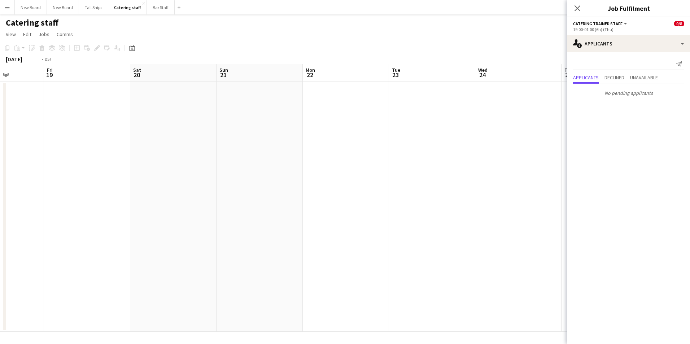
click at [689, 204] on html "Menu Boards Boards Boards All jobs Status Workforce Workforce My Workforce Recr…" at bounding box center [345, 172] width 690 height 344
click at [689, 212] on html "Menu Boards Boards Boards All jobs Status Workforce Workforce My Workforce Recr…" at bounding box center [345, 172] width 690 height 344
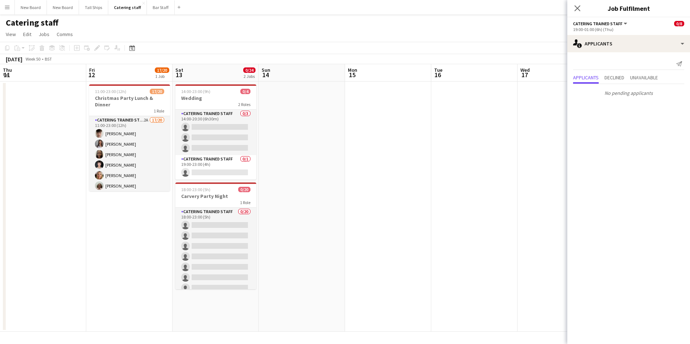
click at [302, 100] on app-date-cell at bounding box center [302, 207] width 86 height 250
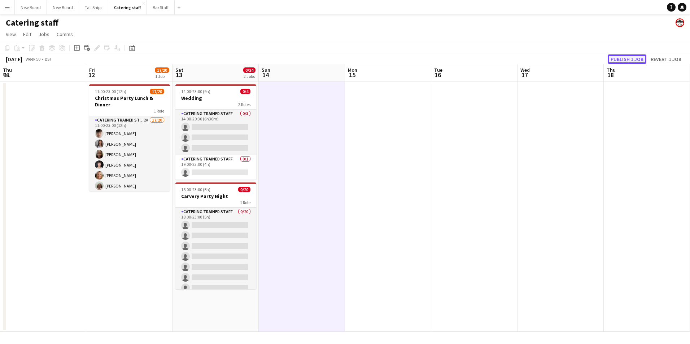
click at [630, 57] on button "Publish 1 job" at bounding box center [627, 58] width 39 height 9
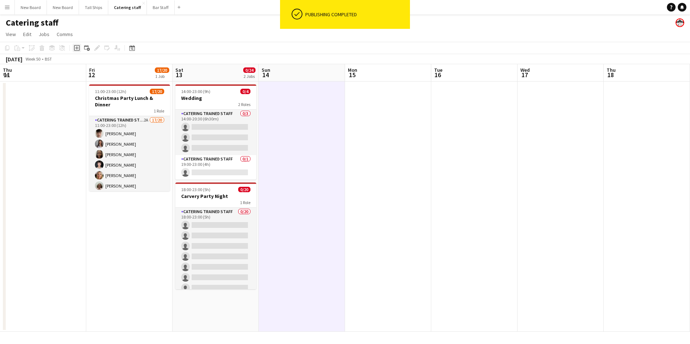
click at [75, 47] on icon "Add job" at bounding box center [77, 48] width 6 height 6
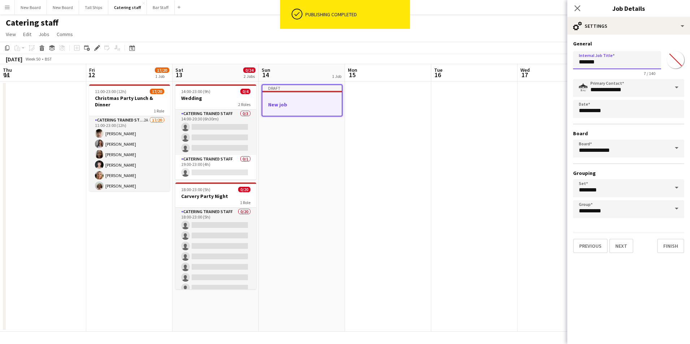
drag, startPoint x: 623, startPoint y: 65, endPoint x: 468, endPoint y: 76, distance: 154.9
click at [468, 76] on body "ok-circled Publishing completed Menu Boards Boards Boards All jobs Status Workf…" at bounding box center [345, 172] width 690 height 344
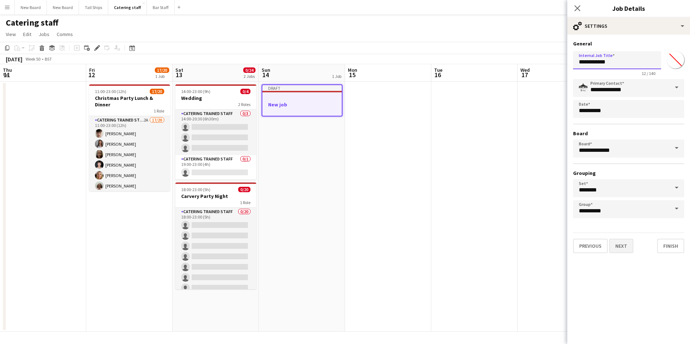
type input "**********"
click at [621, 248] on button "Next" at bounding box center [621, 246] width 24 height 14
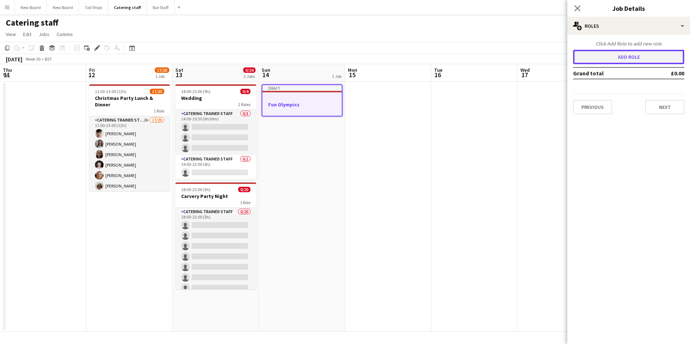
click at [656, 54] on button "Add role" at bounding box center [628, 57] width 111 height 14
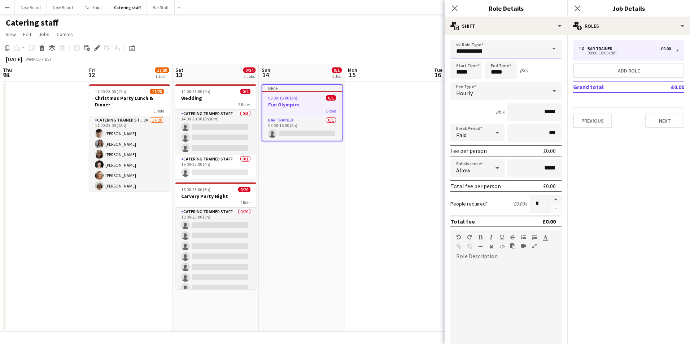
click at [491, 46] on input "**********" at bounding box center [505, 49] width 111 height 18
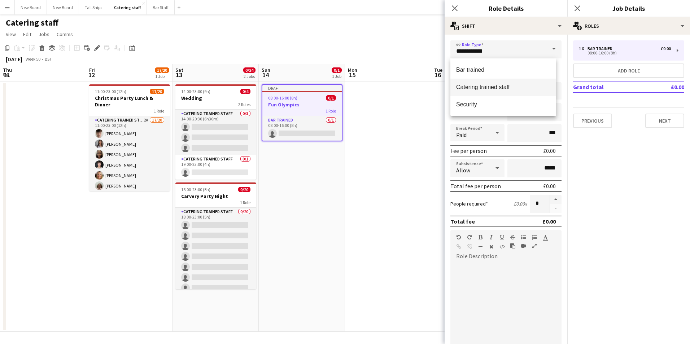
click at [485, 84] on span "Catering trained staff" at bounding box center [503, 87] width 94 height 7
type input "**********"
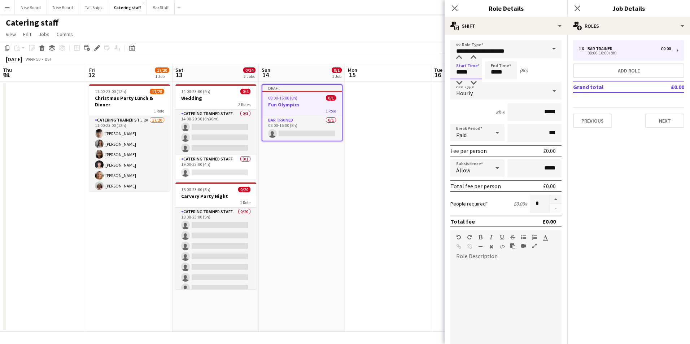
drag, startPoint x: 475, startPoint y: 73, endPoint x: 267, endPoint y: 73, distance: 207.5
click at [267, 73] on body "Menu Boards Boards Boards All jobs Status Workforce Workforce My Workforce Recr…" at bounding box center [345, 172] width 690 height 344
type input "*****"
drag, startPoint x: 538, startPoint y: 205, endPoint x: 400, endPoint y: 211, distance: 138.0
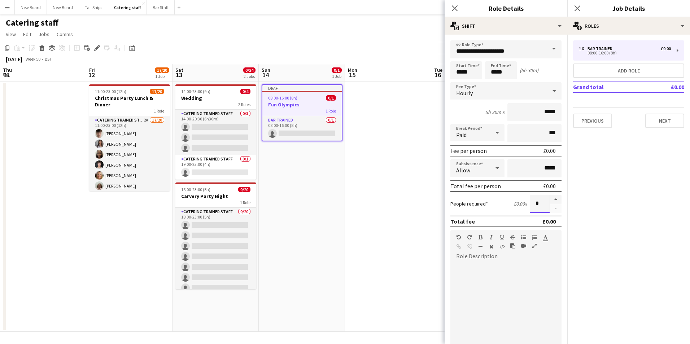
click at [400, 211] on body "Menu Boards Boards Boards All jobs Status Workforce Workforce My Workforce Recr…" at bounding box center [345, 172] width 690 height 344
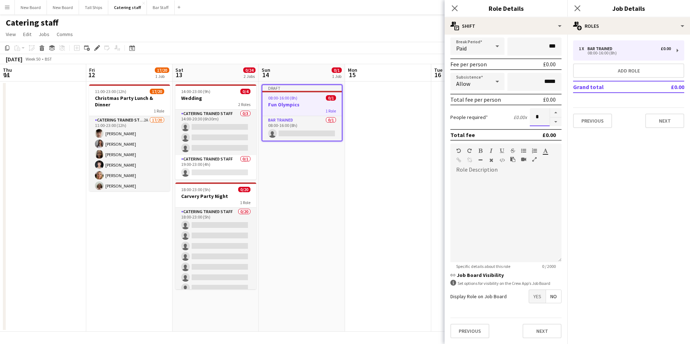
type input "*"
click at [535, 297] on span "Yes" at bounding box center [537, 296] width 17 height 13
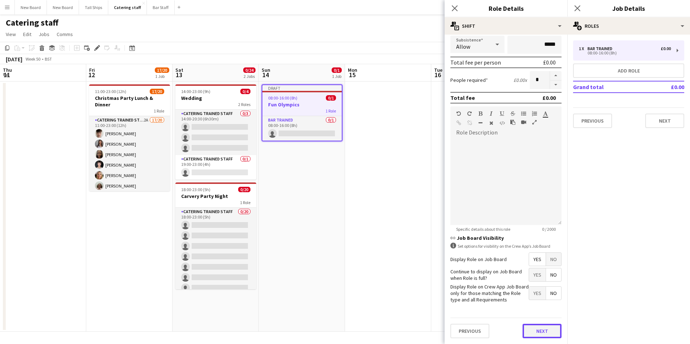
click at [542, 337] on button "Next" at bounding box center [541, 331] width 39 height 14
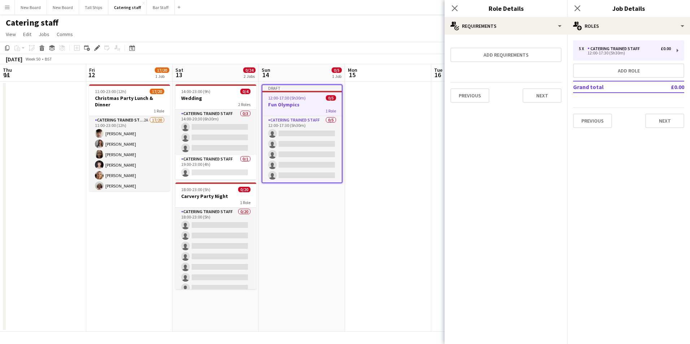
scroll to position [0, 0]
click at [549, 92] on button "Next" at bounding box center [541, 95] width 39 height 14
click at [541, 97] on button "Finish" at bounding box center [547, 96] width 27 height 14
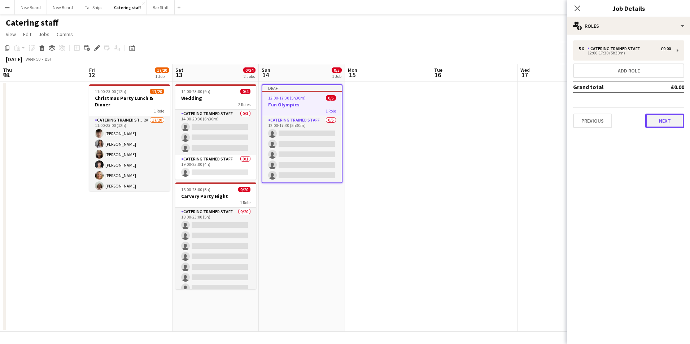
click at [661, 119] on button "Next" at bounding box center [664, 121] width 39 height 14
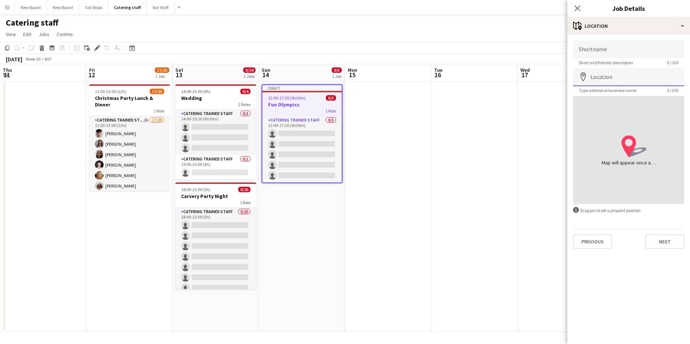
click at [627, 78] on input "Location" at bounding box center [628, 77] width 111 height 18
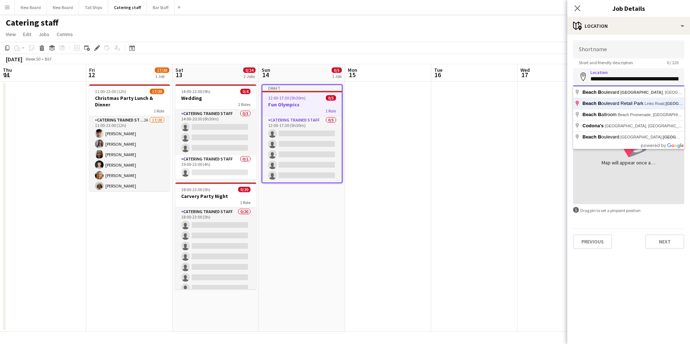
type input "**********"
click button "Next" at bounding box center [664, 242] width 39 height 14
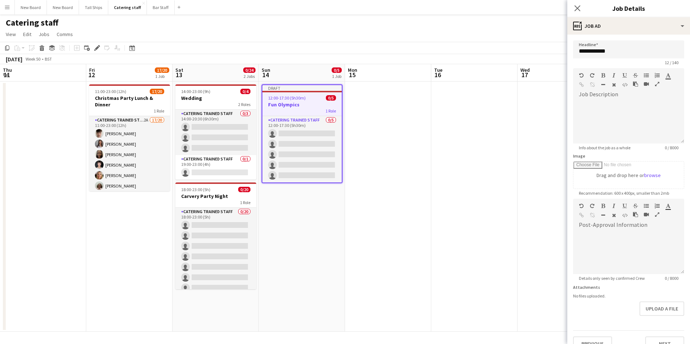
scroll to position [35, 0]
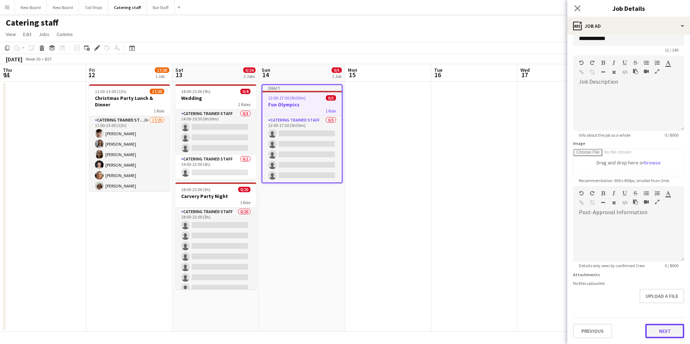
click at [657, 307] on form "**********" at bounding box center [628, 183] width 123 height 311
click at [658, 336] on button "Next" at bounding box center [664, 331] width 39 height 14
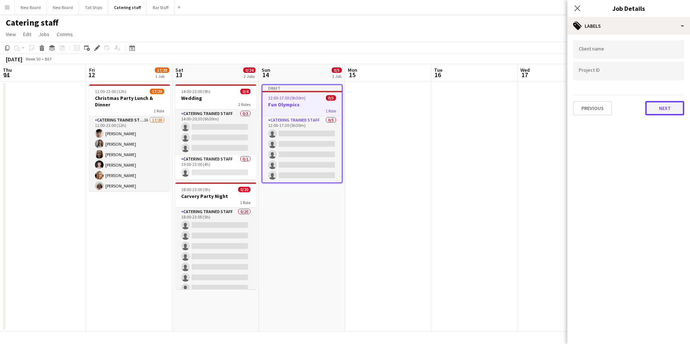
drag, startPoint x: 656, startPoint y: 111, endPoint x: 660, endPoint y: 118, distance: 8.2
click at [658, 111] on button "Next" at bounding box center [664, 108] width 39 height 14
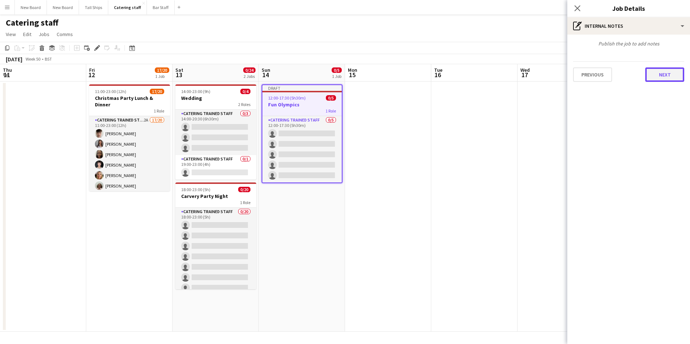
click at [675, 78] on button "Next" at bounding box center [664, 74] width 39 height 14
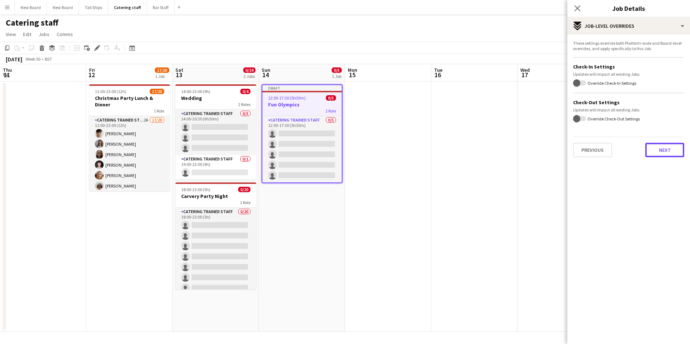
click at [666, 148] on button "Next" at bounding box center [664, 150] width 39 height 14
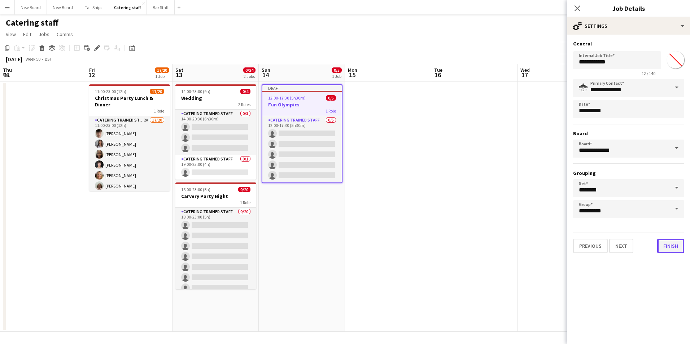
click at [666, 249] on button "Finish" at bounding box center [670, 246] width 27 height 14
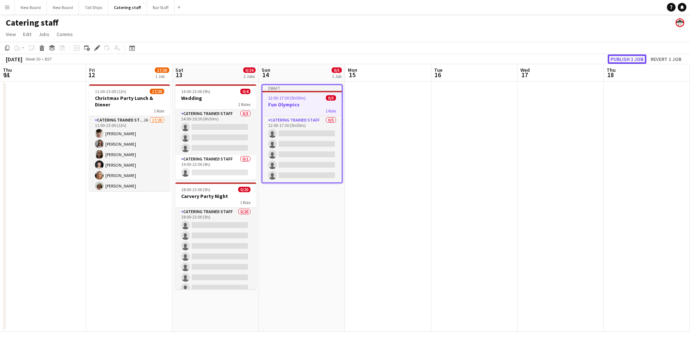
click at [622, 61] on button "Publish 1 job" at bounding box center [627, 58] width 39 height 9
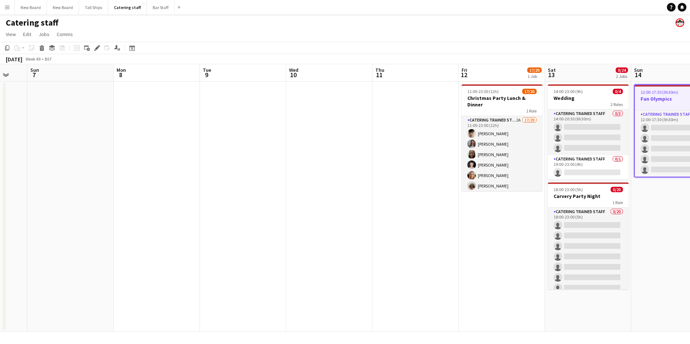
drag, startPoint x: 42, startPoint y: 255, endPoint x: 414, endPoint y: 251, distance: 372.4
click at [414, 251] on app-calendar-viewport "Fri 5 Sat 6 Sun 7 Mon 8 Tue 9 Wed 10 Thu 11 Fri 12 17/20 1 Job Sat 13 0/24 2 Jo…" at bounding box center [345, 198] width 690 height 268
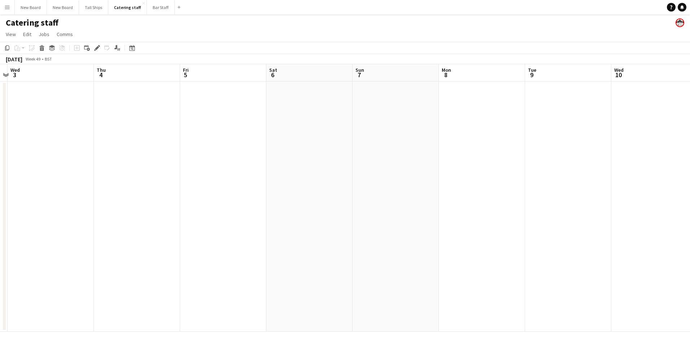
drag, startPoint x: 177, startPoint y: 246, endPoint x: 544, endPoint y: 244, distance: 366.9
click at [548, 243] on app-calendar-viewport "Mon 1 Tue 2 Wed 3 Thu 4 Fri 5 Sat 6 Sun 7 Mon 8 Tue 9 Wed 10 Thu 11 Fri 12 17/2…" at bounding box center [345, 198] width 690 height 268
drag, startPoint x: 61, startPoint y: 227, endPoint x: 553, endPoint y: 235, distance: 492.9
click at [553, 235] on app-calendar-viewport "Mon 24 Tue 25 Wed 26 Thu 27 Fri 28 Sat 29 Sun 30 Mon 1 Tue 2 Wed 3 Thu 4 Fri 5 …" at bounding box center [345, 198] width 690 height 268
drag, startPoint x: 219, startPoint y: 233, endPoint x: 586, endPoint y: 218, distance: 366.5
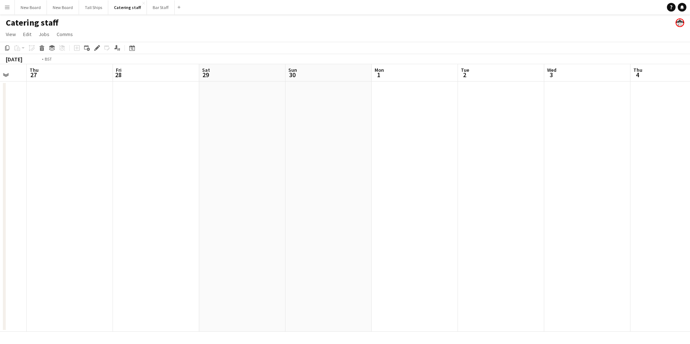
click at [600, 213] on app-calendar-viewport "Mon 24 Tue 25 Wed 26 Thu 27 Fri 28 Sat 29 Sun 30 Mon 1 Tue 2 Wed 3 Thu 4 Fri 5 …" at bounding box center [345, 198] width 690 height 268
drag, startPoint x: 170, startPoint y: 176, endPoint x: 688, endPoint y: 178, distance: 518.5
click at [688, 178] on app-calendar-viewport "Fri 14 Sat 15 Sun 16 Mon 17 Tue 18 Wed 19 Thu 20 Fri 21 Sat 22 Sun 23 Mon 24 Tu…" at bounding box center [345, 198] width 690 height 268
drag, startPoint x: 189, startPoint y: 224, endPoint x: 624, endPoint y: 144, distance: 442.5
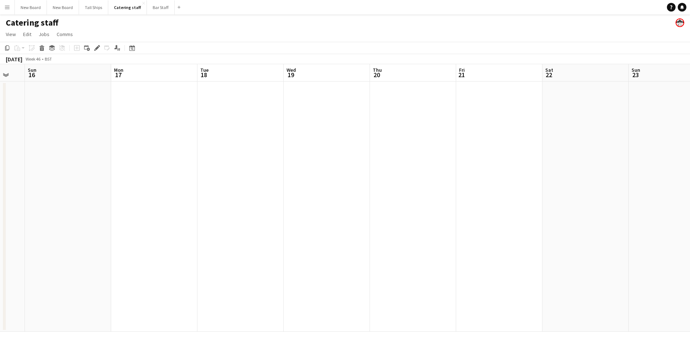
click at [624, 144] on app-calendar-viewport "Fri 14 Sat 15 Sun 16 Mon 17 Tue 18 Wed 19 Thu 20 Fri 21 Sat 22 Sun 23 Mon 24 Tu…" at bounding box center [345, 198] width 690 height 268
drag, startPoint x: 170, startPoint y: 229, endPoint x: 592, endPoint y: 227, distance: 421.4
click at [592, 227] on app-calendar-viewport "Sat 8 1/16 2 Jobs Sun 9 Mon 10 Tue 11 Wed 12 Thu 13 Fri 14 Sat 15 Sun 16 Mon 17…" at bounding box center [345, 198] width 690 height 268
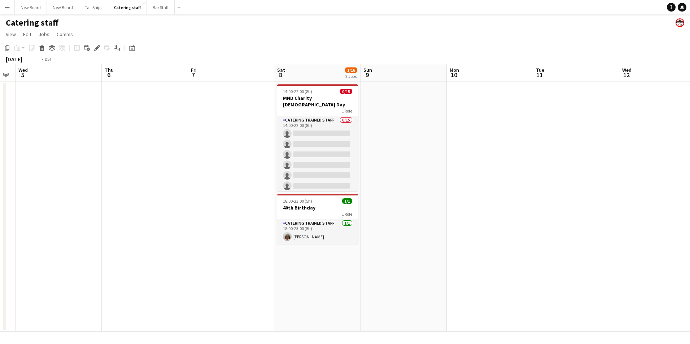
drag, startPoint x: 82, startPoint y: 222, endPoint x: 580, endPoint y: 184, distance: 500.1
click at [580, 184] on app-calendar-viewport "Mon 3 Tue 4 Wed 5 Thu 6 Fri 7 Sat 8 1/16 2 Jobs Sun 9 Mon 10 Tue 11 Wed 12 Thu …" at bounding box center [345, 198] width 690 height 268
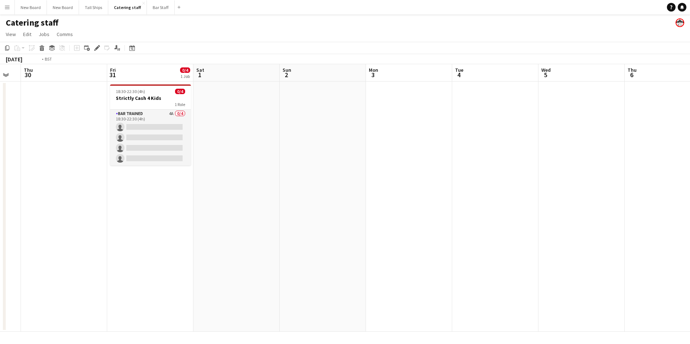
drag, startPoint x: 299, startPoint y: 216, endPoint x: 495, endPoint y: 217, distance: 195.9
click at [689, 207] on html "Menu Boards Boards Boards All jobs Status Workforce Workforce My Workforce Recr…" at bounding box center [345, 172] width 690 height 344
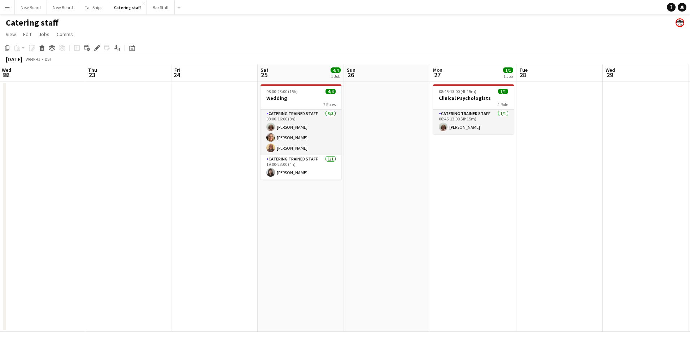
drag, startPoint x: 413, startPoint y: 221, endPoint x: 553, endPoint y: 211, distance: 140.0
click at [516, 213] on app-calendar-viewport "Mon 20 Tue 21 Wed 22 Thu 23 Fri 24 Sat 25 4/4 1 Job Sun 26 Mon 27 1/1 1 Job Tue…" at bounding box center [345, 198] width 690 height 268
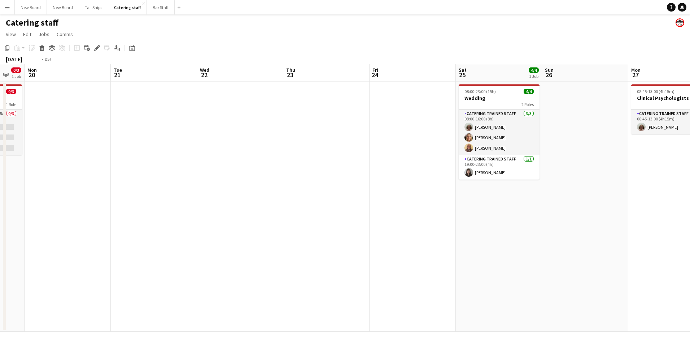
drag, startPoint x: 476, startPoint y: 220, endPoint x: 483, endPoint y: 228, distance: 10.0
click at [633, 219] on app-calendar-viewport "Sat 18 0/3 2 Jobs Sun 19 0/3 1 Job Mon 20 Tue 21 Wed 22 Thu 23 Fri 24 Sat 25 4/…" at bounding box center [345, 198] width 690 height 268
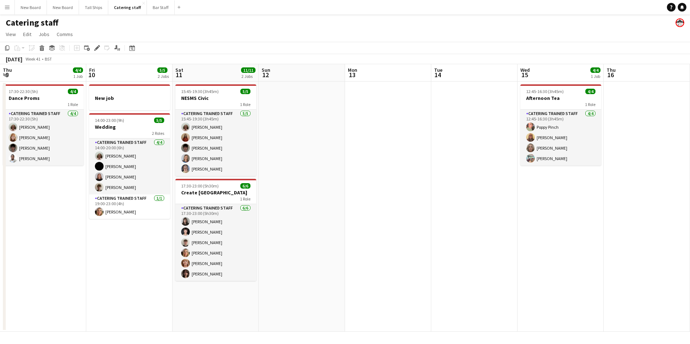
drag, startPoint x: 184, startPoint y: 226, endPoint x: 691, endPoint y: 227, distance: 506.6
click at [689, 227] on html "Menu Boards Boards Boards All jobs Status Workforce Workforce My Workforce Recr…" at bounding box center [345, 172] width 690 height 344
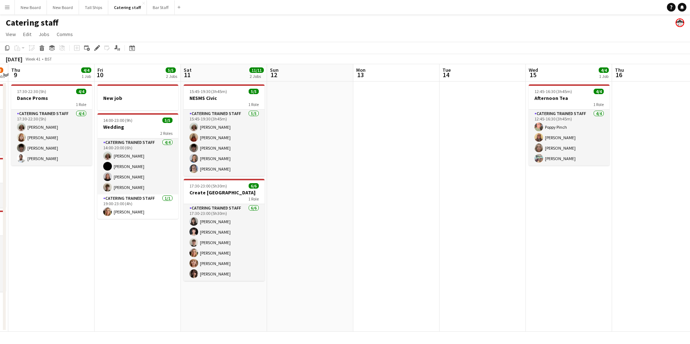
drag, startPoint x: 228, startPoint y: 242, endPoint x: 635, endPoint y: 244, distance: 406.6
click at [635, 244] on app-calendar-viewport "Tue 7 Wed 8 7/8 3 Jobs Thu 9 4/4 1 Job Fri 10 5/5 2 Jobs Sat 11 11/11 2 Jobs Su…" at bounding box center [345, 198] width 690 height 268
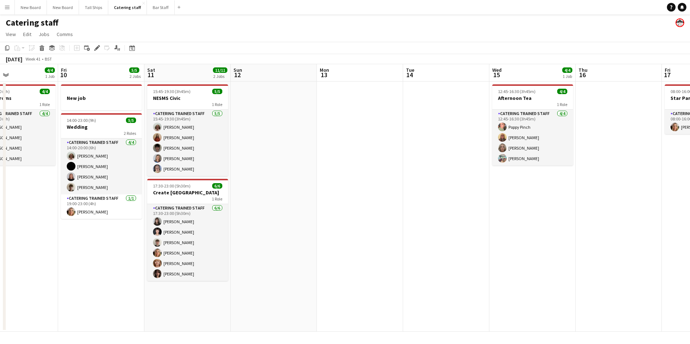
scroll to position [0, 216]
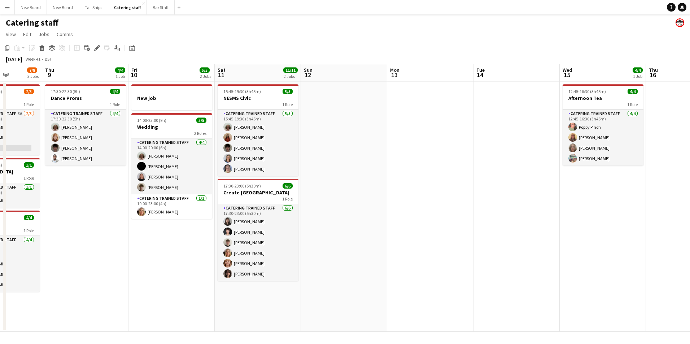
drag, startPoint x: 600, startPoint y: 240, endPoint x: 86, endPoint y: 323, distance: 520.8
click at [86, 323] on app-calendar-viewport "Mon 6 4/4 1 Job Tue 7 Wed 8 7/8 3 Jobs Thu 9 4/4 1 Job Fri 10 5/5 2 Jobs Sat 11…" at bounding box center [345, 198] width 690 height 268
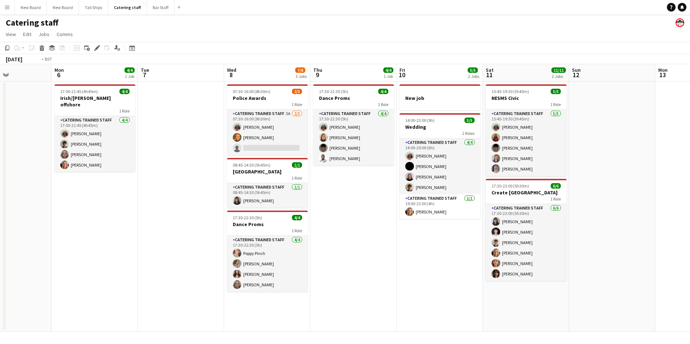
drag, startPoint x: 49, startPoint y: 294, endPoint x: 591, endPoint y: 244, distance: 544.2
click at [652, 225] on app-calendar-viewport "Sun 5 Mon 6 4/4 1 Job Tue 7 Wed 8 7/8 3 Jobs Thu 9 4/4 1 Job Fri 10 5/5 2 Jobs …" at bounding box center [345, 198] width 690 height 268
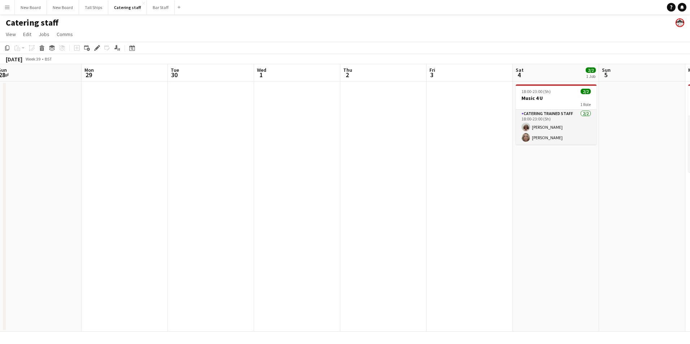
drag, startPoint x: 244, startPoint y: 253, endPoint x: 629, endPoint y: 223, distance: 385.8
click at [629, 223] on app-calendar-viewport "Fri 26 5/5 2 Jobs Sat 27 20/25 2 Jobs Sun 28 Mon 29 Tue 30 Wed 1 Thu 2 Fri 3 Sa…" at bounding box center [345, 198] width 690 height 268
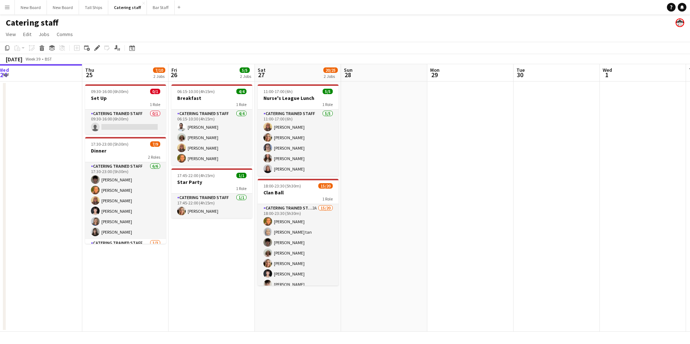
drag, startPoint x: 321, startPoint y: 257, endPoint x: 691, endPoint y: 260, distance: 369.8
click at [689, 260] on html "Menu Boards Boards Boards All jobs Status Workforce Workforce My Workforce Recr…" at bounding box center [345, 172] width 690 height 344
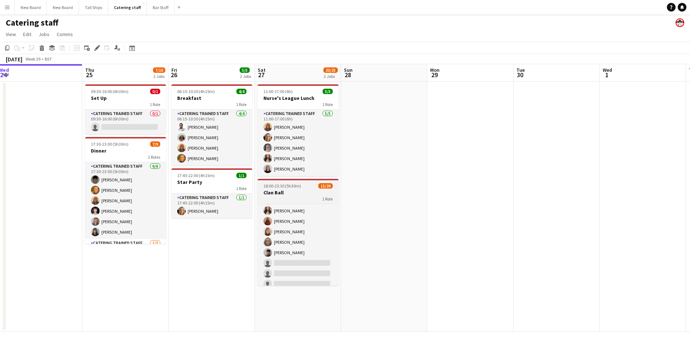
scroll to position [142, 0]
